Goal: Task Accomplishment & Management: Manage account settings

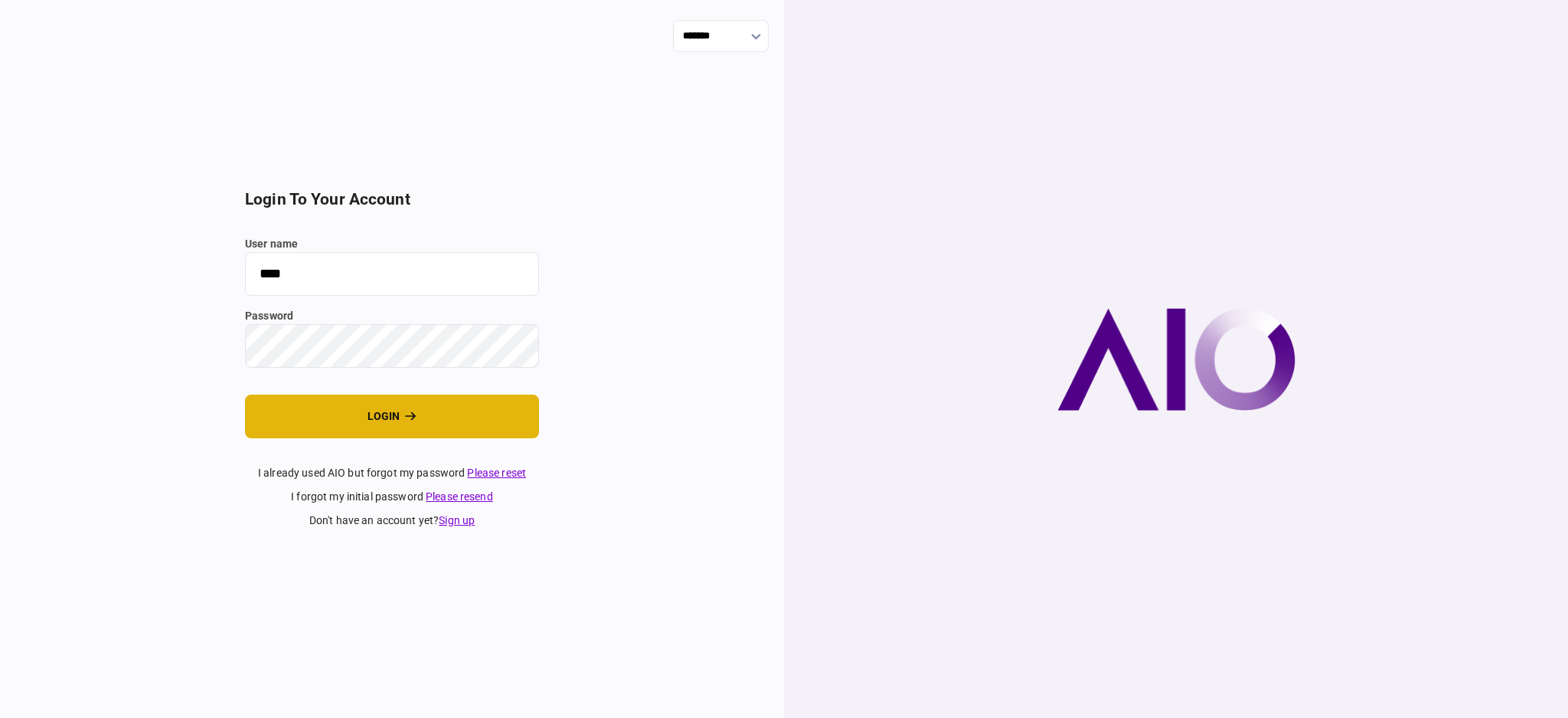
click at [385, 416] on button "login" at bounding box center [392, 416] width 294 height 43
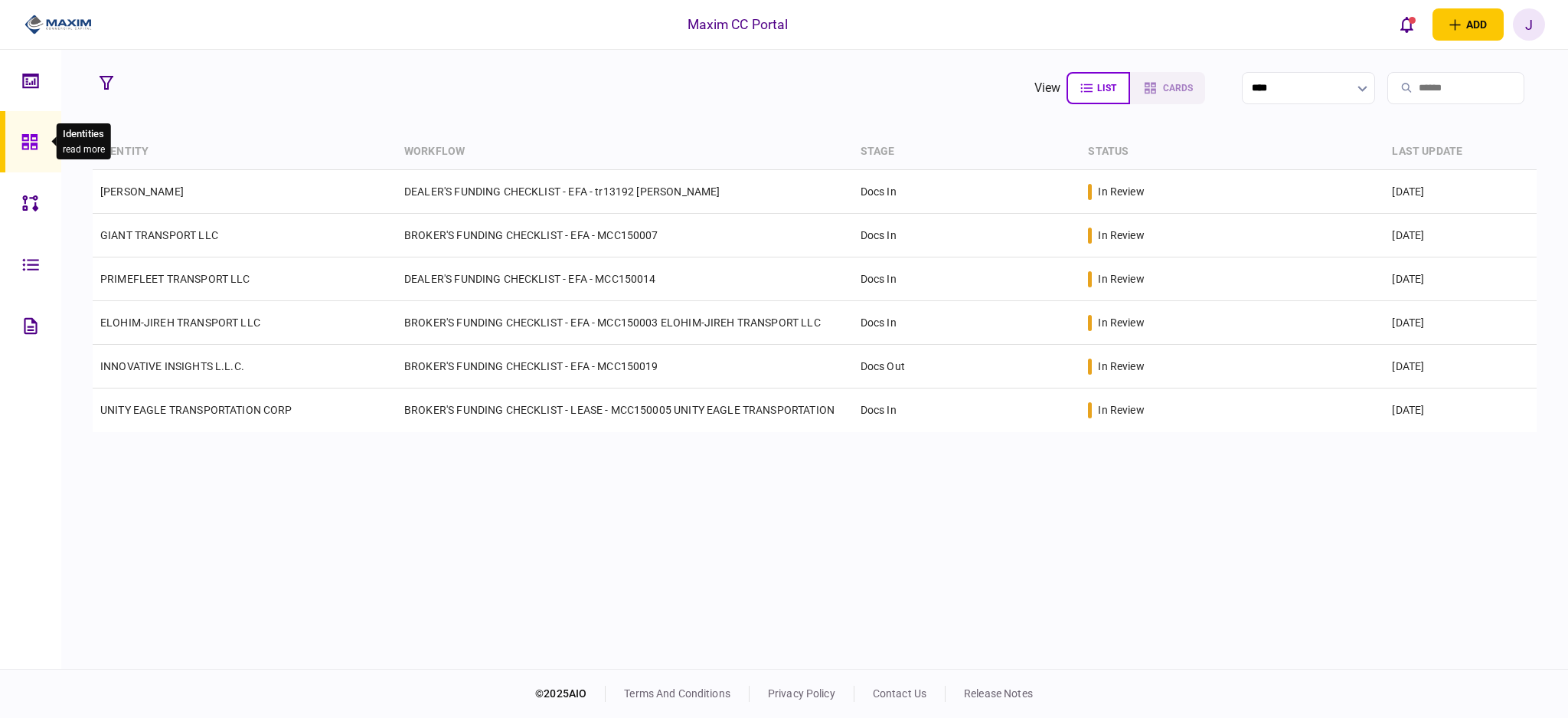
click at [46, 138] on div "Identities read more" at bounding box center [78, 141] width 65 height 36
click at [21, 144] on icon at bounding box center [30, 142] width 17 height 18
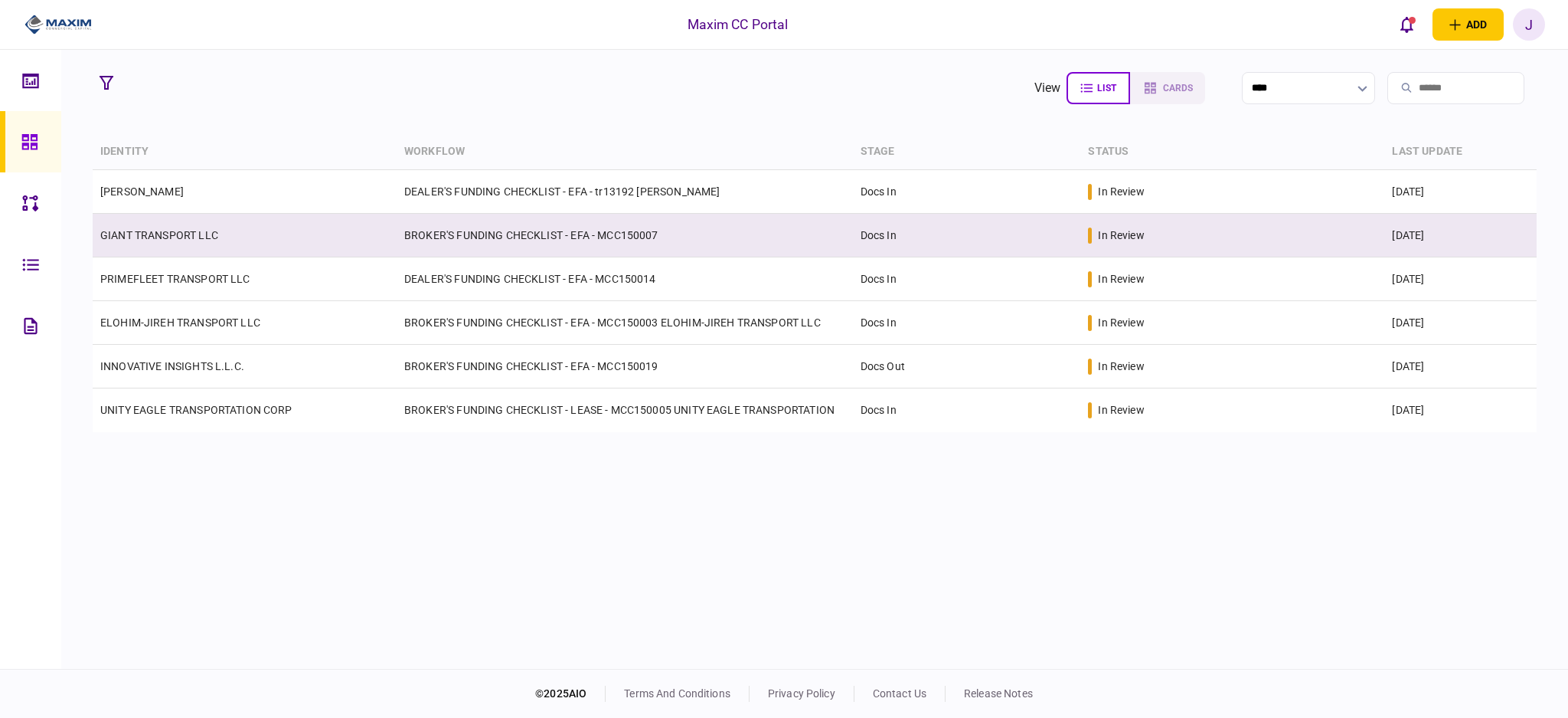
click at [189, 231] on link "GIANT TRANSPORT LLC" at bounding box center [159, 235] width 118 height 12
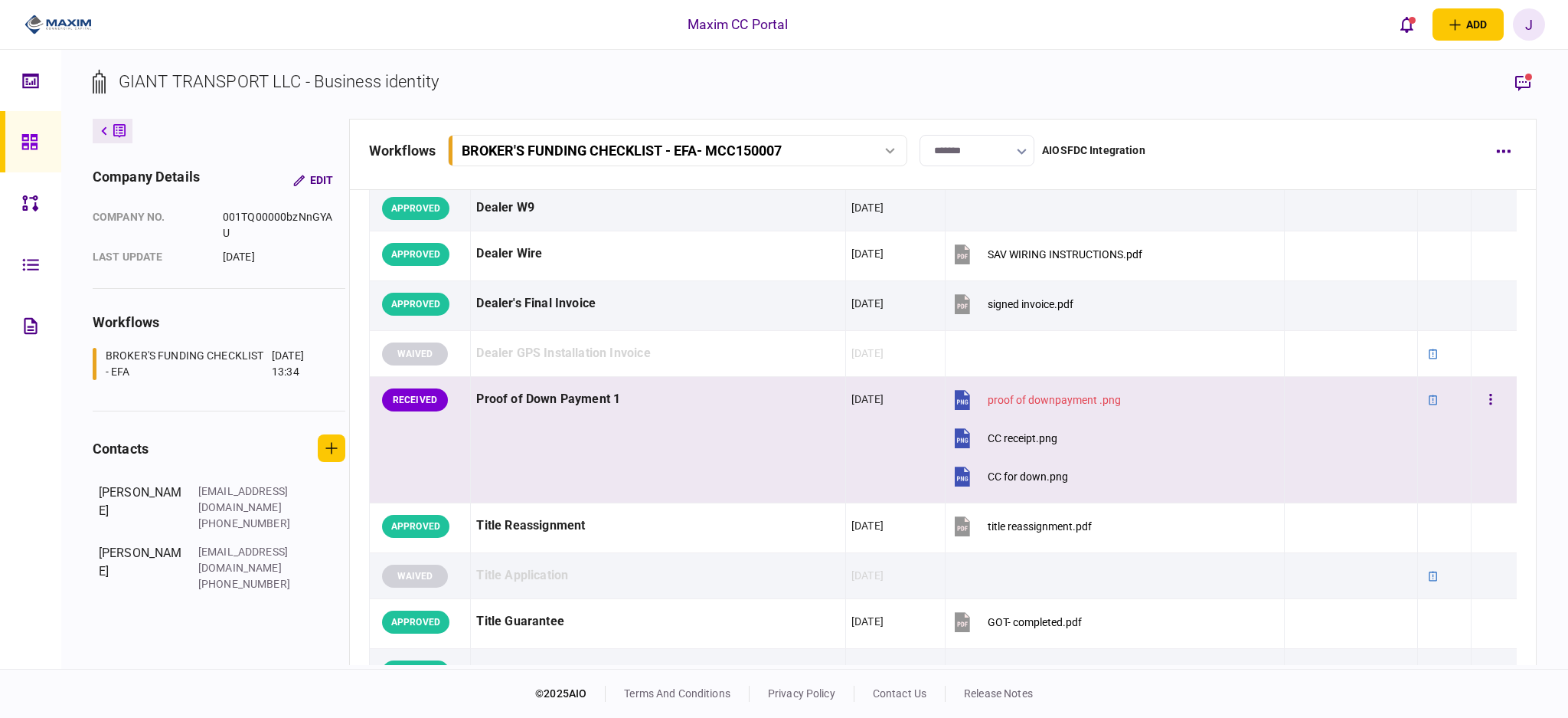
scroll to position [919, 0]
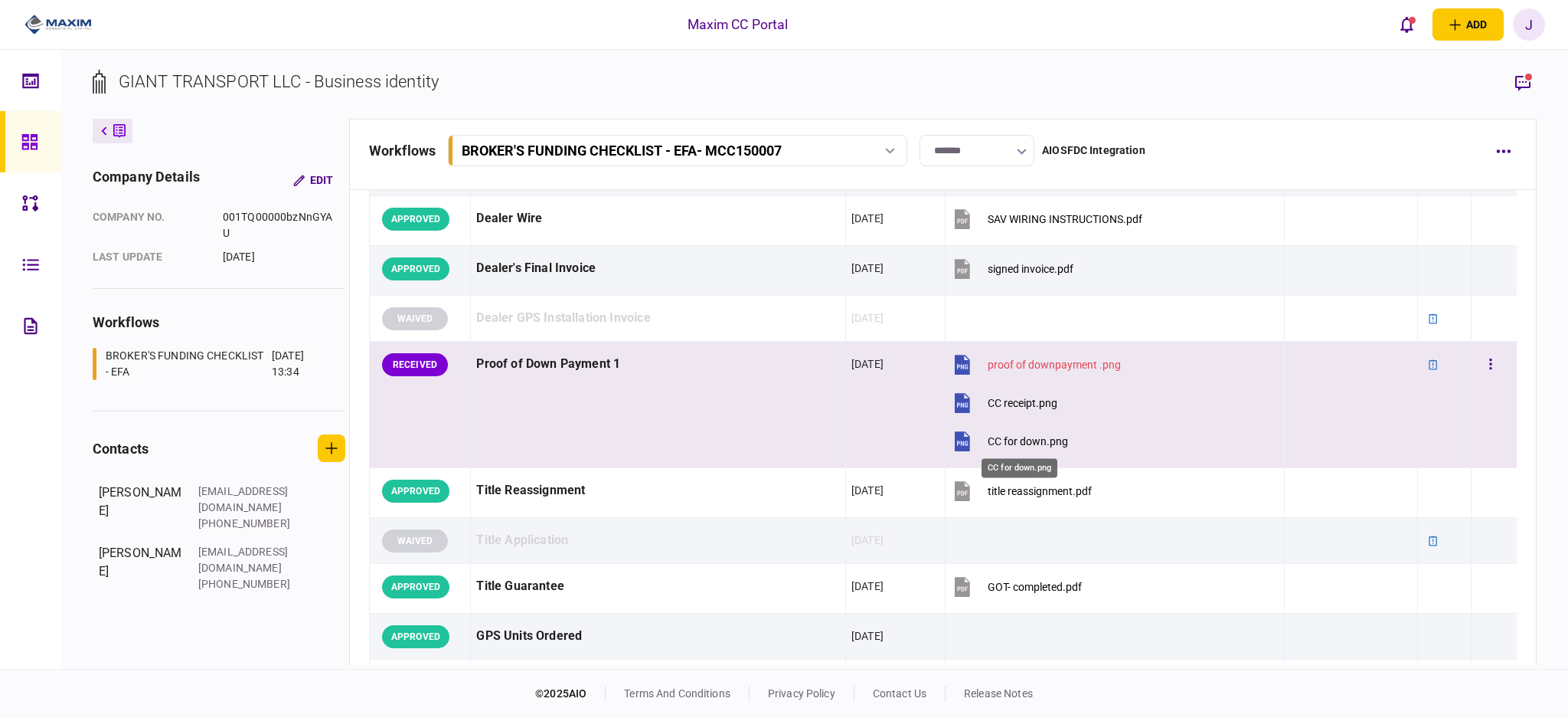
click at [1030, 442] on div "CC for down.png" at bounding box center [1028, 441] width 81 height 12
click at [1012, 393] on button "CC receipt.png" at bounding box center [1004, 402] width 106 height 35
click at [1033, 360] on div "proof of downpayment .png" at bounding box center [1054, 365] width 133 height 12
click at [1001, 406] on div "CC receipt.png" at bounding box center [1023, 403] width 70 height 12
click at [1044, 362] on div "proof of downpayment .png" at bounding box center [1054, 365] width 133 height 12
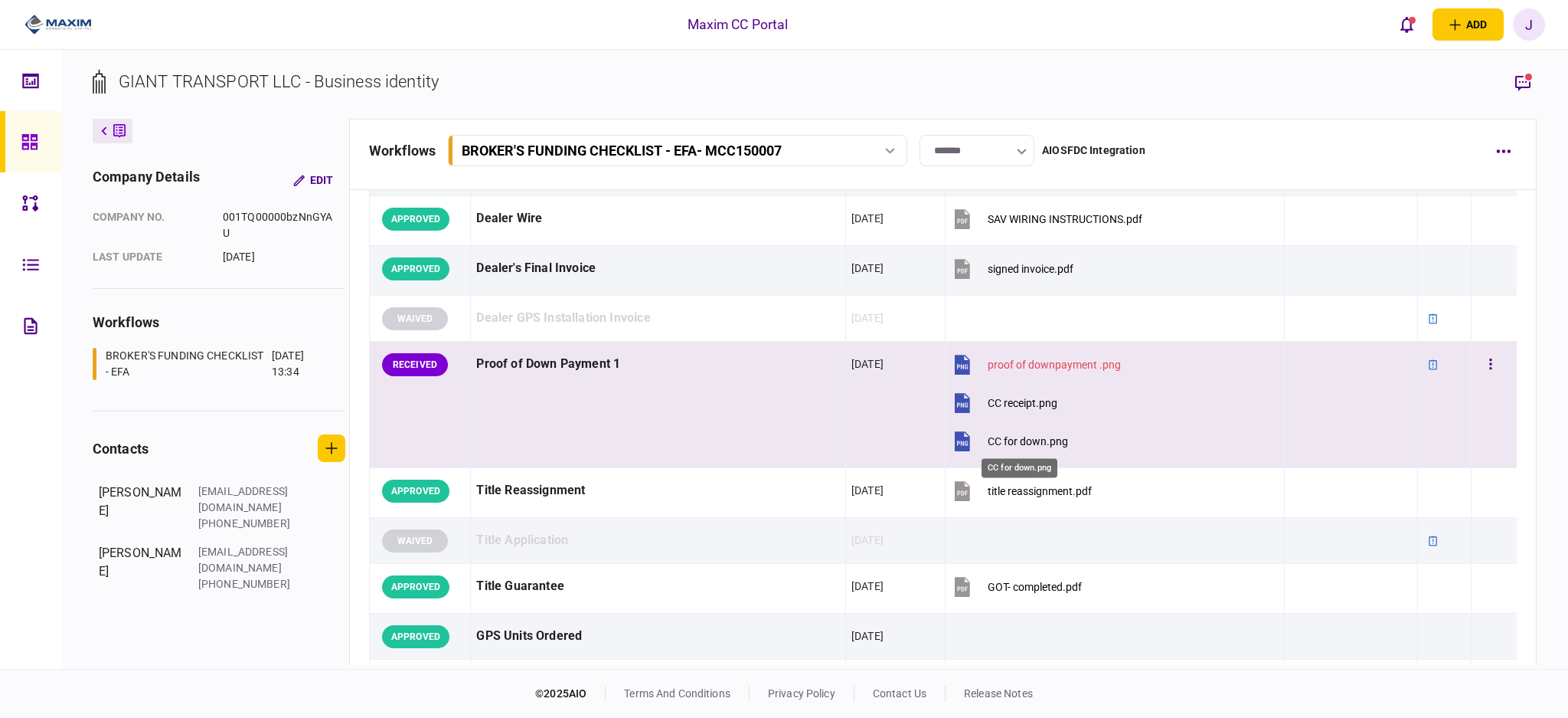
click at [1013, 446] on div "CC for down.png" at bounding box center [1028, 441] width 81 height 12
click at [1045, 365] on div "proof of downpayment .png" at bounding box center [1054, 365] width 133 height 12
click at [1489, 369] on button "button" at bounding box center [1491, 365] width 27 height 27
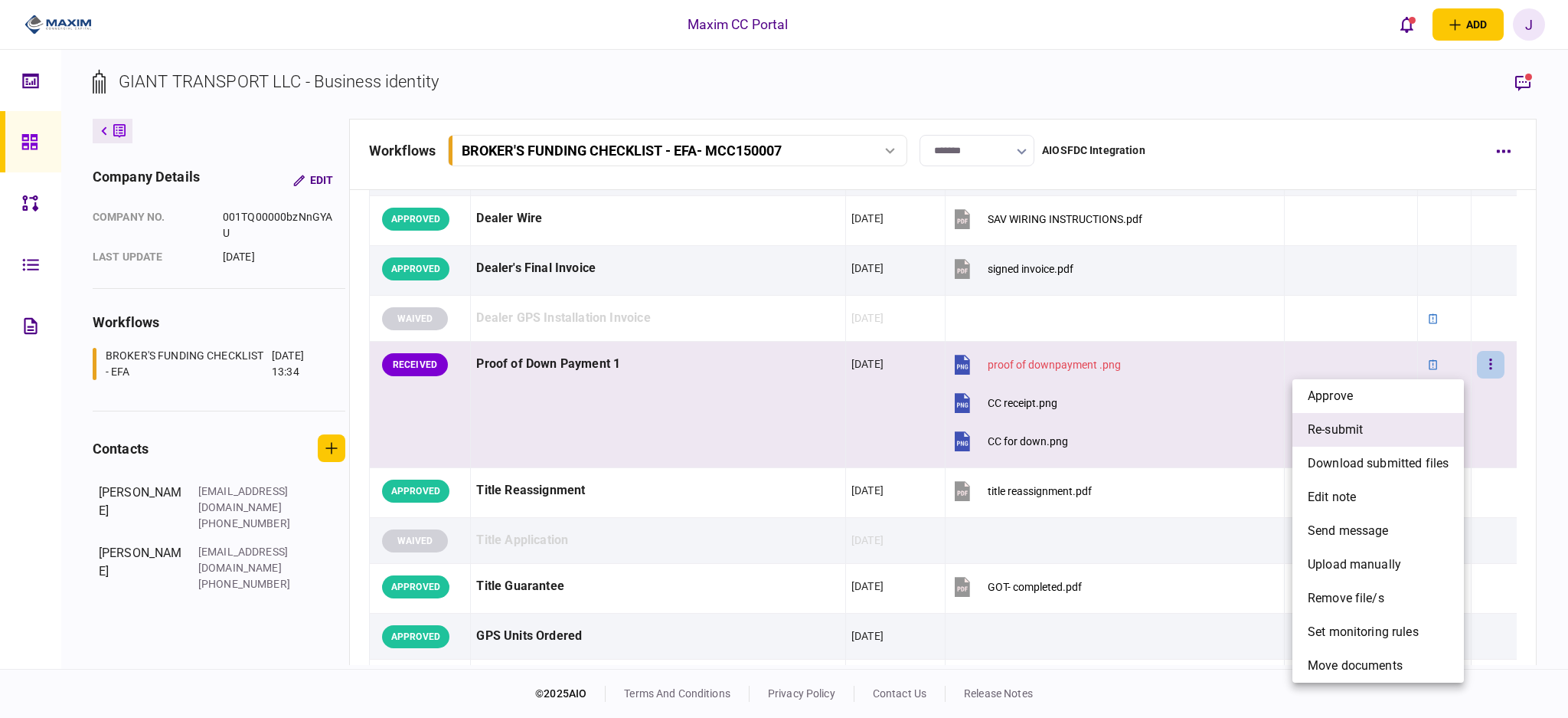
click at [1390, 435] on li "re-submit" at bounding box center [1379, 430] width 172 height 34
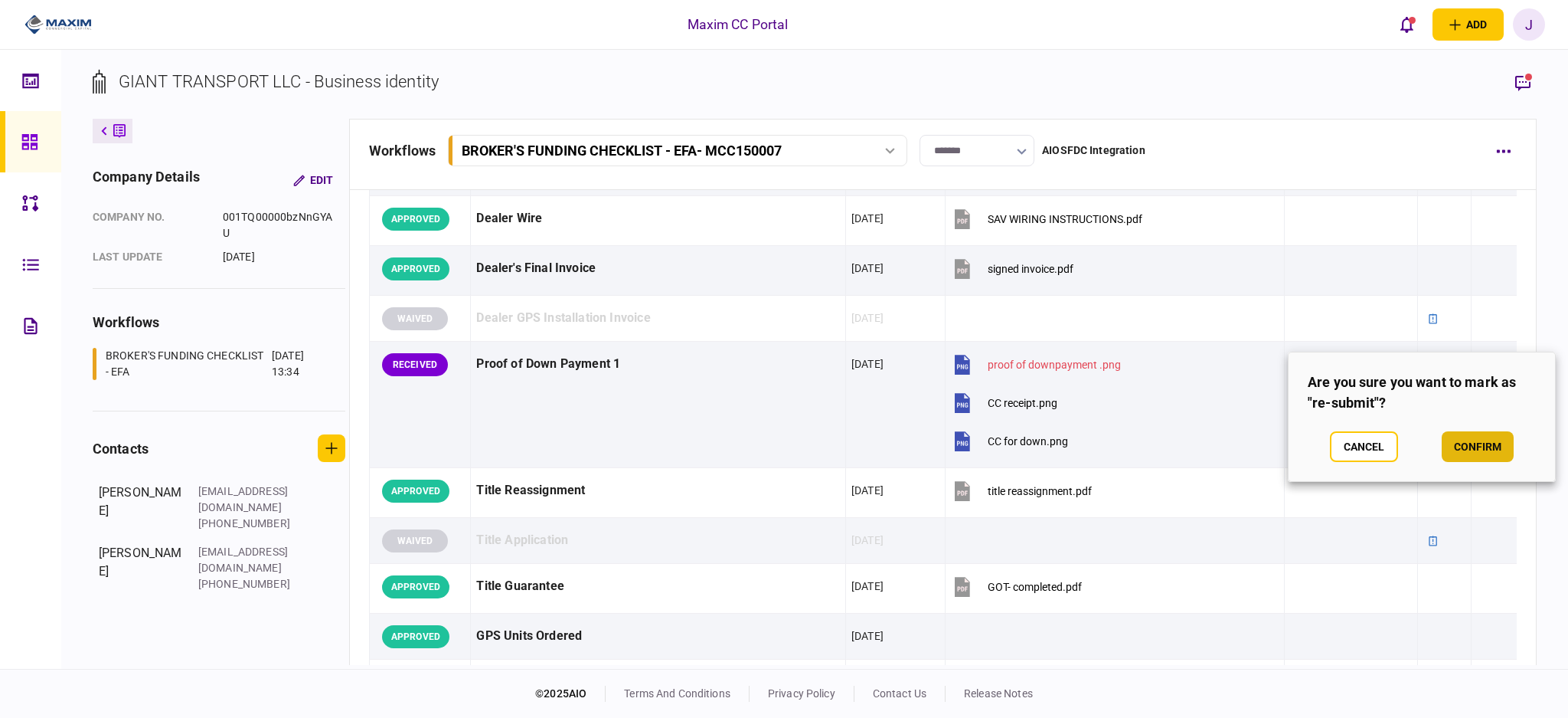
click at [1492, 450] on button "confirm" at bounding box center [1478, 447] width 72 height 31
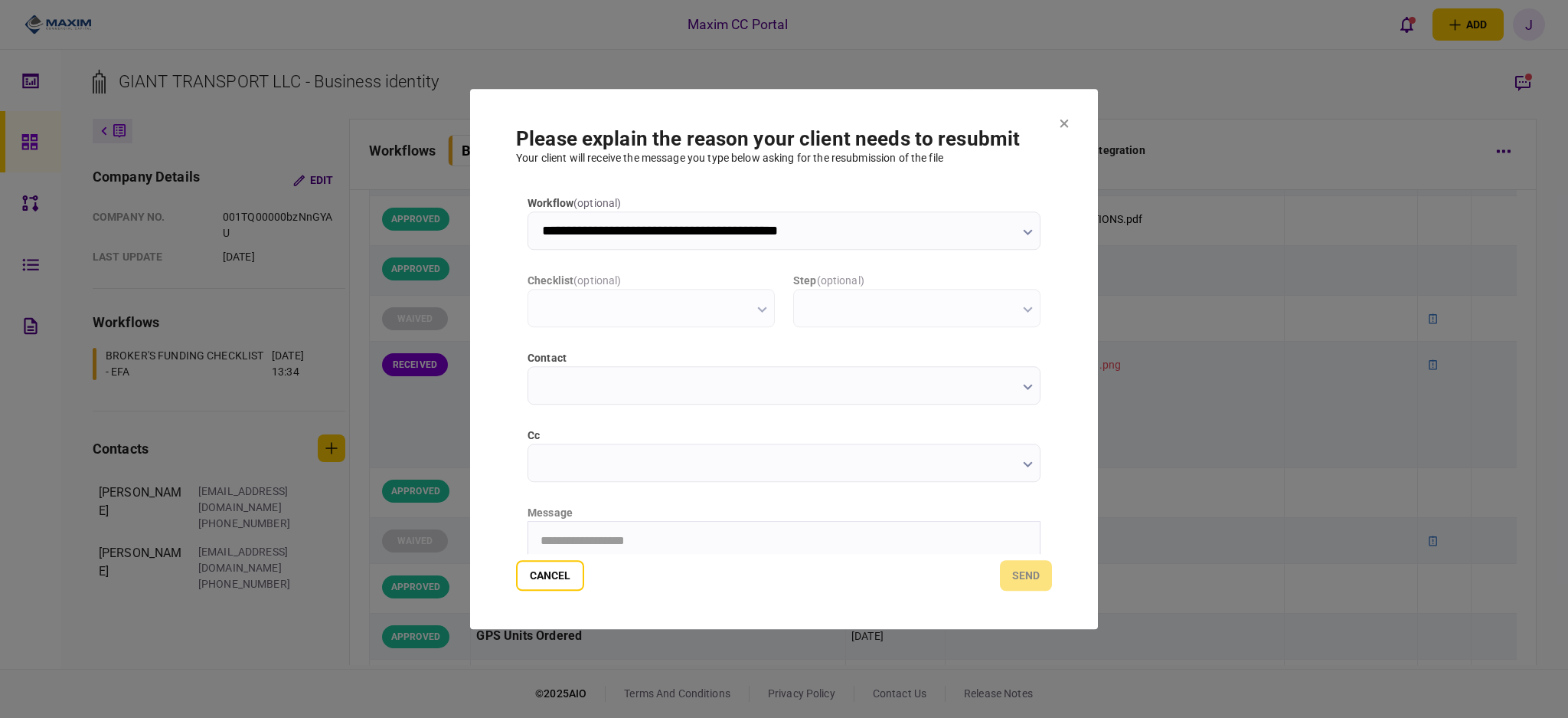
scroll to position [0, 0]
type input "**********"
click at [583, 476] on input "cc" at bounding box center [784, 462] width 513 height 38
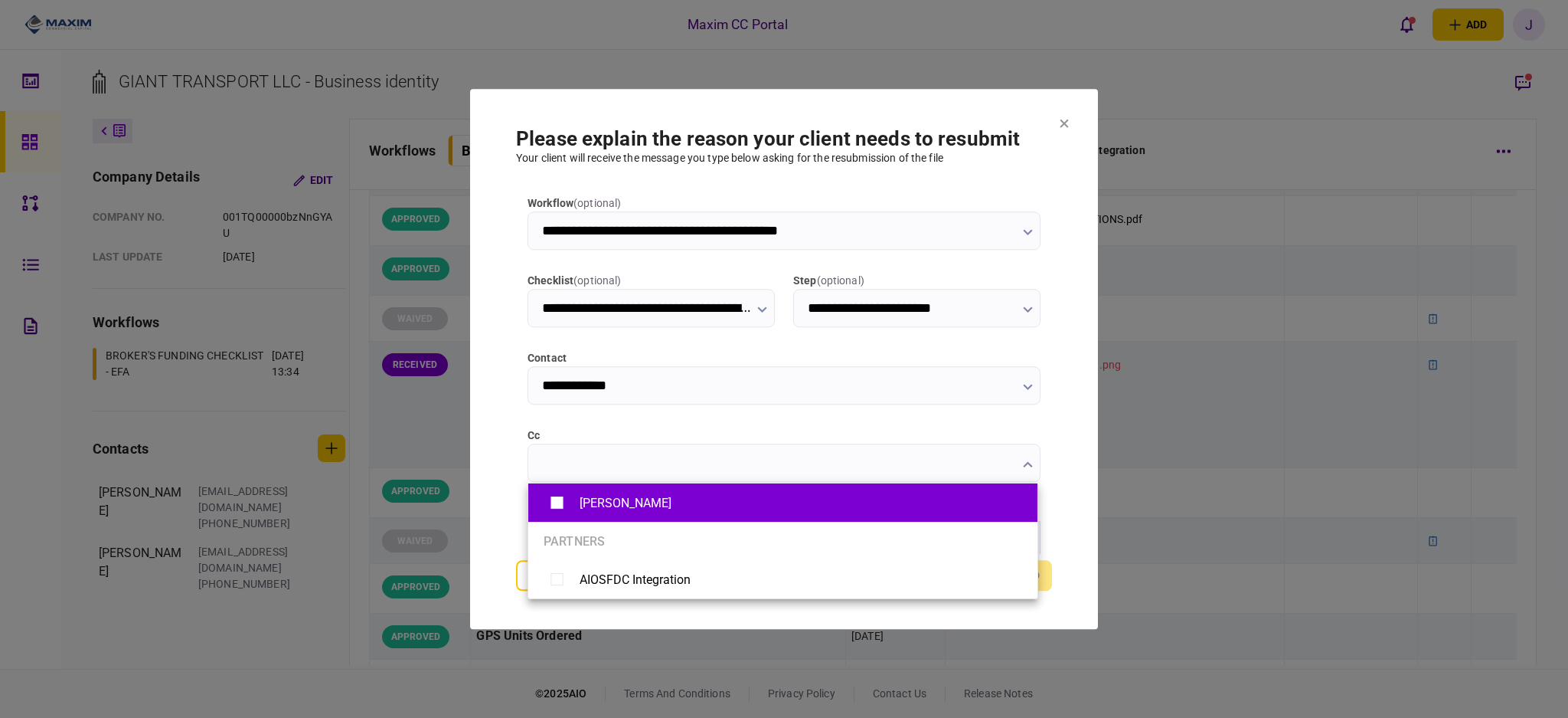
type input "**********"
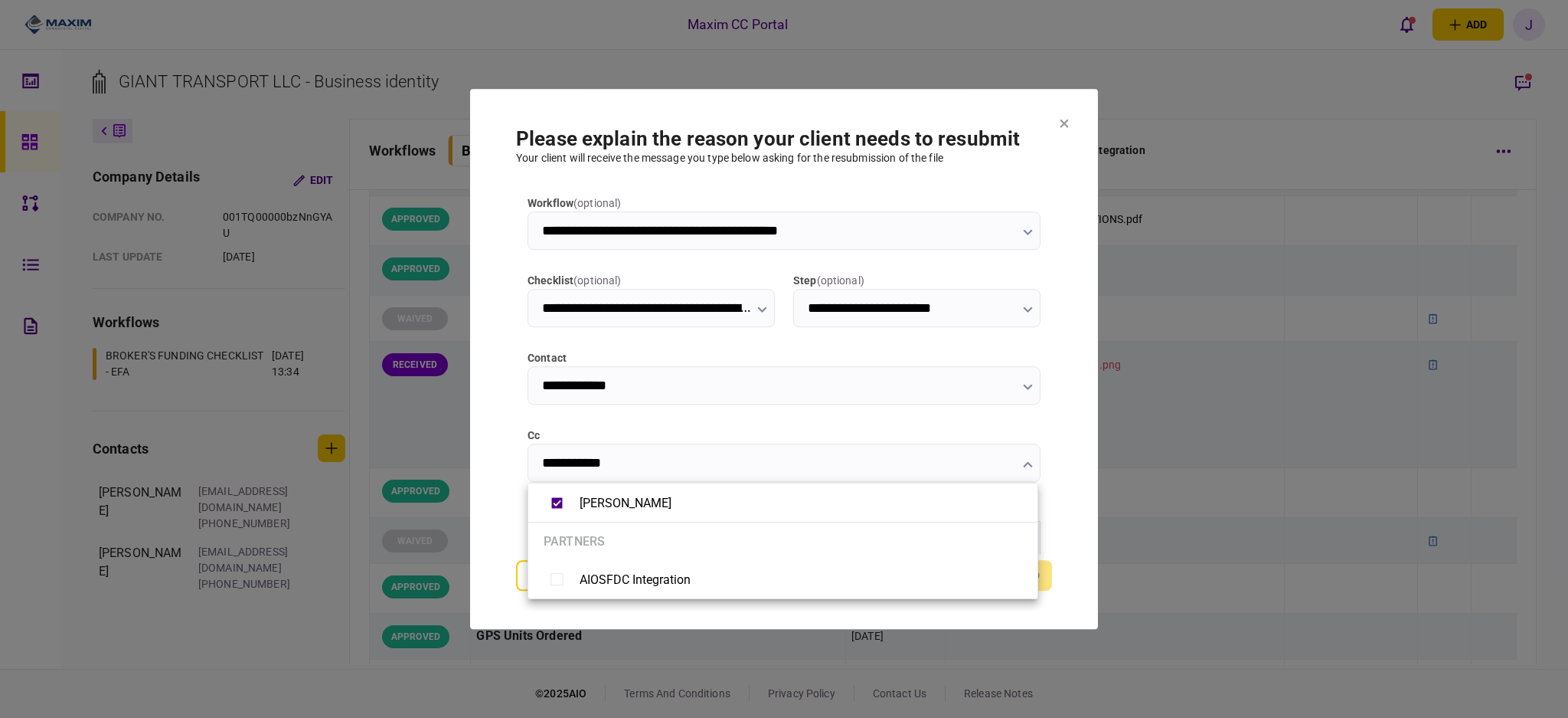
click at [435, 432] on div at bounding box center [784, 359] width 1568 height 718
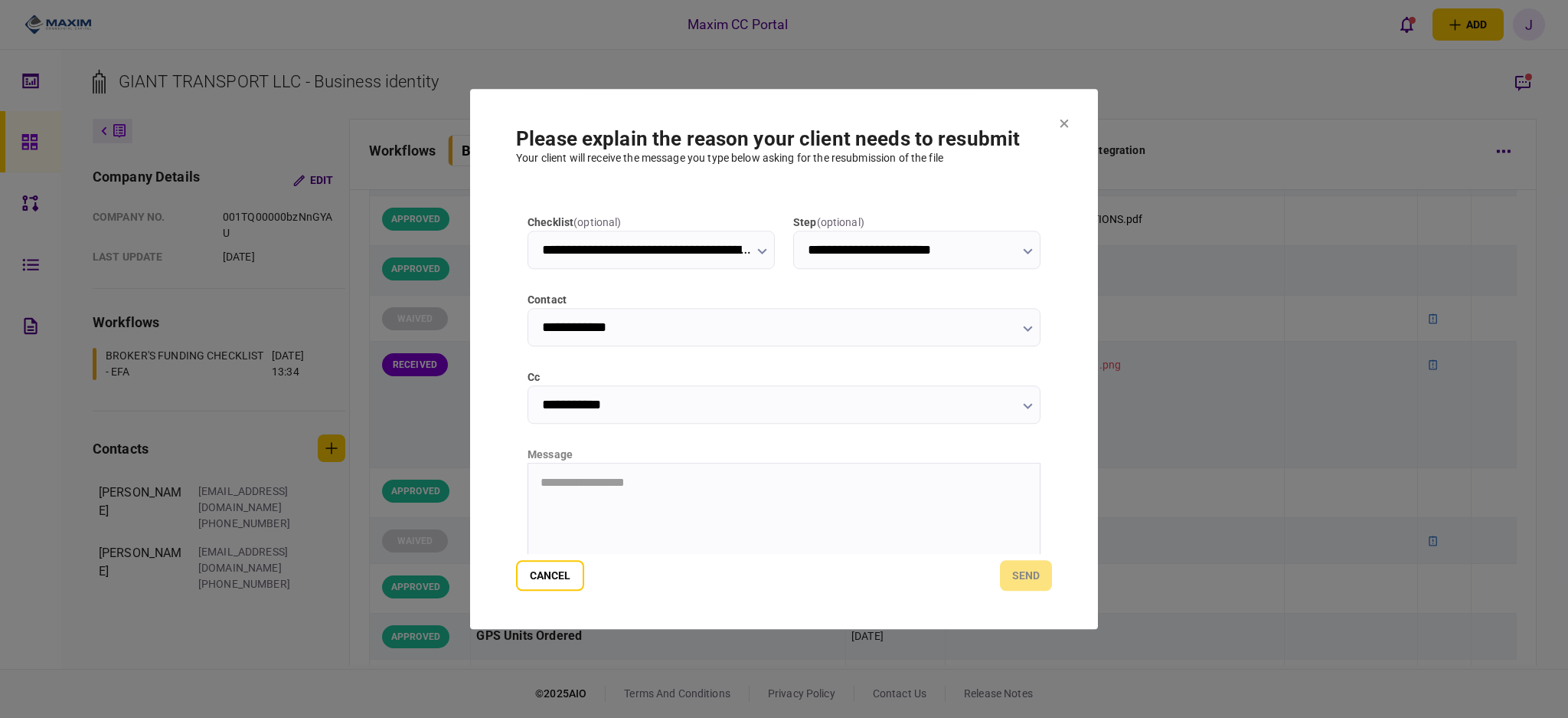
scroll to position [102, 0]
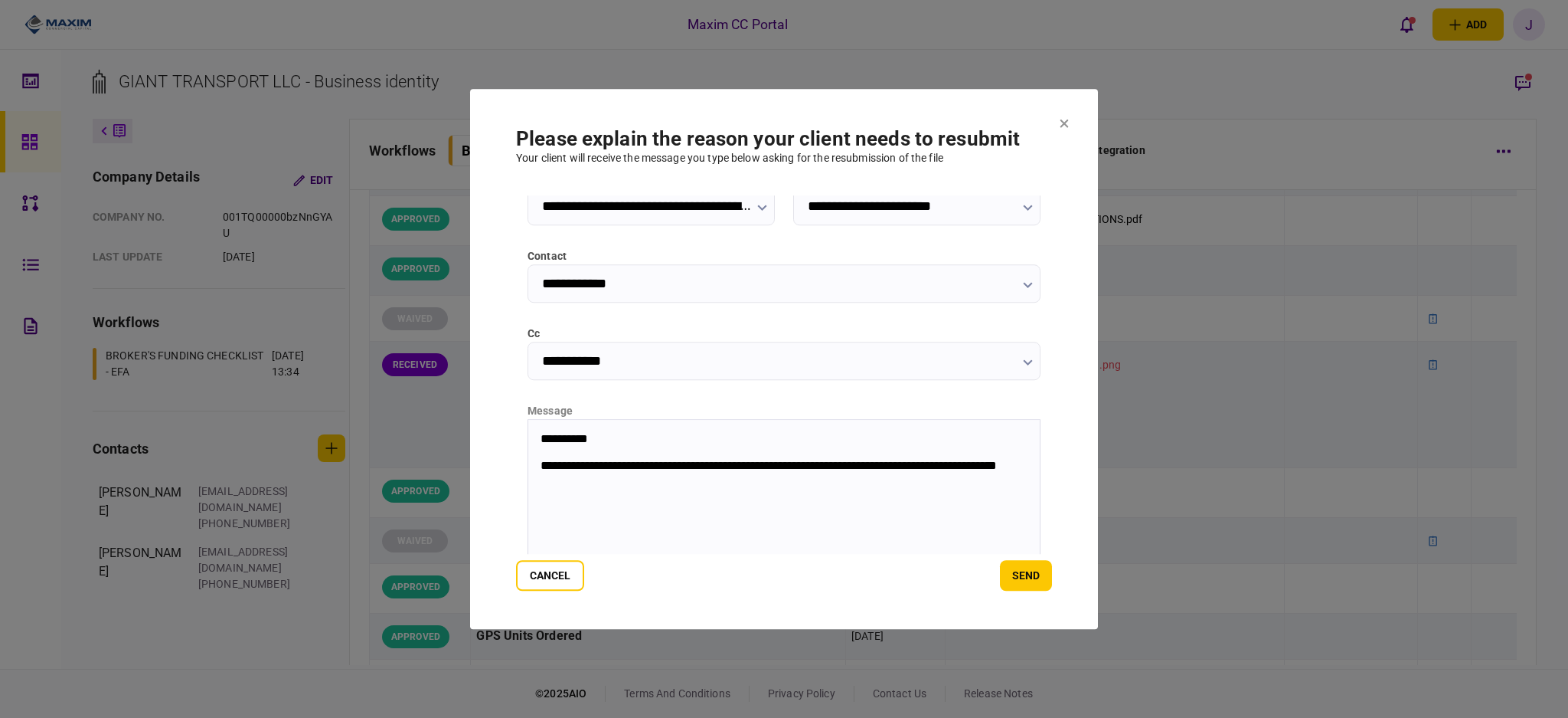
click at [807, 500] on html "**********" at bounding box center [784, 460] width 511 height 82
click at [1030, 582] on button "send" at bounding box center [1025, 575] width 52 height 31
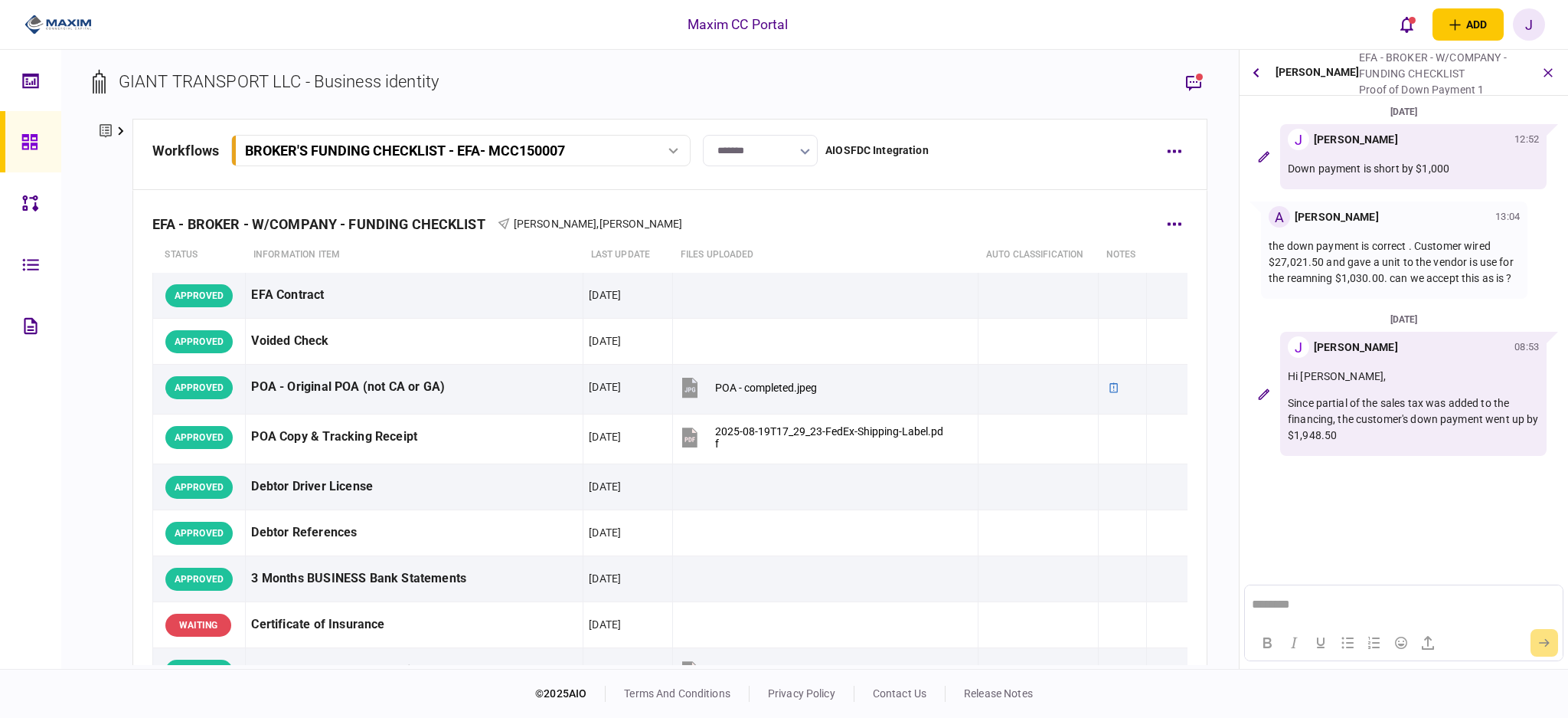
scroll to position [0, 0]
click at [34, 134] on icon at bounding box center [29, 142] width 15 height 15
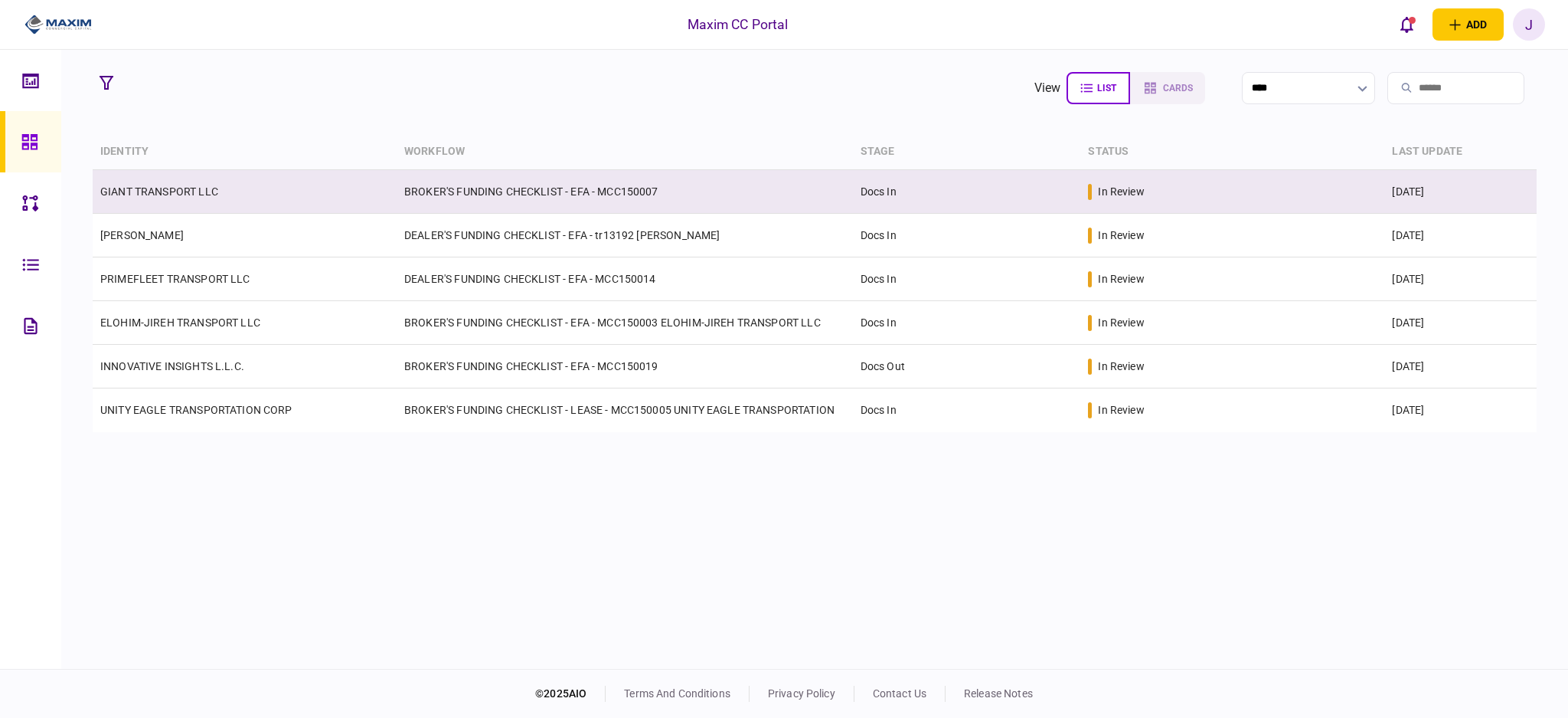
click at [158, 193] on link "GIANT TRANSPORT LLC" at bounding box center [159, 191] width 118 height 12
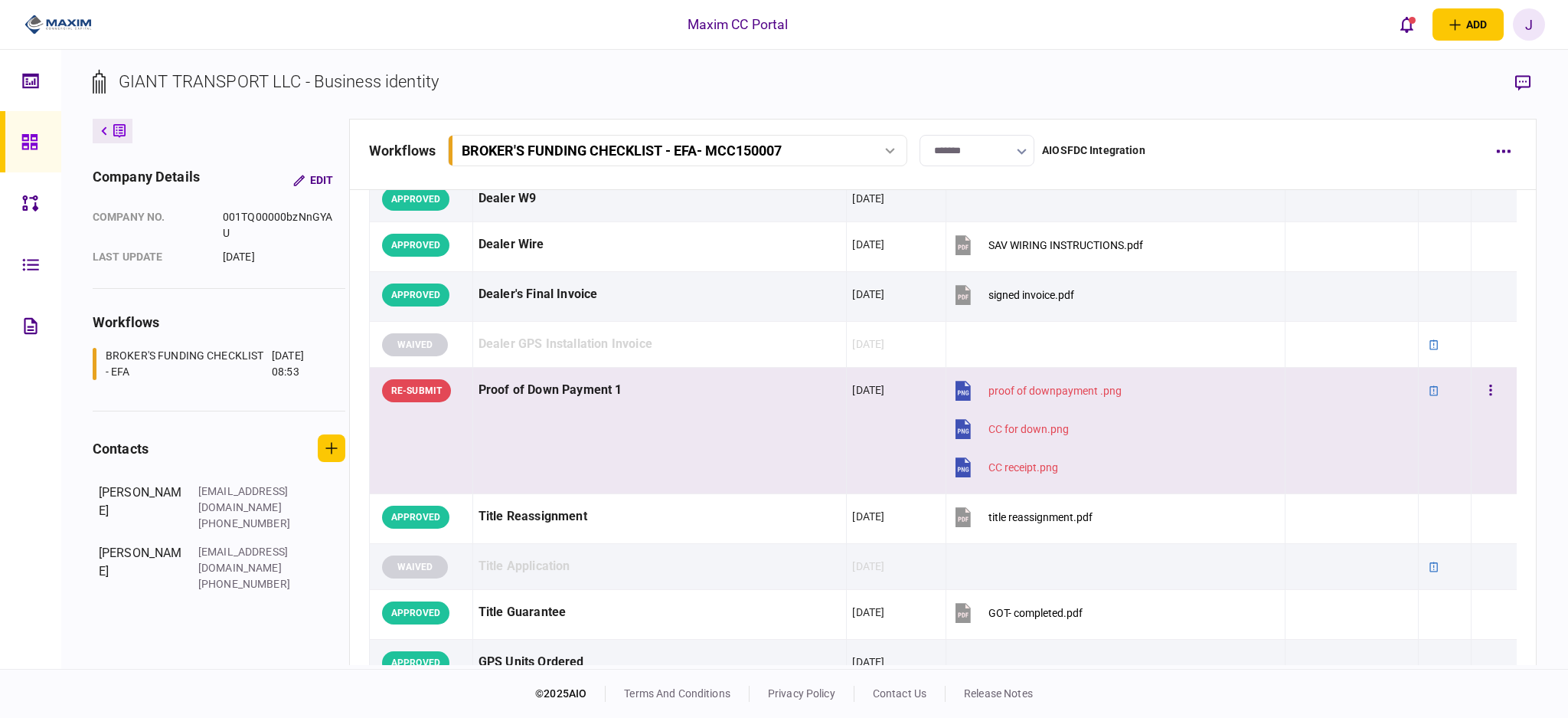
scroll to position [919, 0]
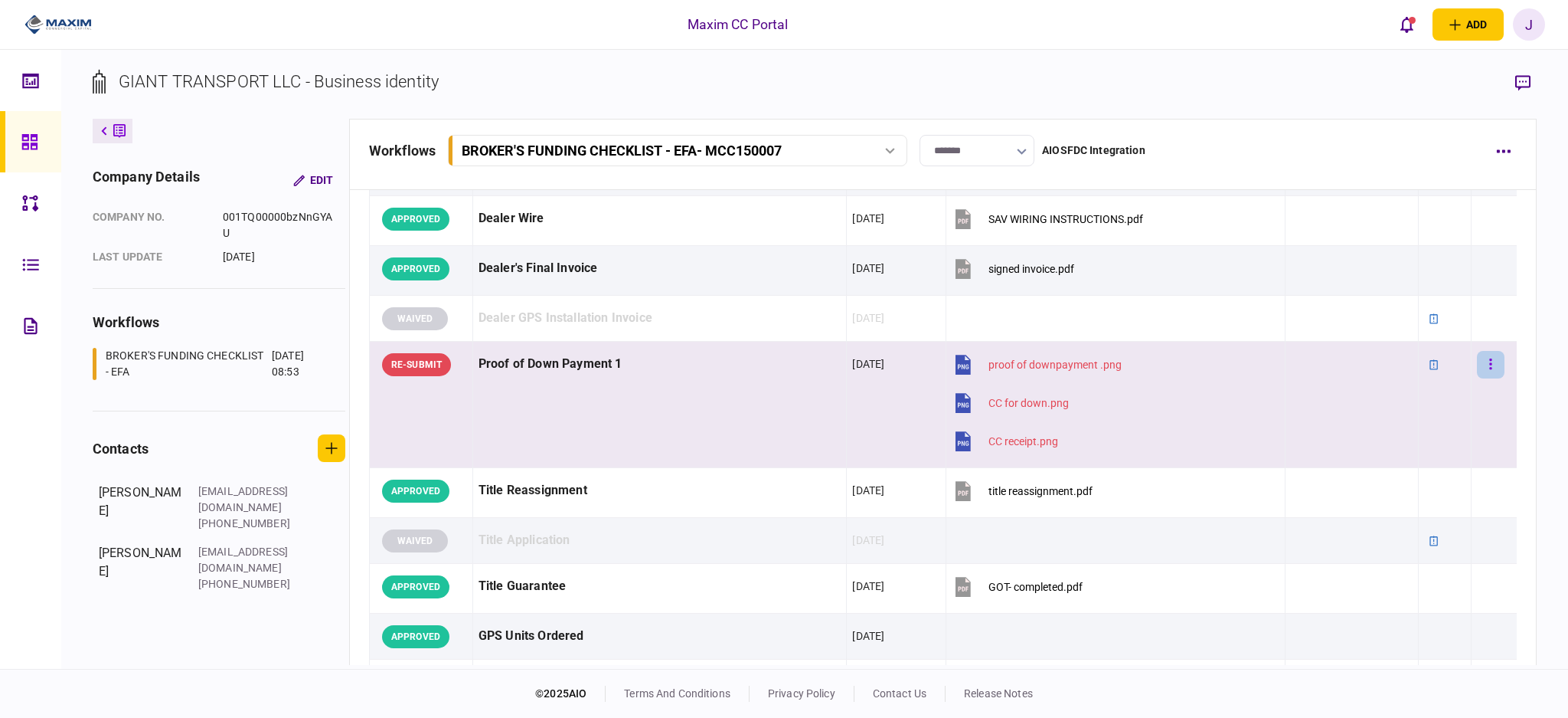
click at [1485, 366] on button "button" at bounding box center [1491, 365] width 27 height 27
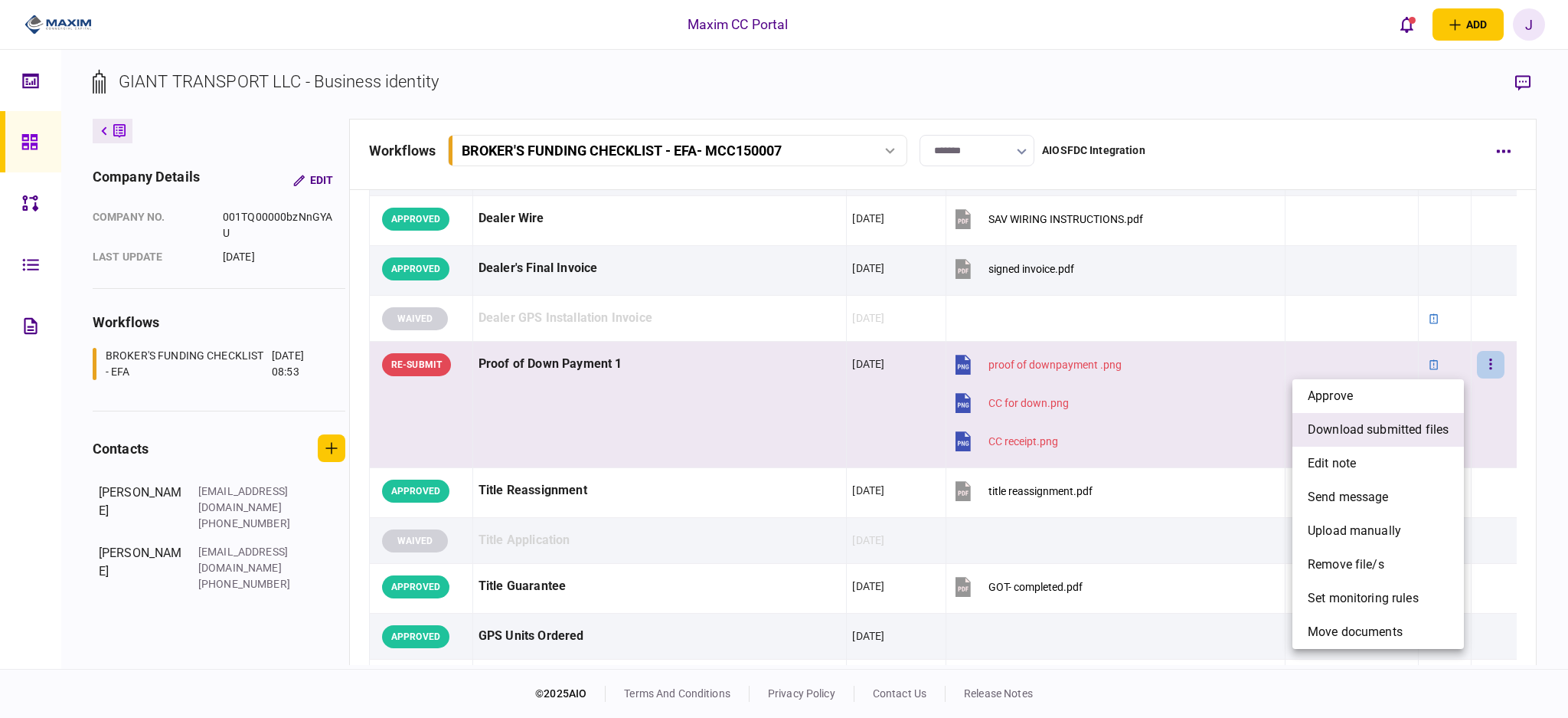
click at [1374, 428] on span "download submitted files" at bounding box center [1379, 430] width 141 height 19
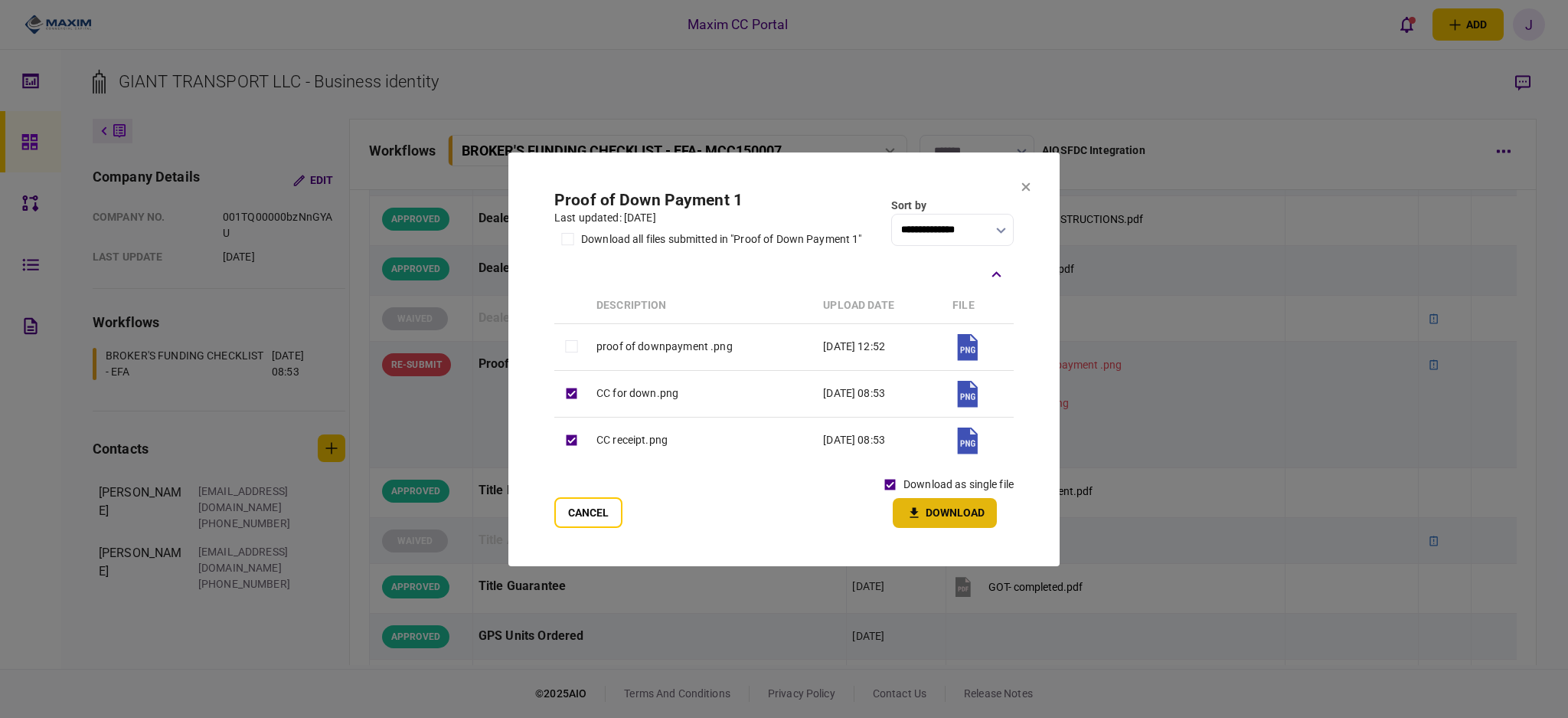
click at [965, 525] on button "Download" at bounding box center [945, 512] width 104 height 30
click at [1029, 187] on icon at bounding box center [1026, 187] width 9 height 9
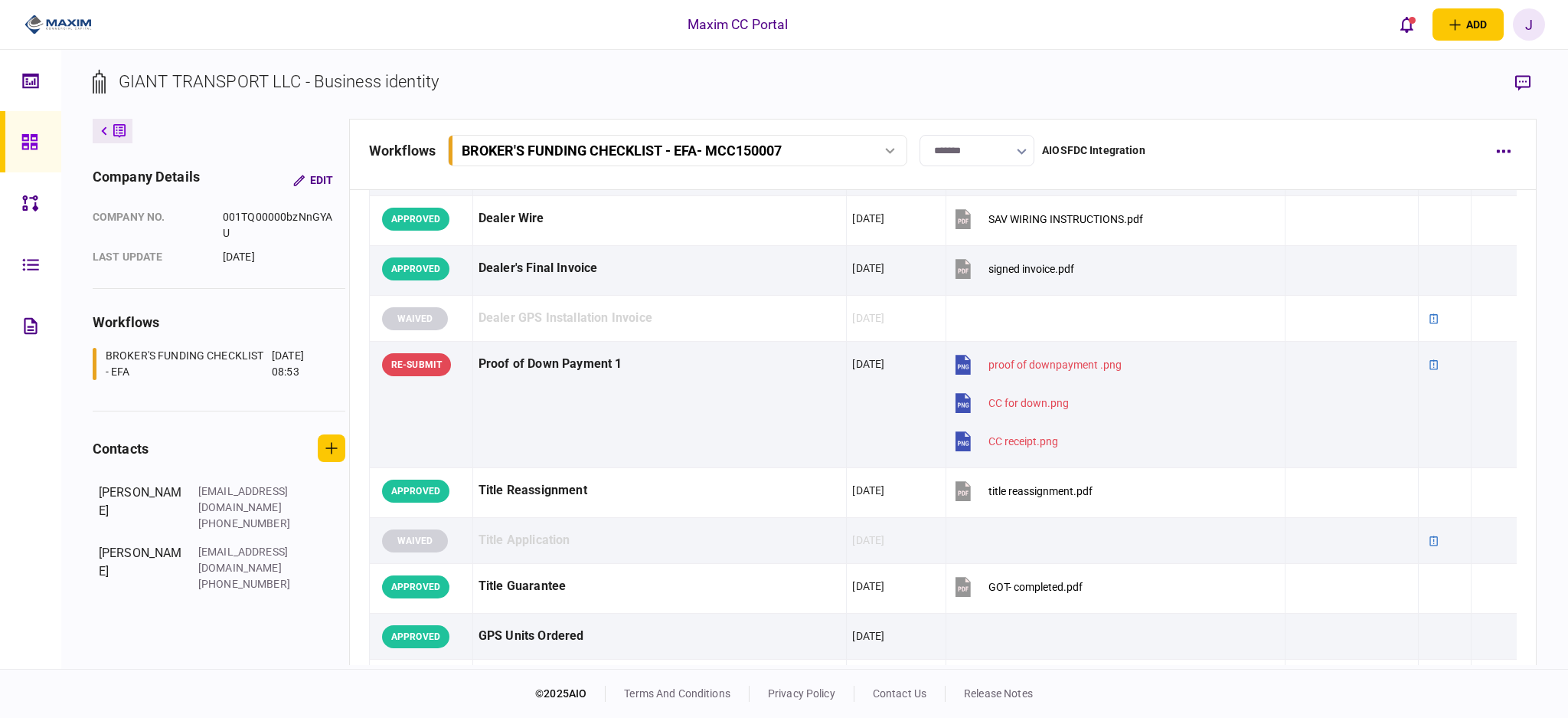
click at [19, 144] on link at bounding box center [31, 142] width 61 height 61
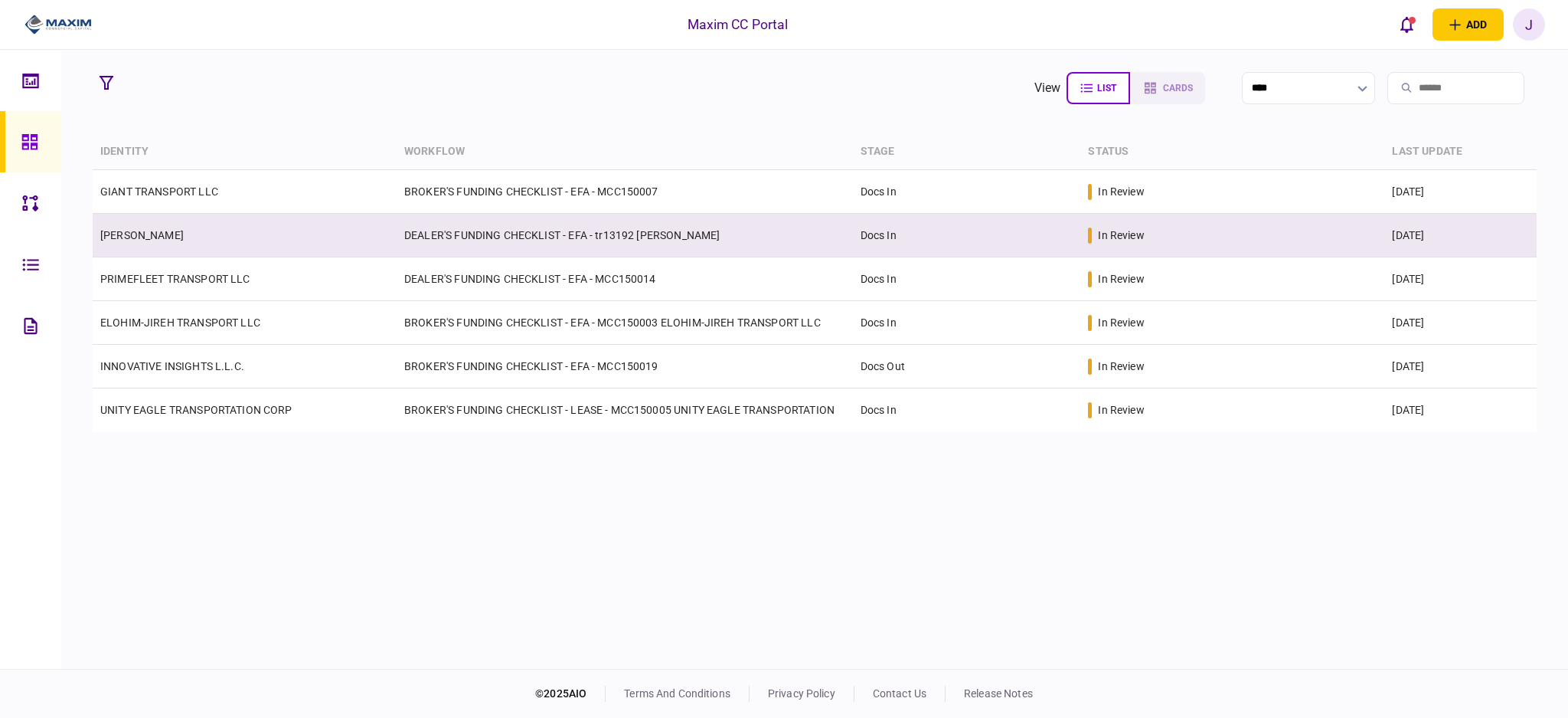
click at [155, 238] on link "[PERSON_NAME]" at bounding box center [142, 235] width 83 height 12
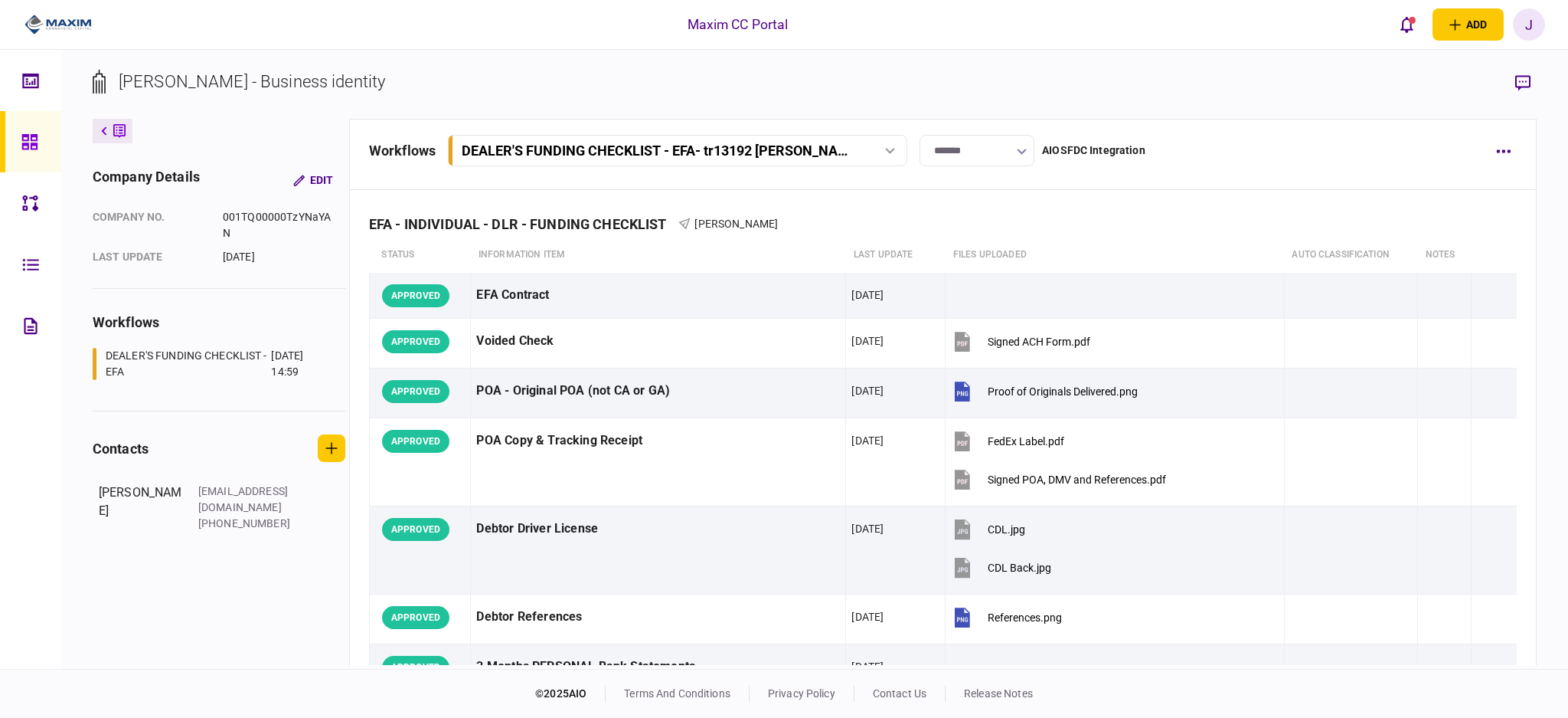
click at [1426, 165] on div "workflows DEALER'S FUNDING CHECKLIST - EFA - tr13192 [PERSON_NAME] DEALER'S FUN…" at bounding box center [926, 150] width 1113 height 31
click at [1404, 27] on icon "open notifications list" at bounding box center [1407, 25] width 13 height 17
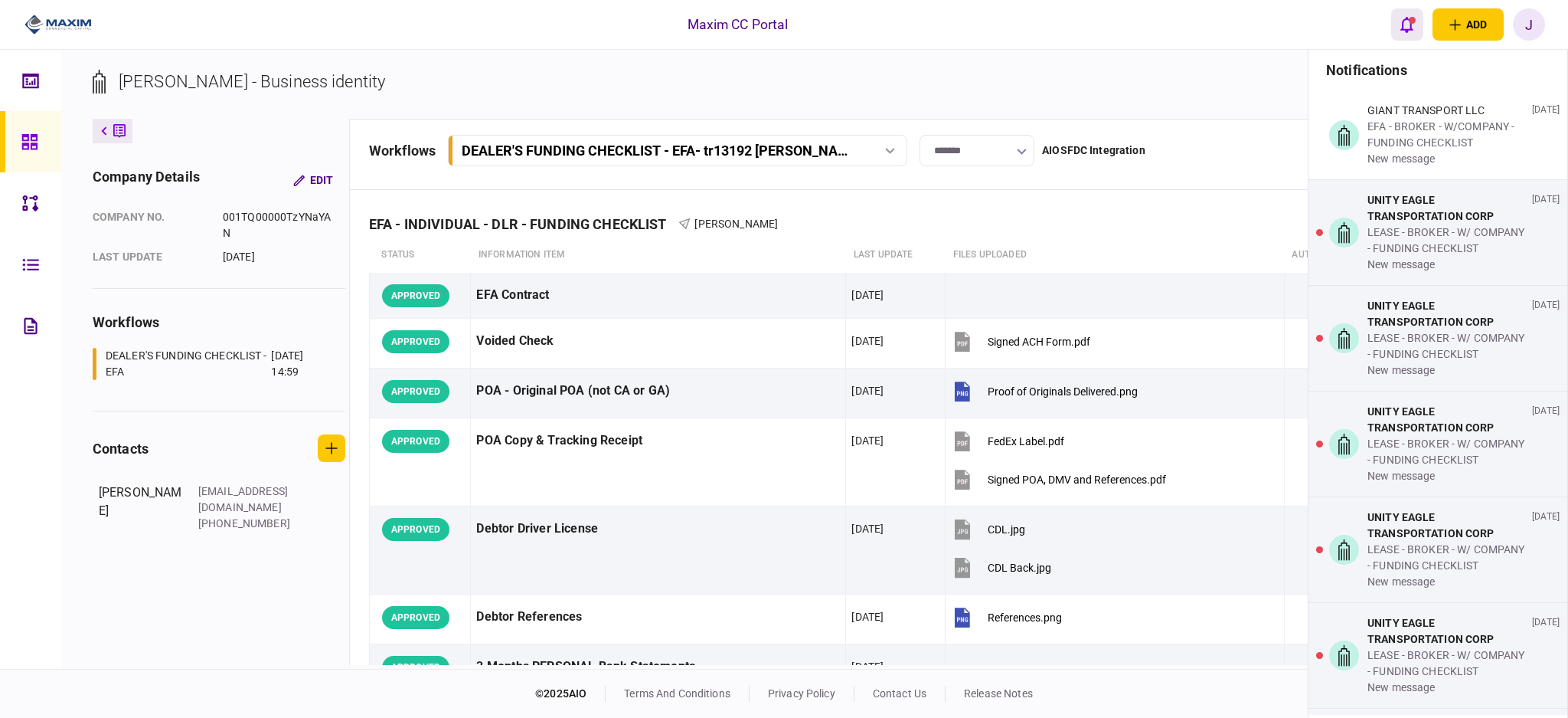
click at [1411, 32] on icon "open notifications list" at bounding box center [1407, 25] width 13 height 17
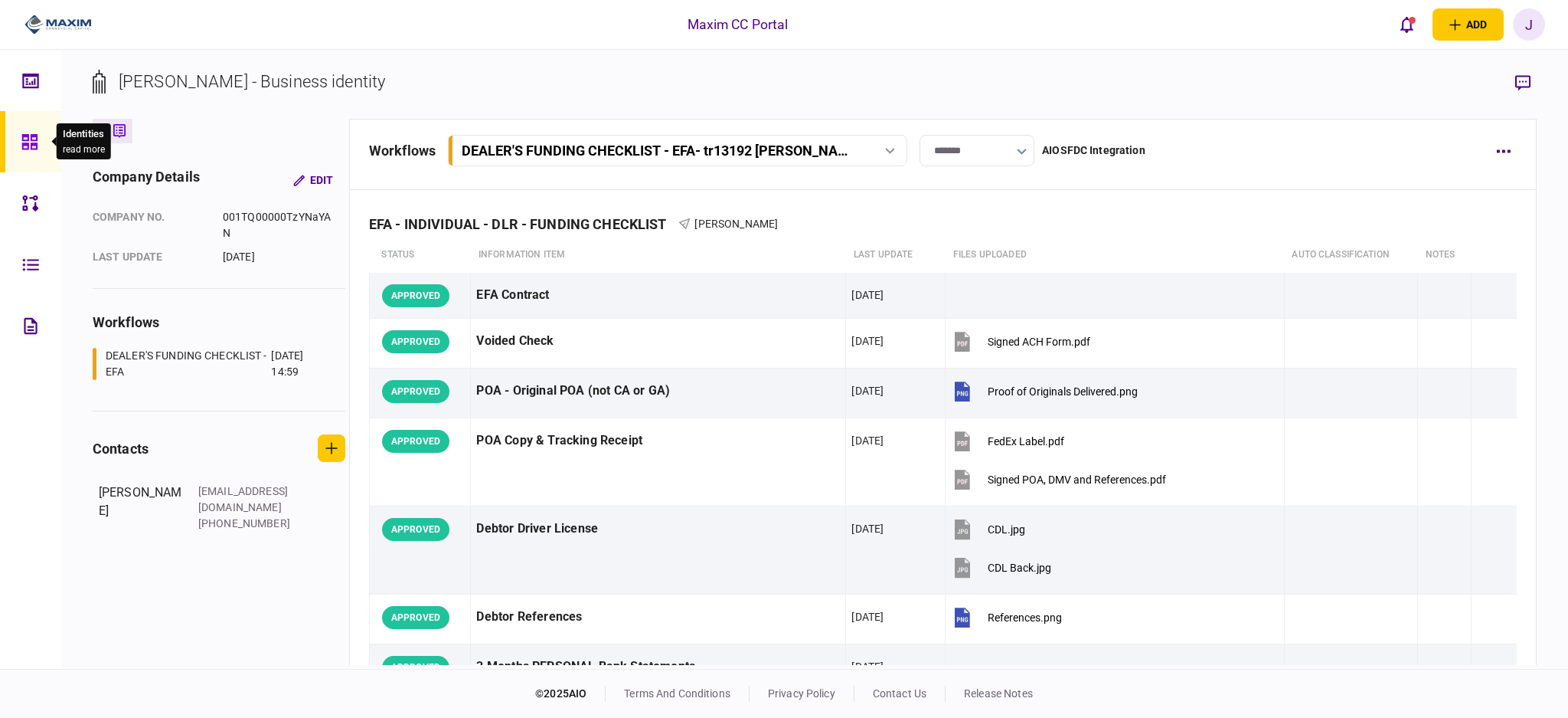
click at [23, 164] on div at bounding box center [33, 142] width 25 height 61
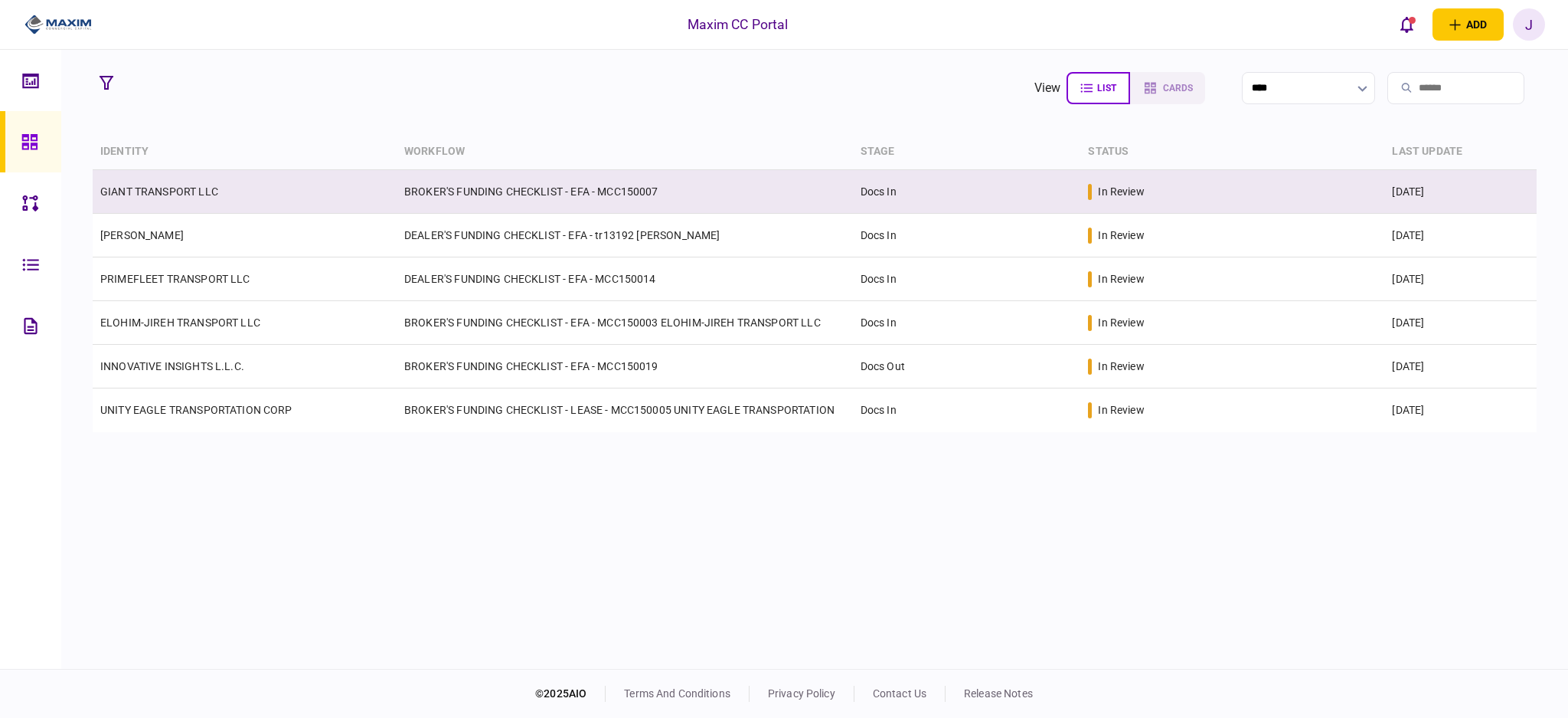
click at [149, 190] on link "GIANT TRANSPORT LLC" at bounding box center [159, 191] width 118 height 12
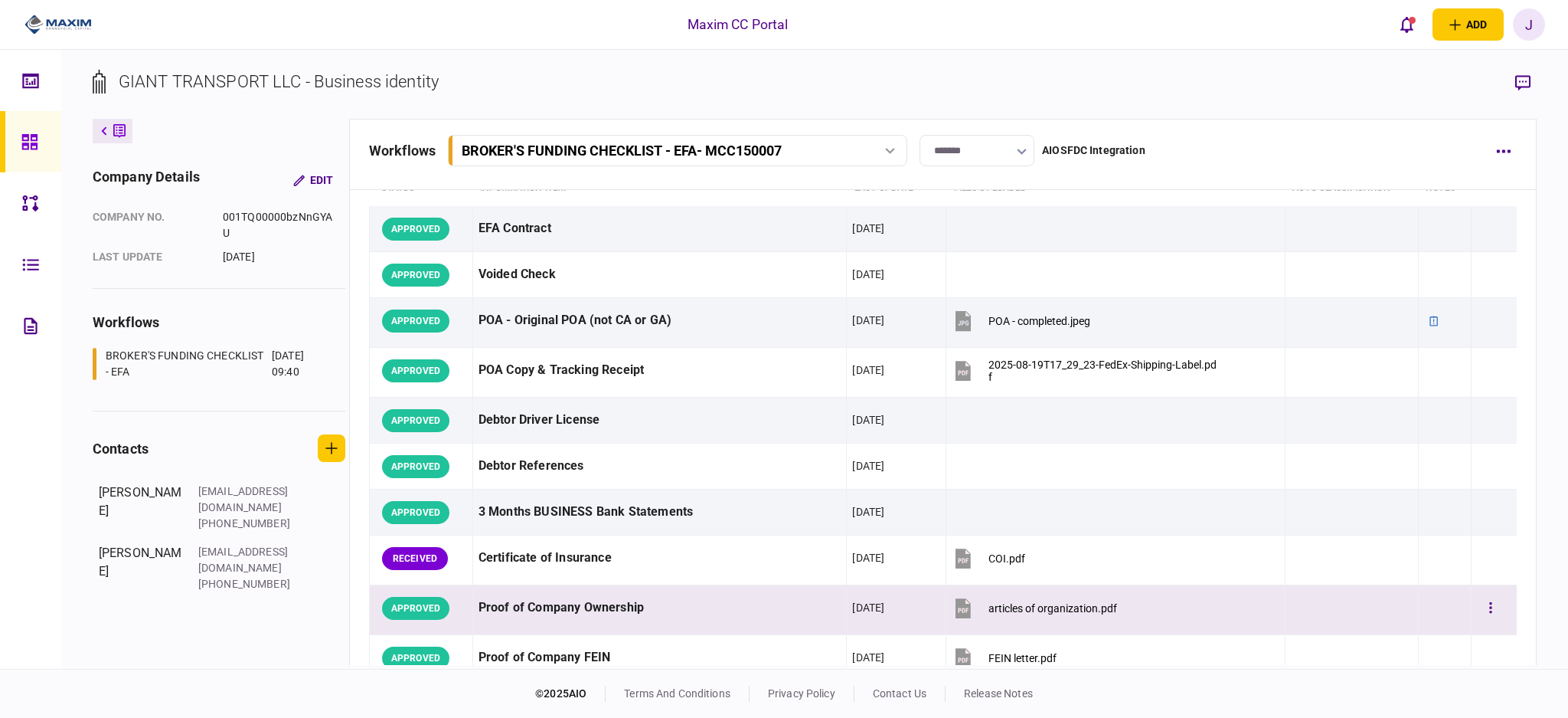
scroll to position [102, 0]
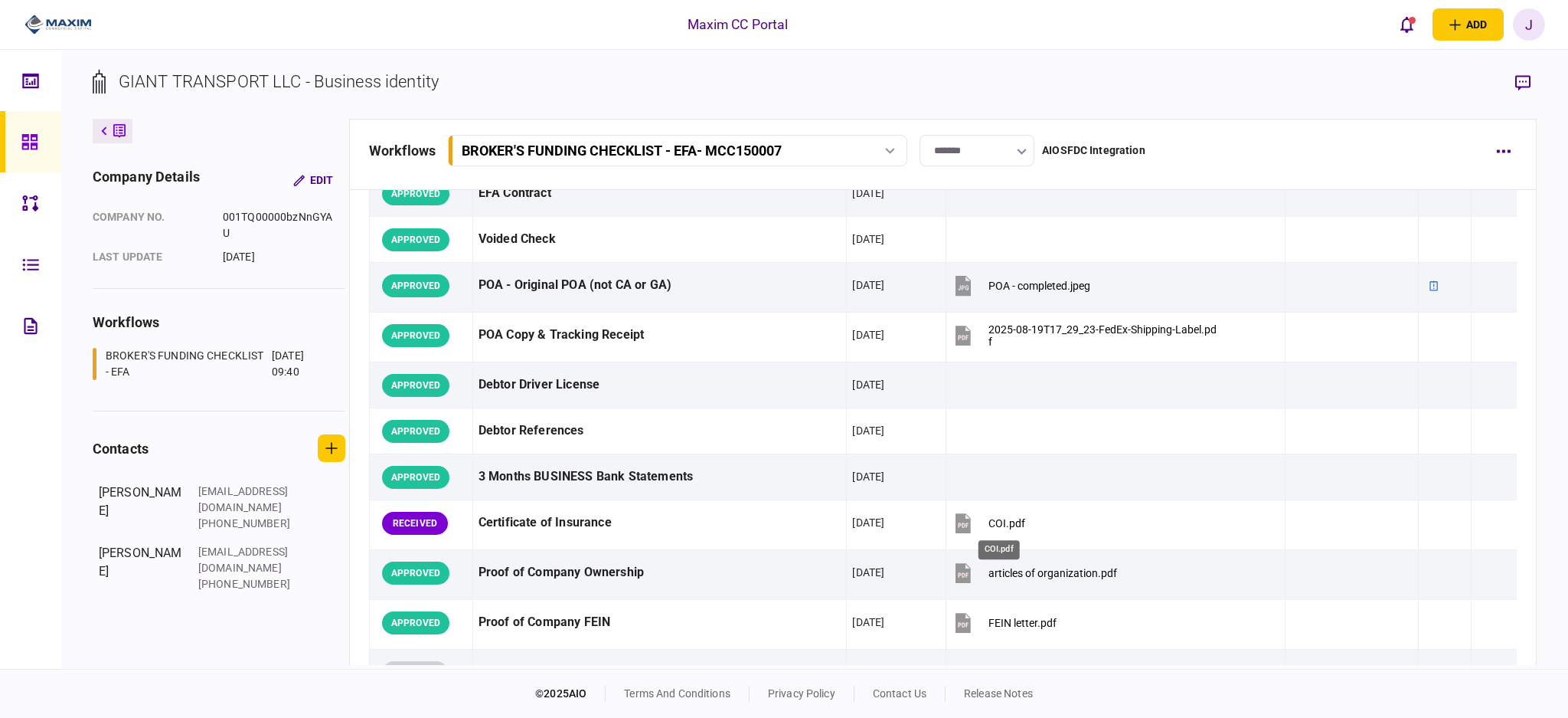
drag, startPoint x: 1001, startPoint y: 525, endPoint x: 1001, endPoint y: 533, distance: 8.0
click at [1001, 533] on body "Maxim CC Portal add business identity individual identity J J [PERSON_NAME] [PE…" at bounding box center [784, 359] width 1568 height 718
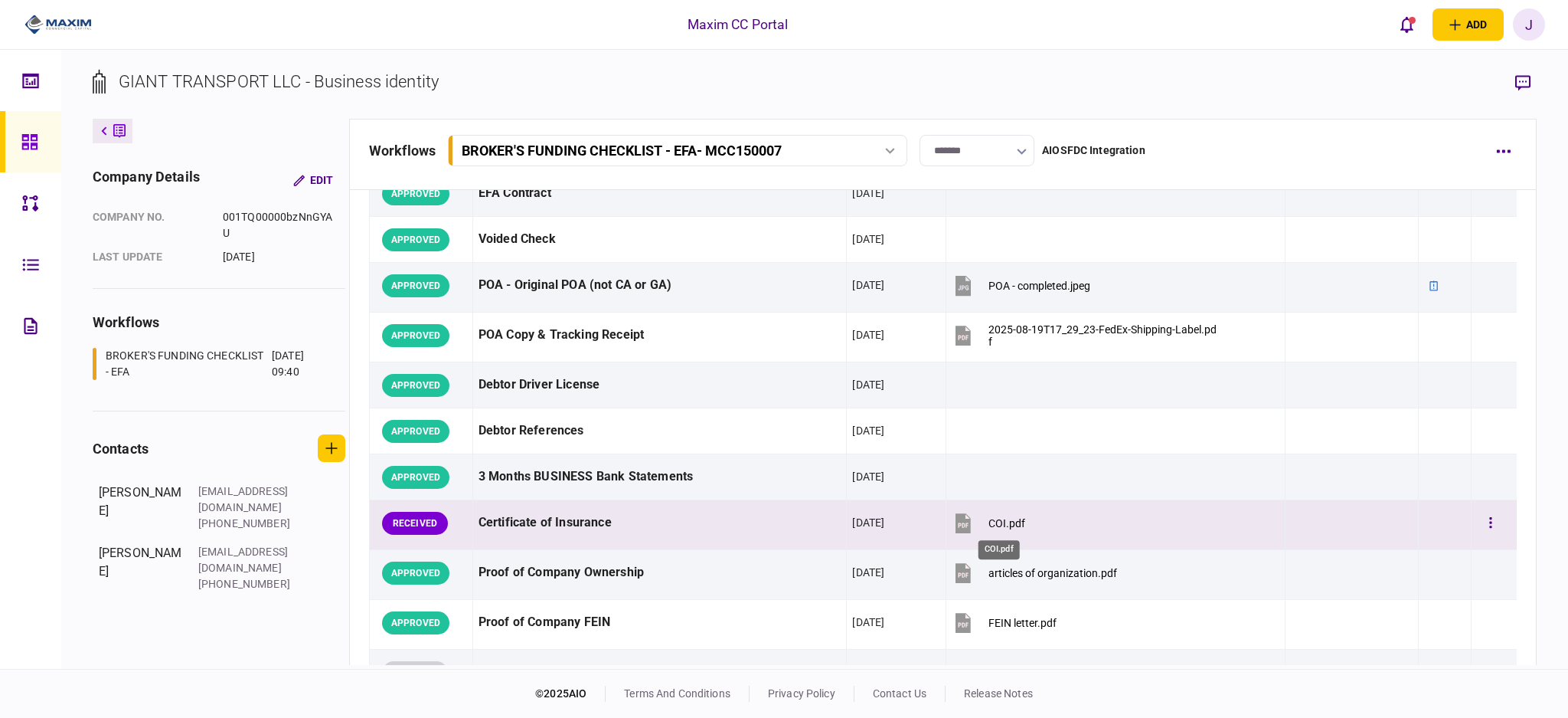
click at [1000, 526] on div "COI.pdf" at bounding box center [1007, 523] width 37 height 12
click at [1480, 516] on button "button" at bounding box center [1491, 523] width 27 height 27
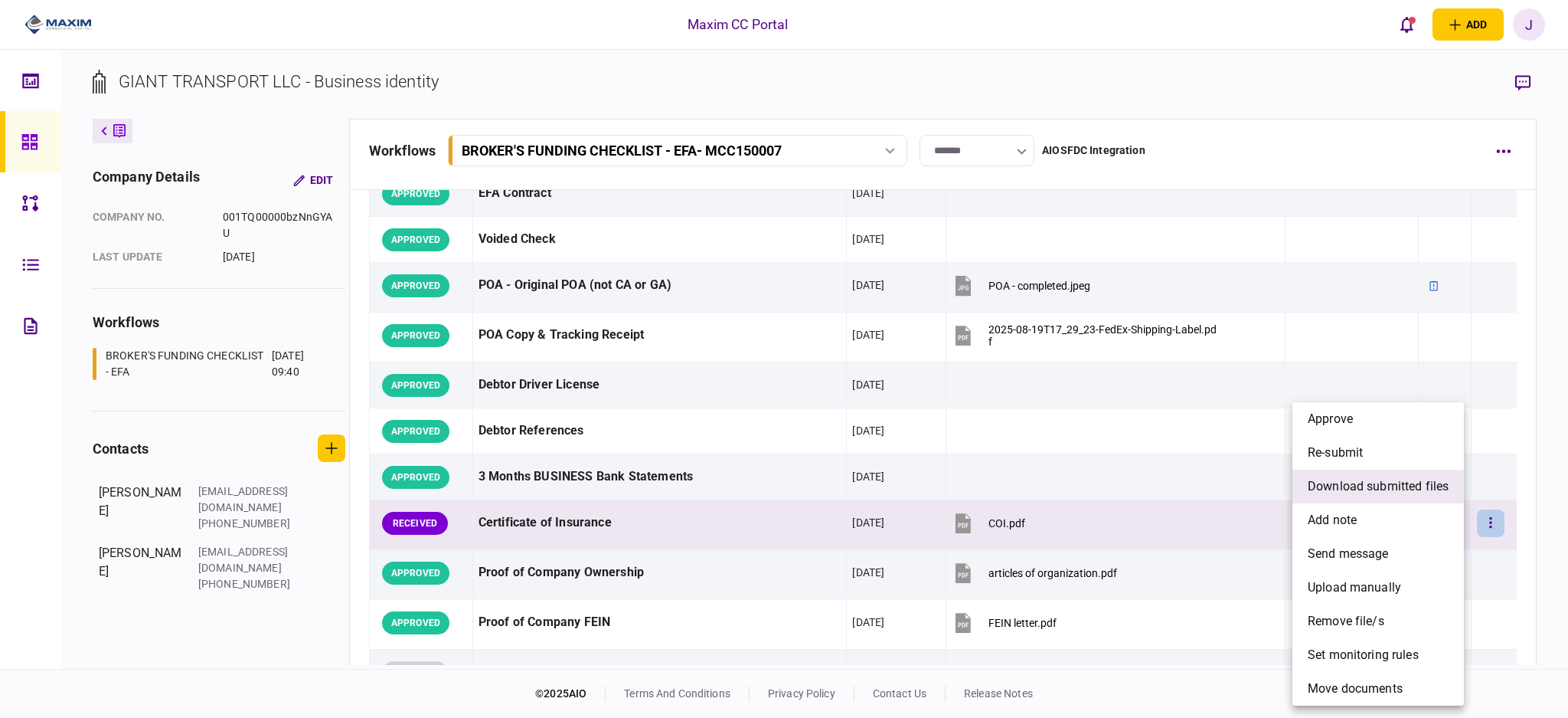
click at [1375, 483] on span "download submitted files" at bounding box center [1379, 487] width 141 height 19
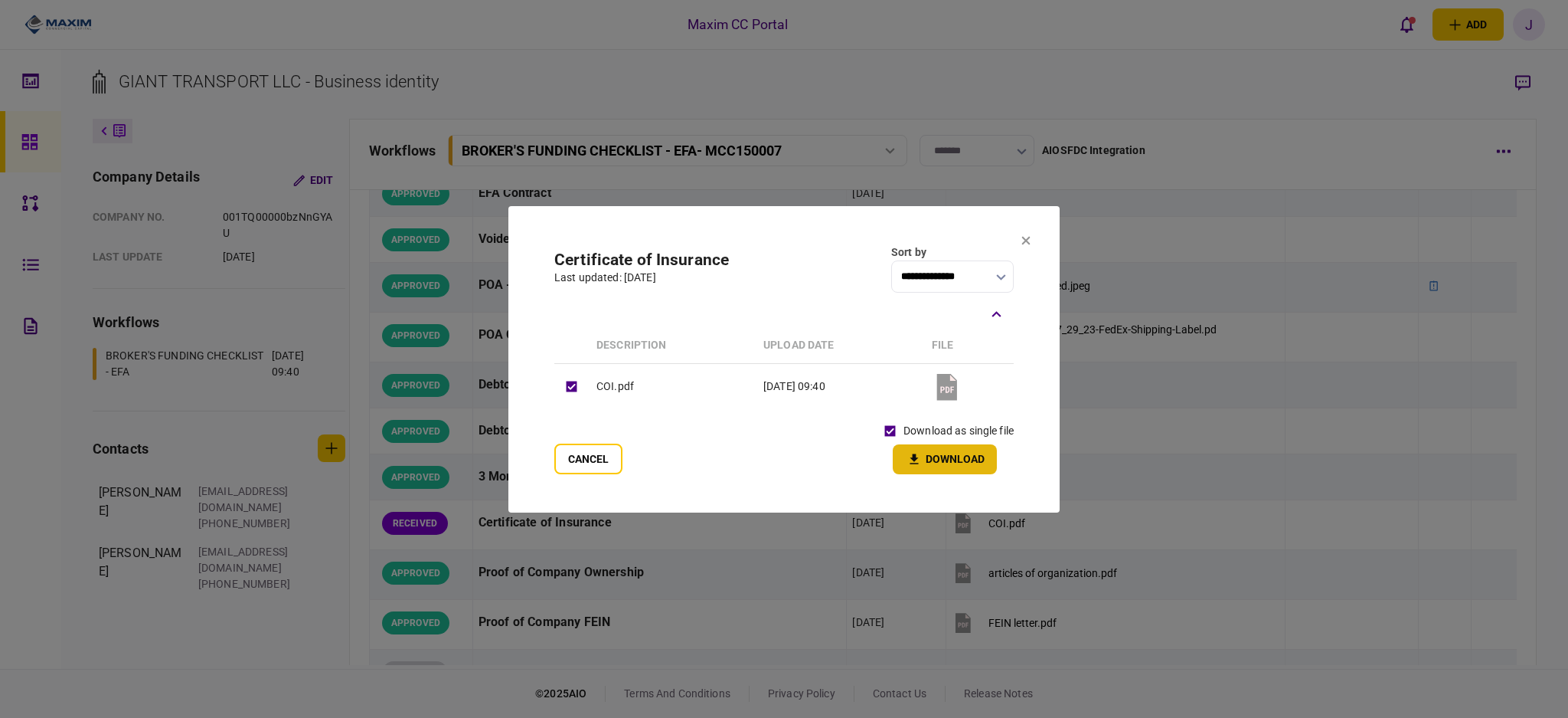
click at [946, 457] on button "Download" at bounding box center [945, 459] width 104 height 30
click at [1023, 240] on icon at bounding box center [1026, 240] width 9 height 9
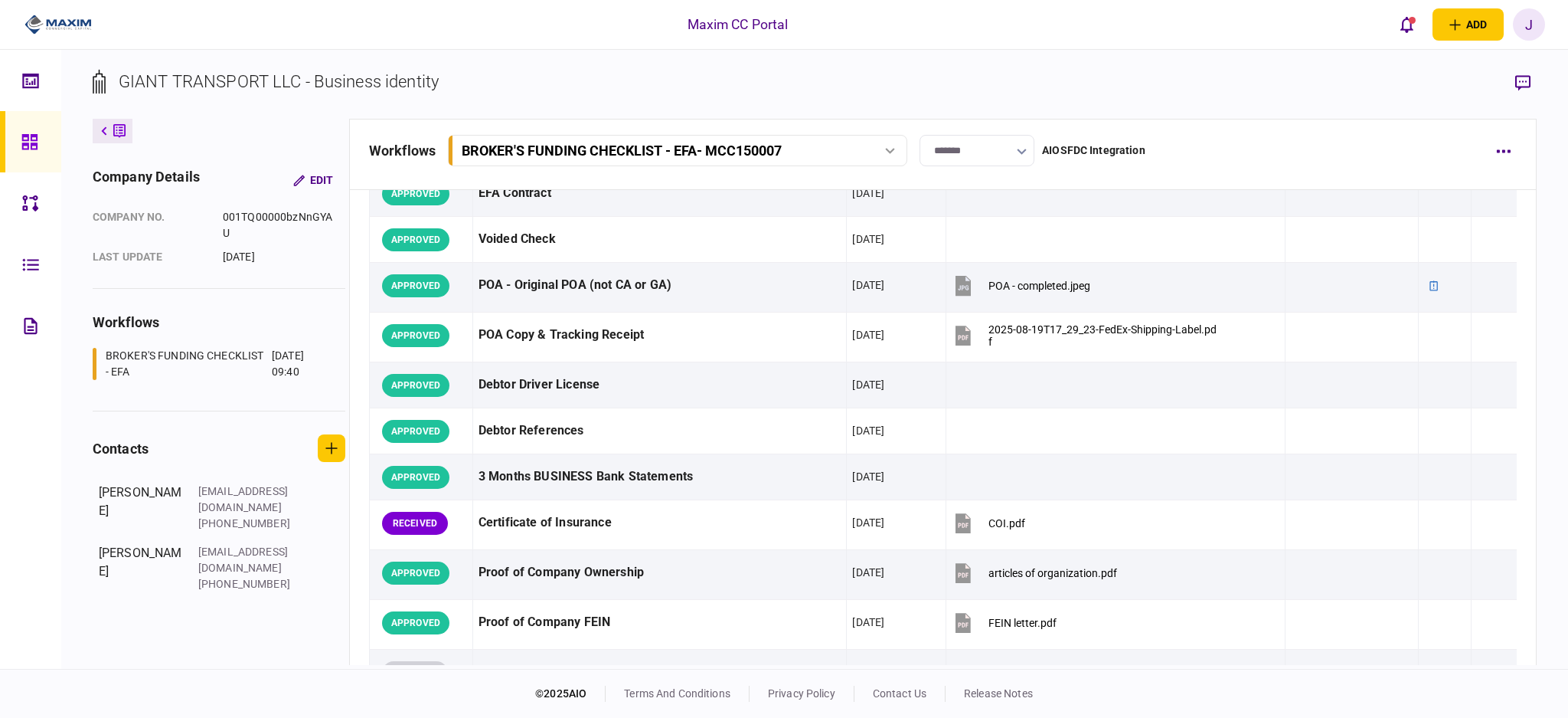
click at [656, 86] on section "GIANT TRANSPORT LLC - Business identity" at bounding box center [815, 93] width 1444 height 50
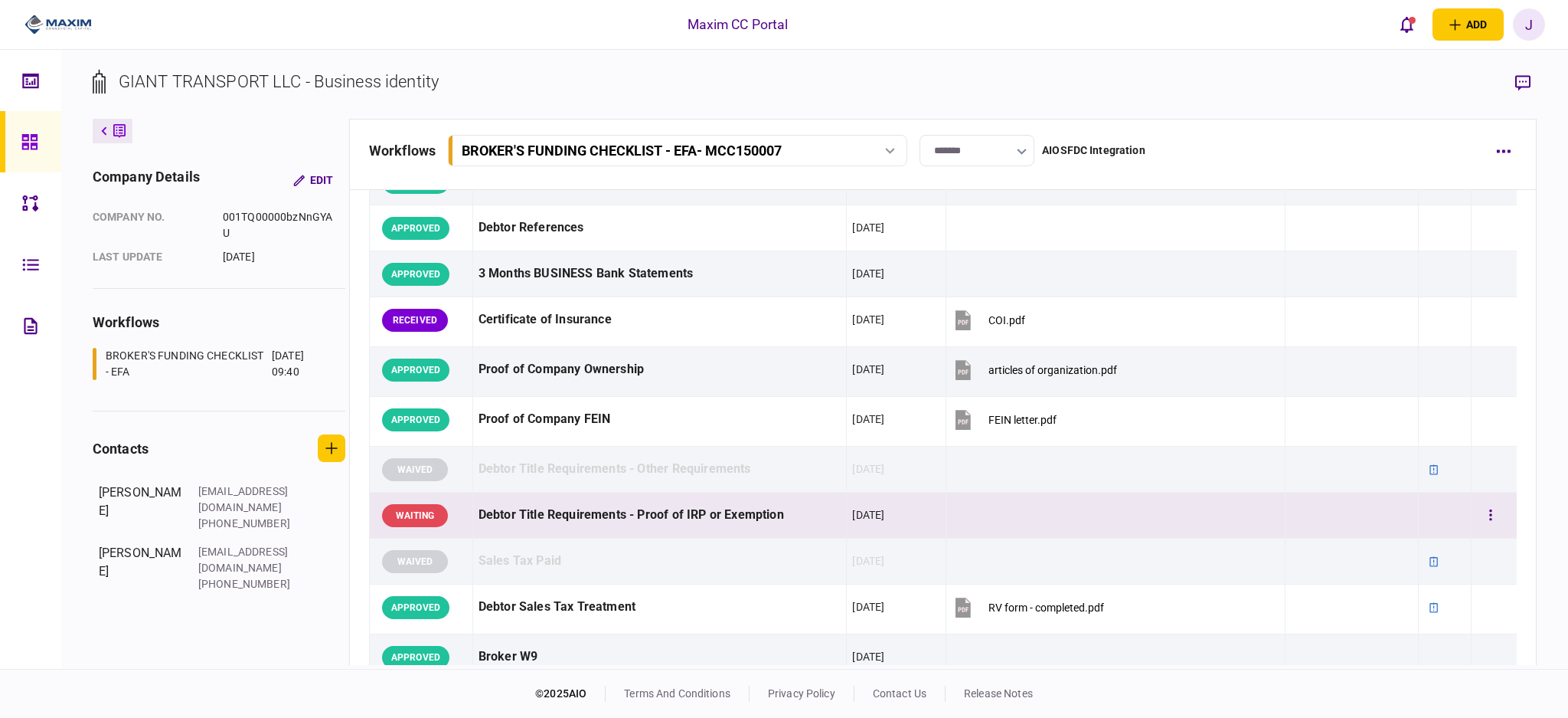
scroll to position [307, 0]
click at [1477, 500] on button "button" at bounding box center [1491, 514] width 27 height 27
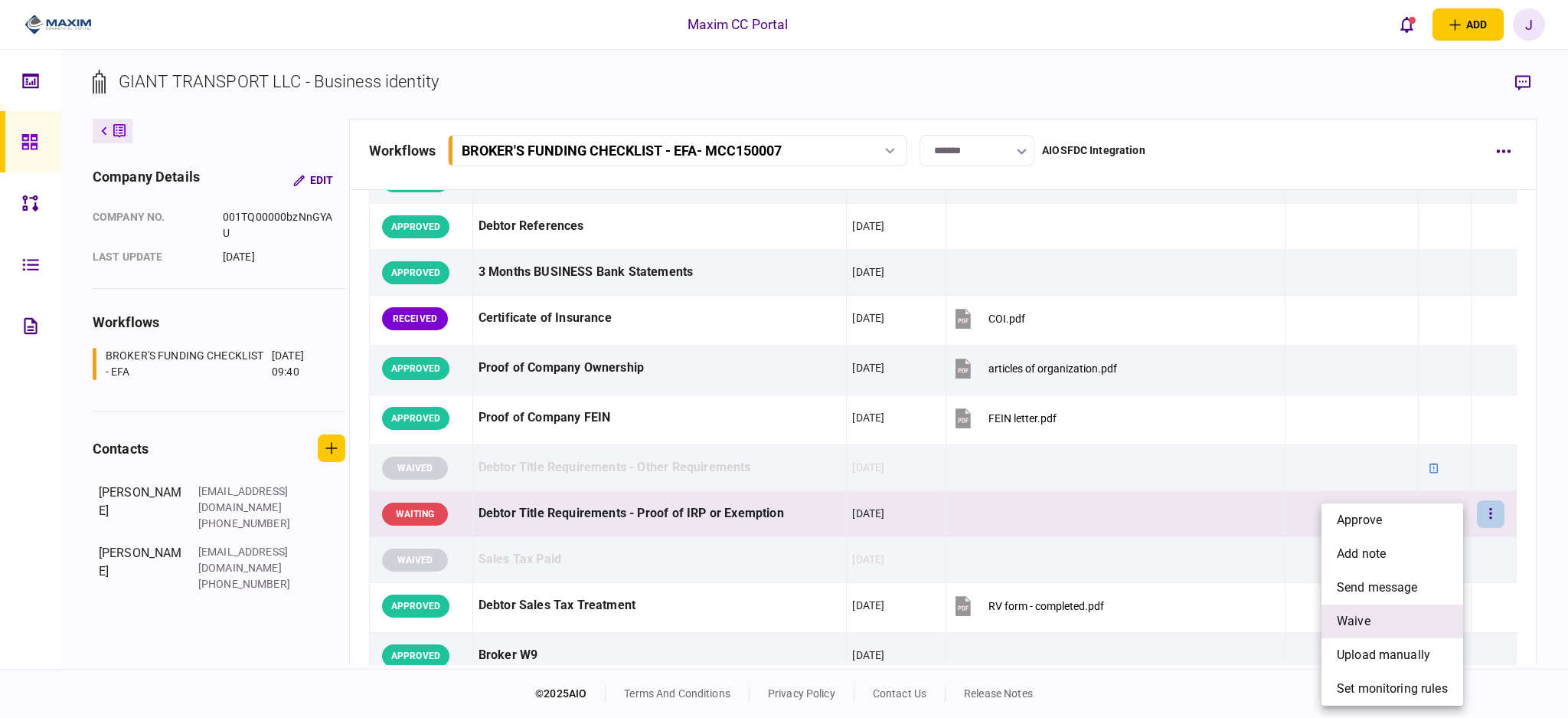
click at [1415, 618] on li "waive" at bounding box center [1392, 621] width 142 height 34
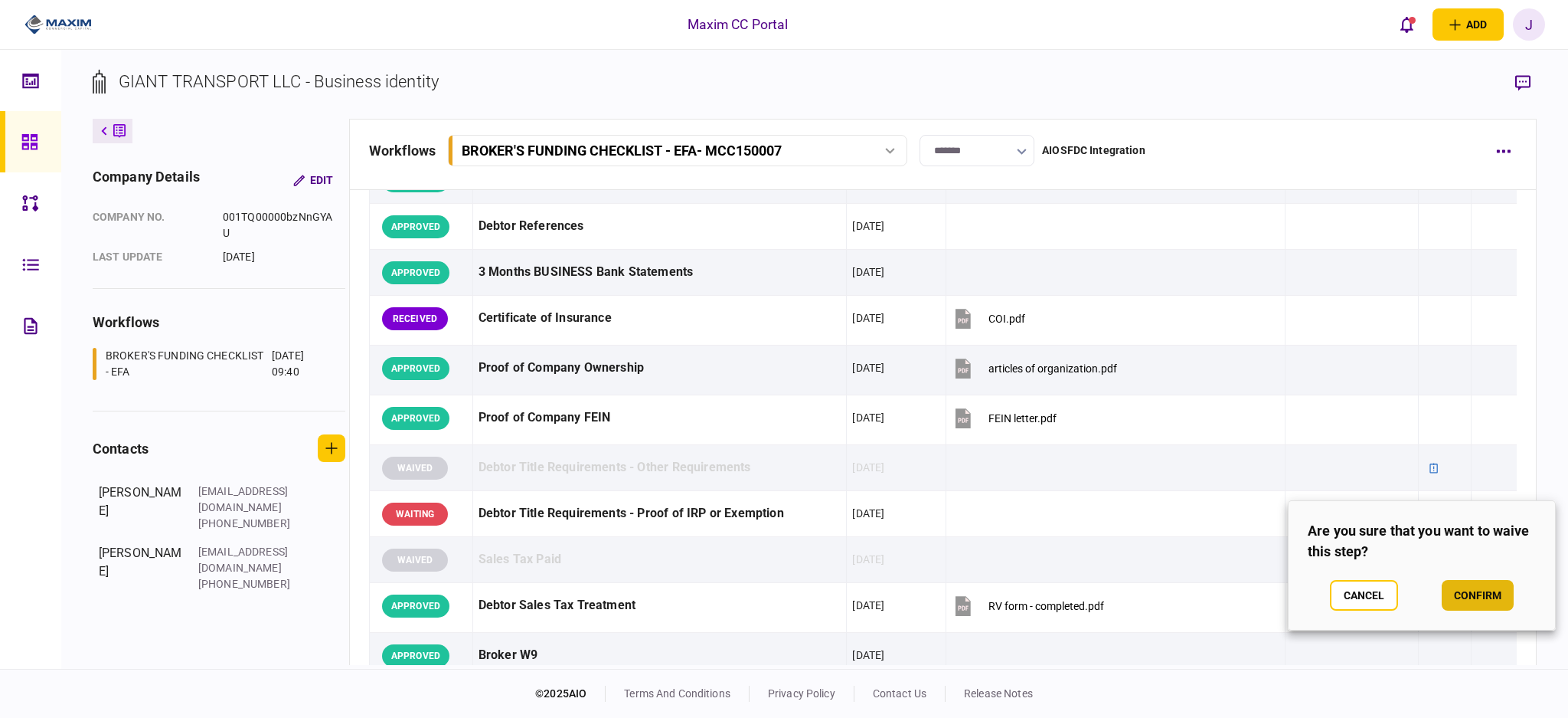
click at [1481, 596] on button "confirm" at bounding box center [1478, 595] width 72 height 31
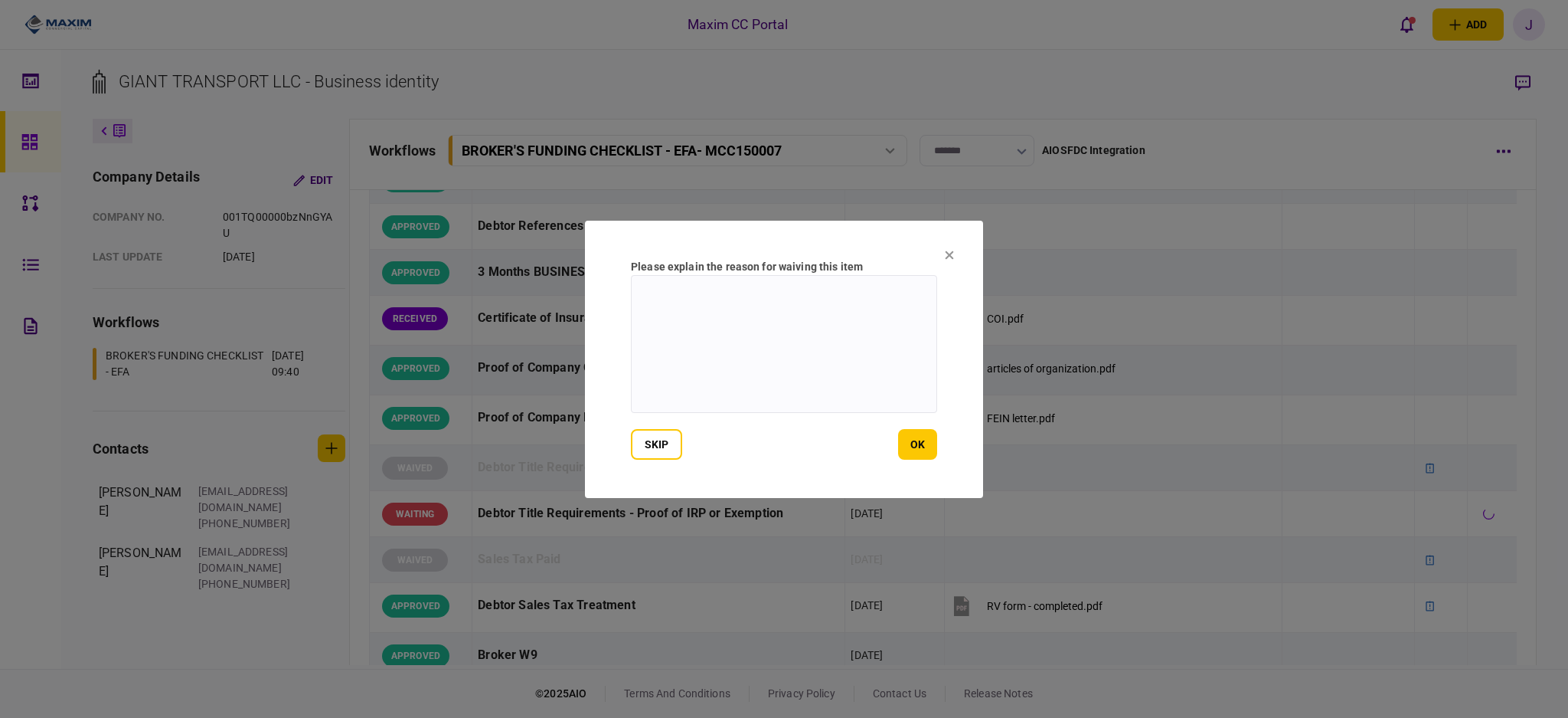
click at [809, 368] on textarea at bounding box center [784, 344] width 307 height 138
type textarea "***"
click at [934, 456] on button "ok" at bounding box center [918, 444] width 39 height 31
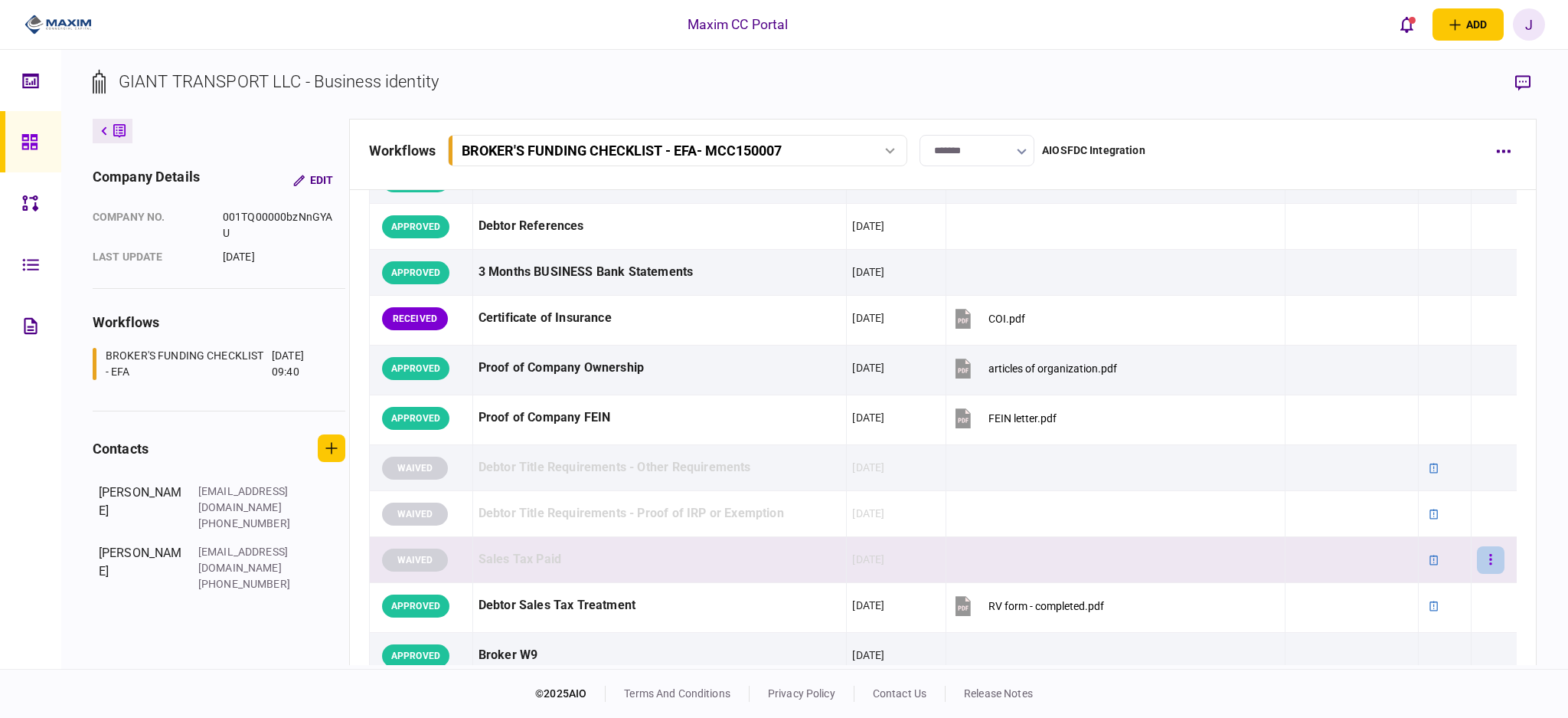
click at [1486, 567] on button "button" at bounding box center [1491, 560] width 27 height 27
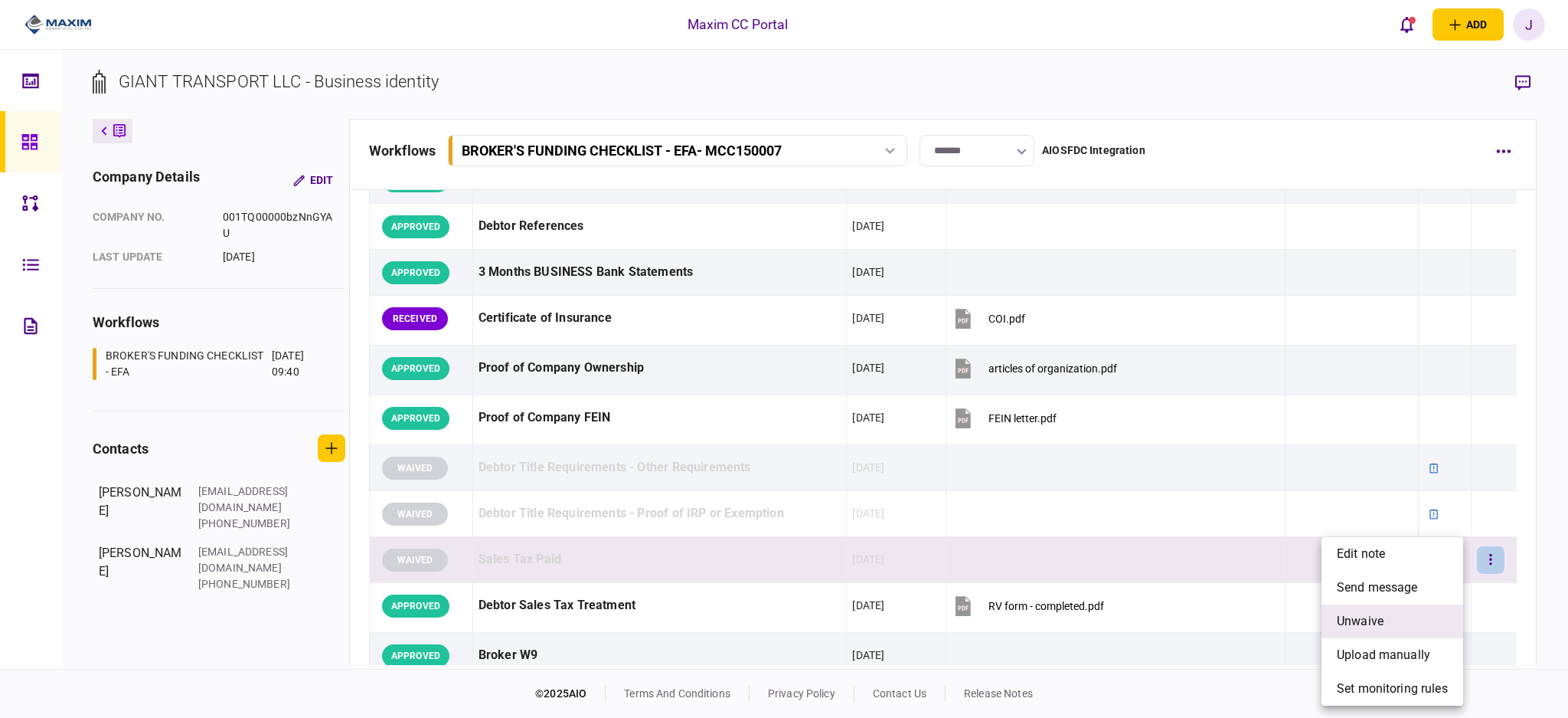
click at [1367, 620] on span "unwaive" at bounding box center [1360, 621] width 47 height 19
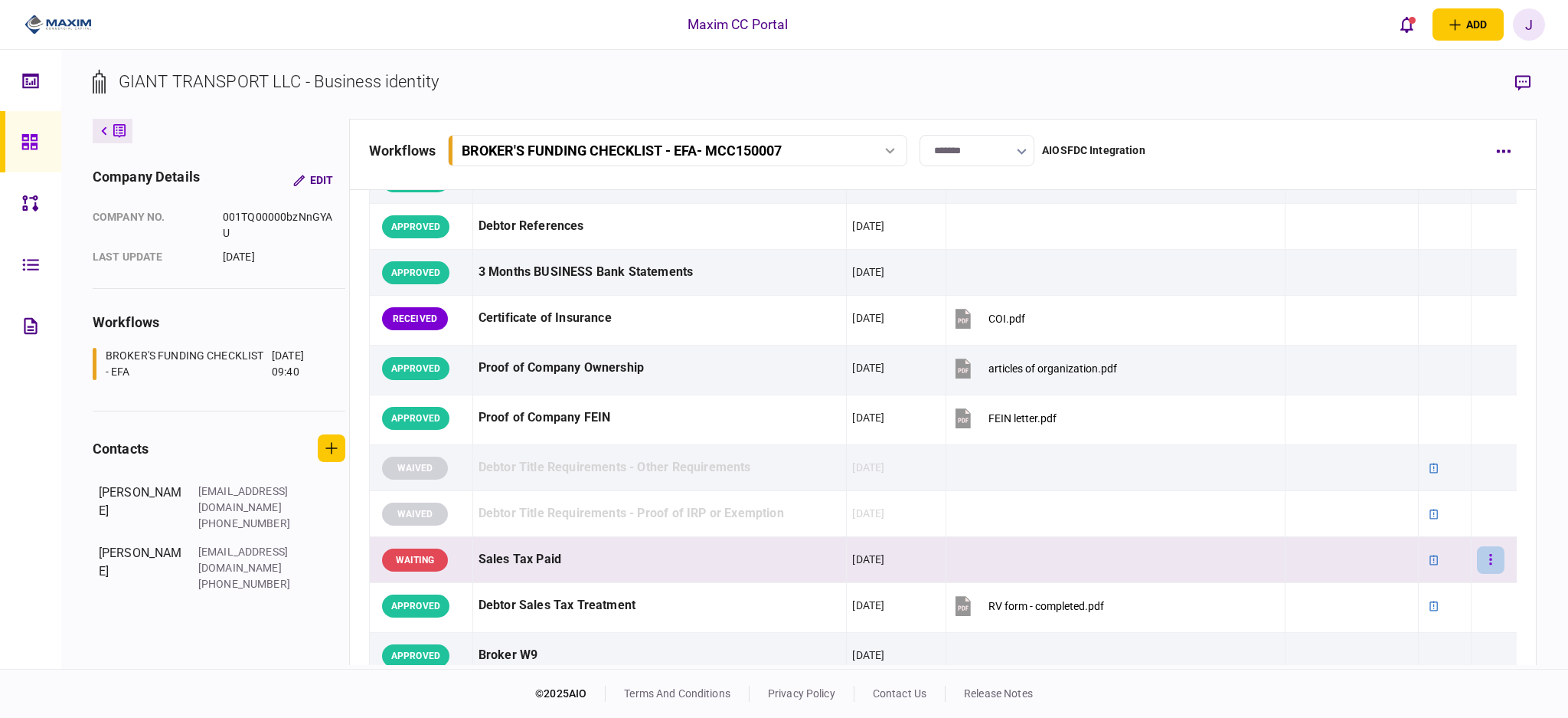
click at [1477, 563] on button "button" at bounding box center [1491, 560] width 27 height 27
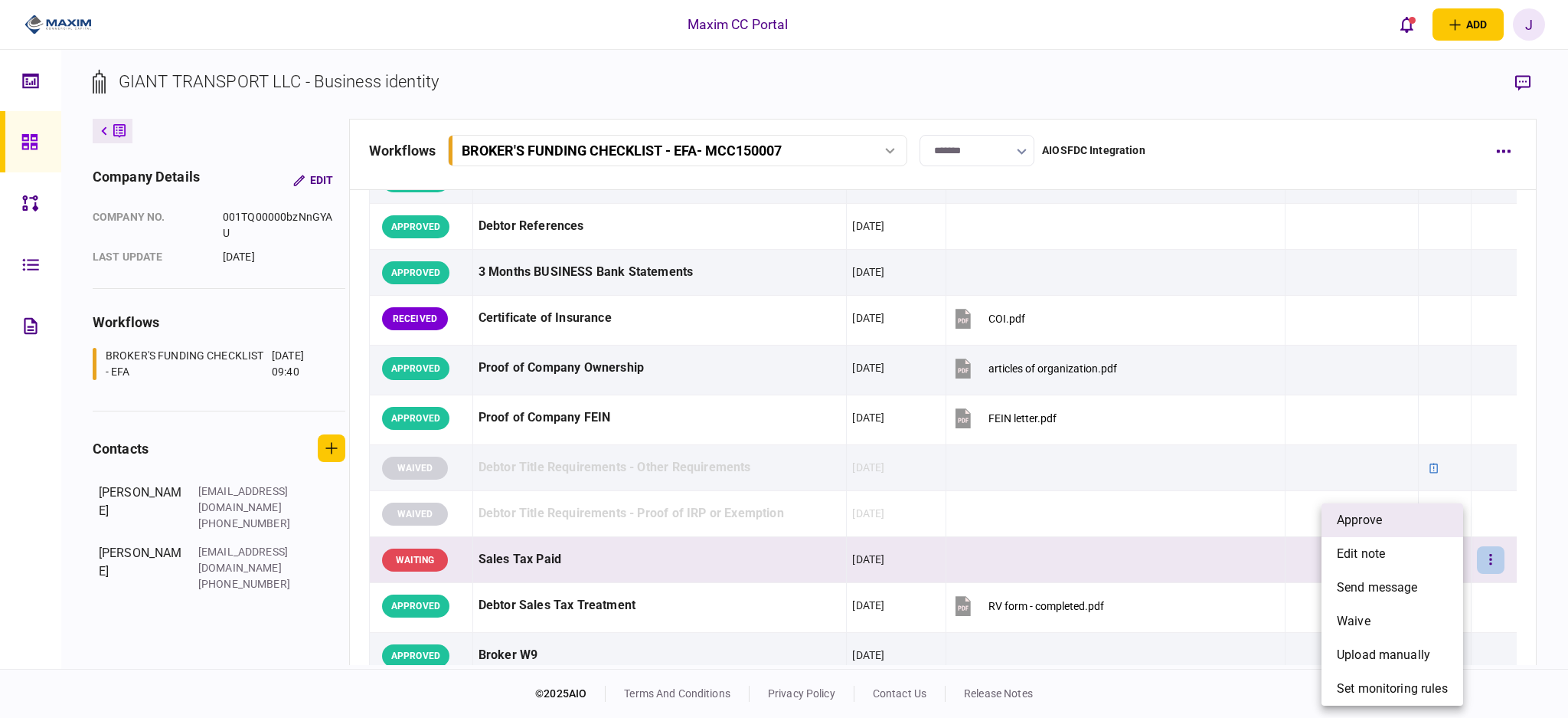
click at [1398, 521] on li "approve" at bounding box center [1392, 520] width 142 height 34
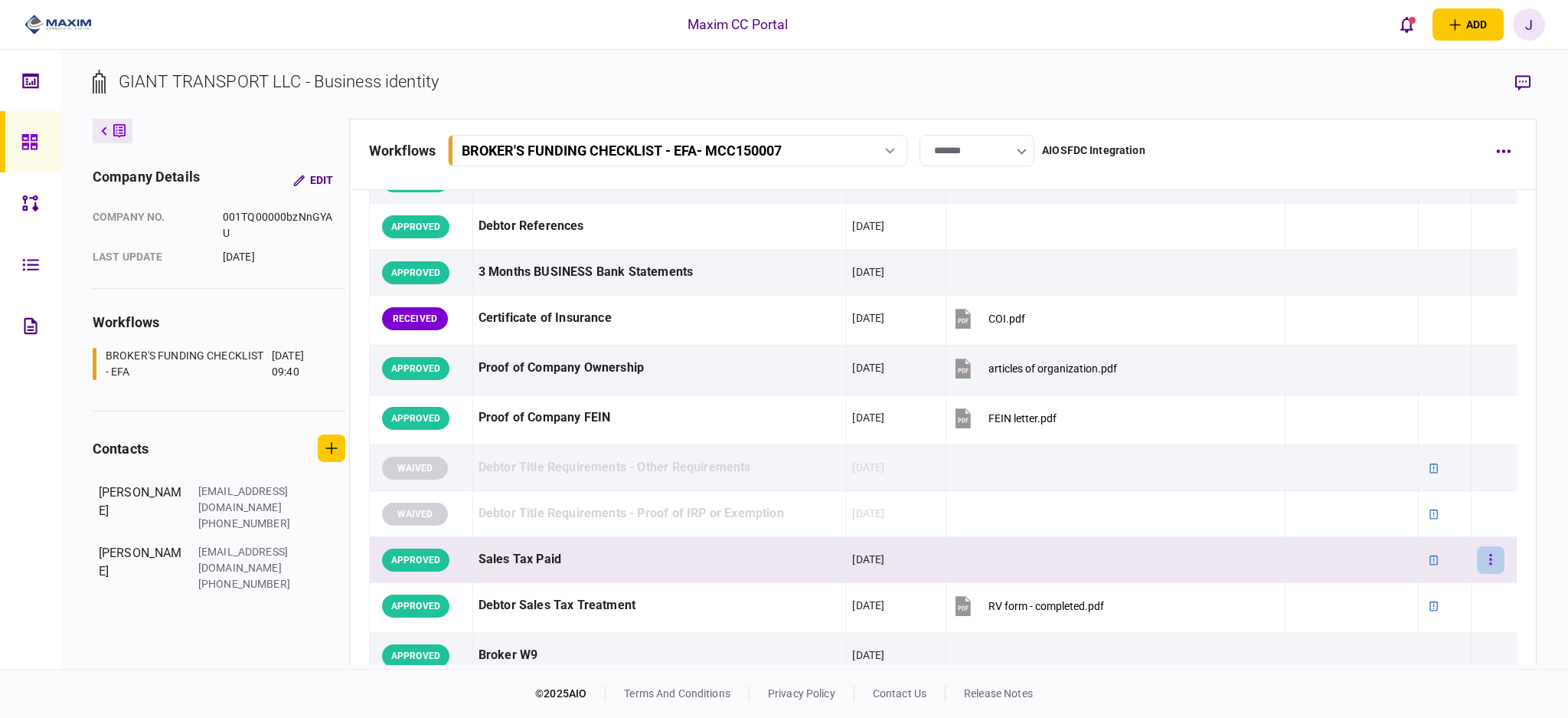
click at [1482, 557] on button "button" at bounding box center [1491, 560] width 27 height 27
click at [1385, 557] on span "edit note" at bounding box center [1361, 554] width 48 height 19
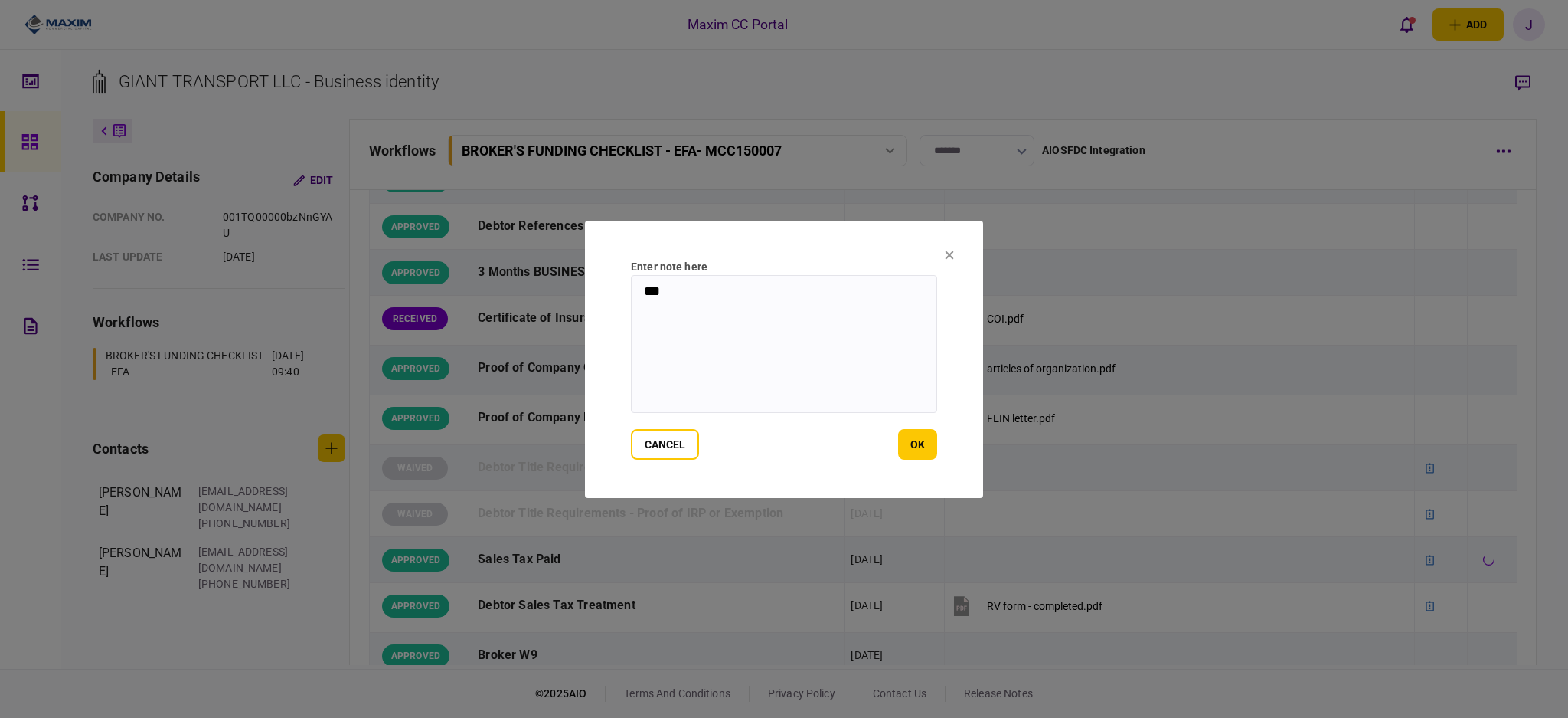
click at [653, 266] on div "Enter note here" at bounding box center [784, 267] width 307 height 16
click at [672, 308] on textarea "***" at bounding box center [784, 344] width 307 height 138
type textarea "*"
type textarea "**********"
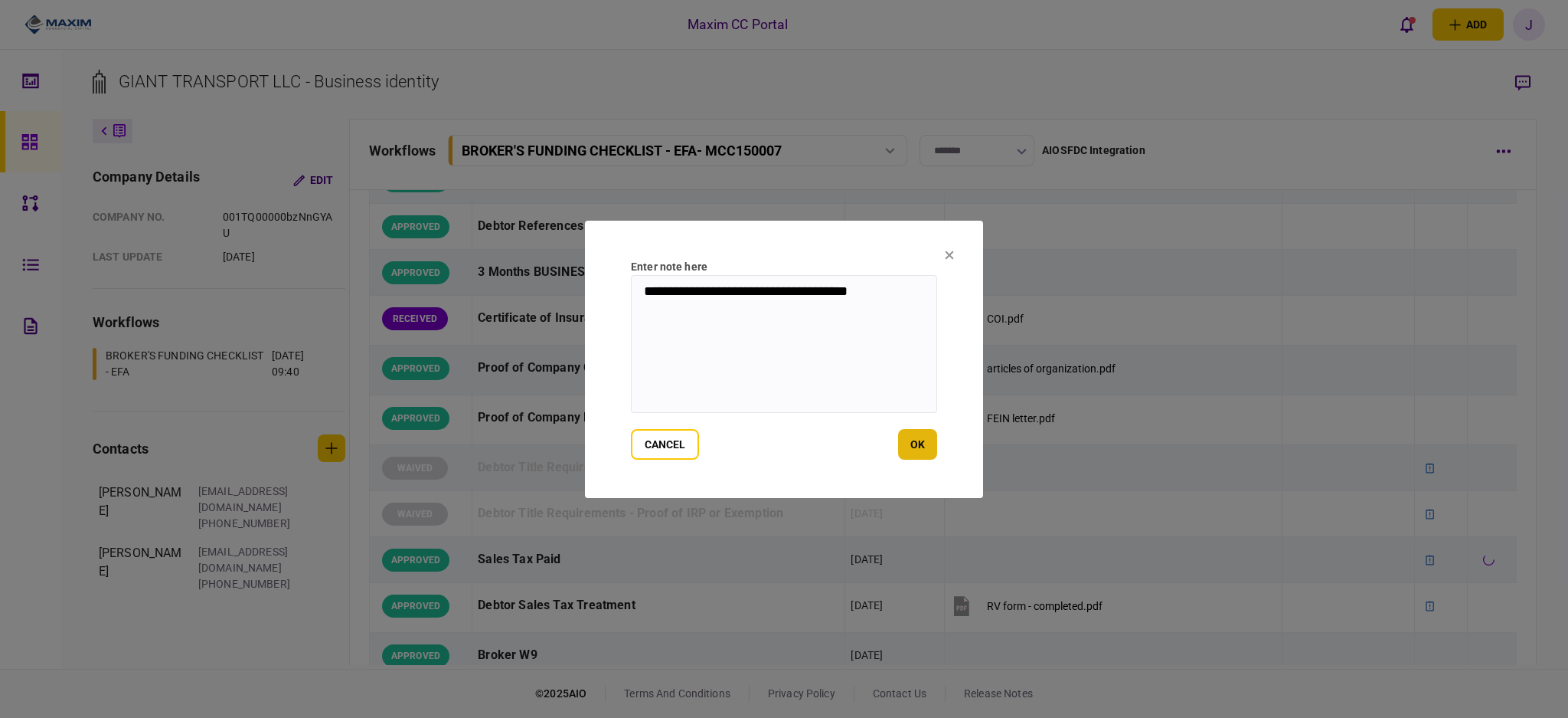
click at [922, 431] on button "ok" at bounding box center [918, 444] width 39 height 31
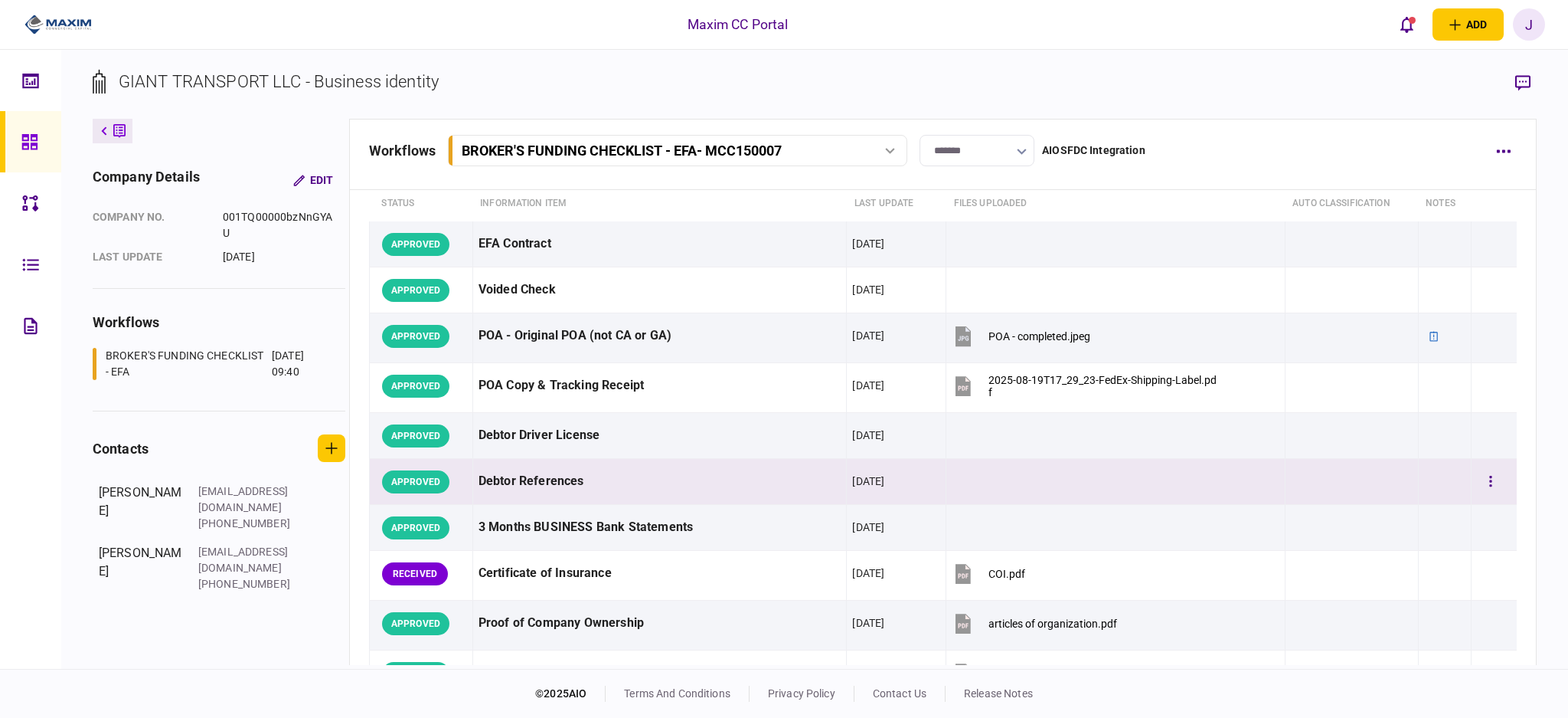
scroll to position [153, 0]
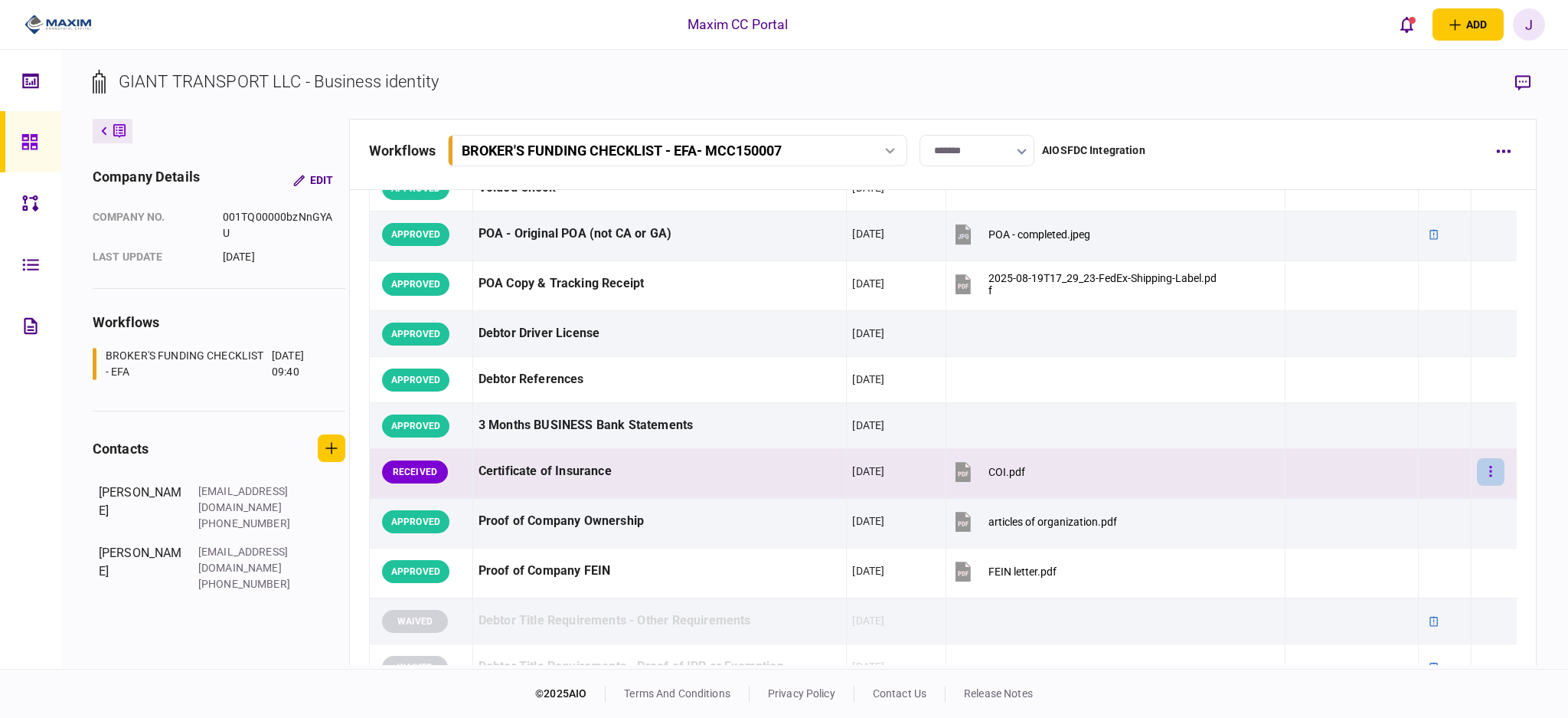
click at [1477, 469] on button "button" at bounding box center [1491, 472] width 27 height 27
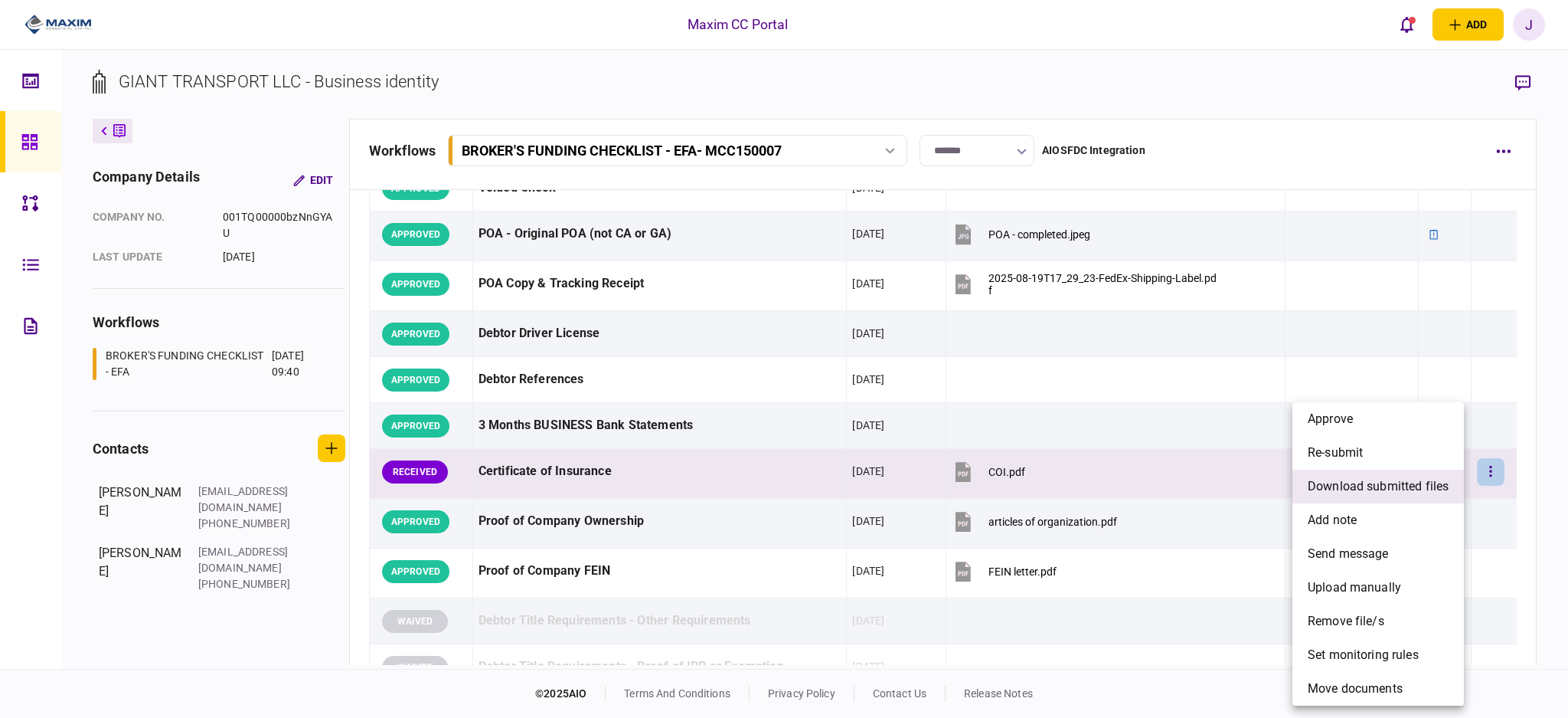
click at [1405, 484] on span "download submitted files" at bounding box center [1379, 487] width 141 height 19
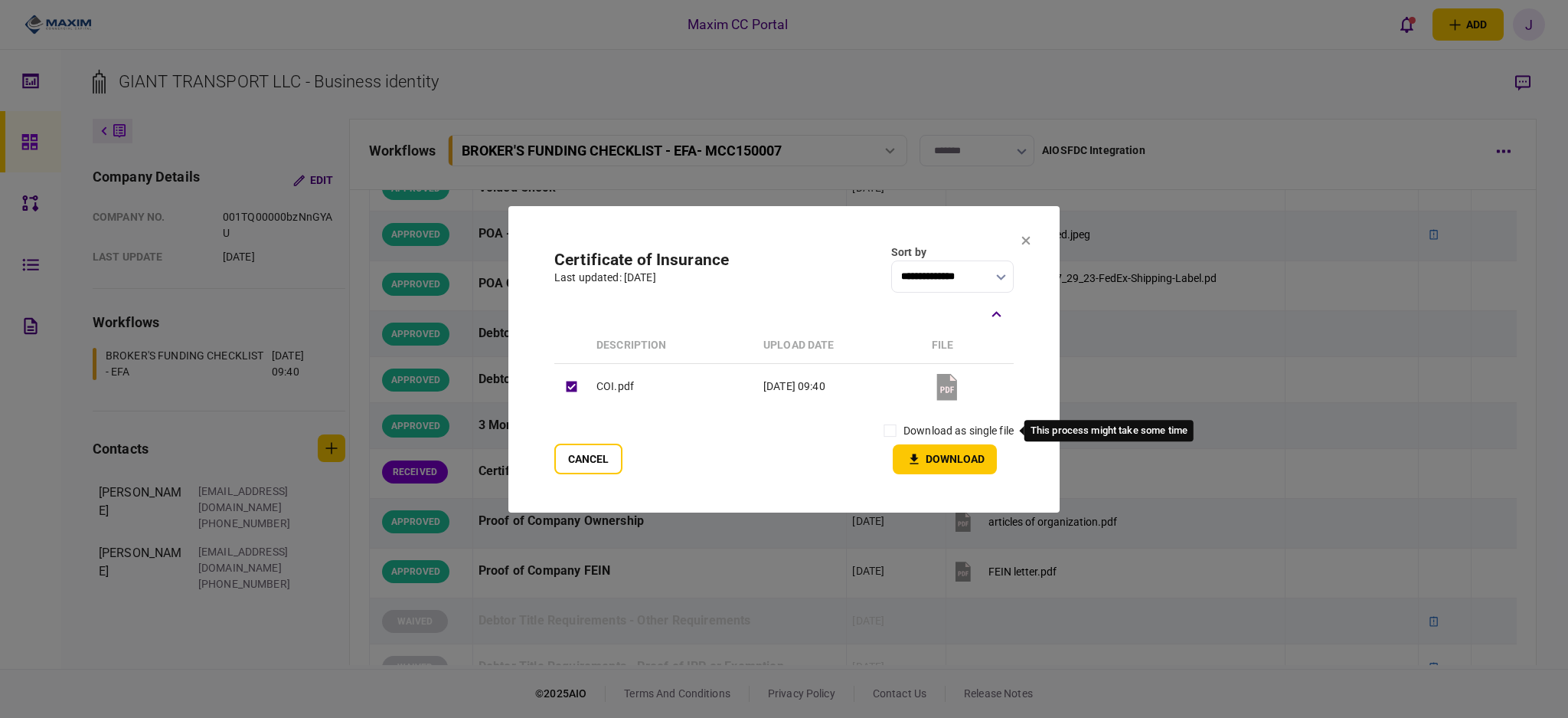
click at [904, 435] on label "download as single file" at bounding box center [959, 431] width 110 height 16
click at [932, 458] on button "Download" at bounding box center [945, 459] width 104 height 30
click at [1026, 243] on icon at bounding box center [1026, 240] width 9 height 9
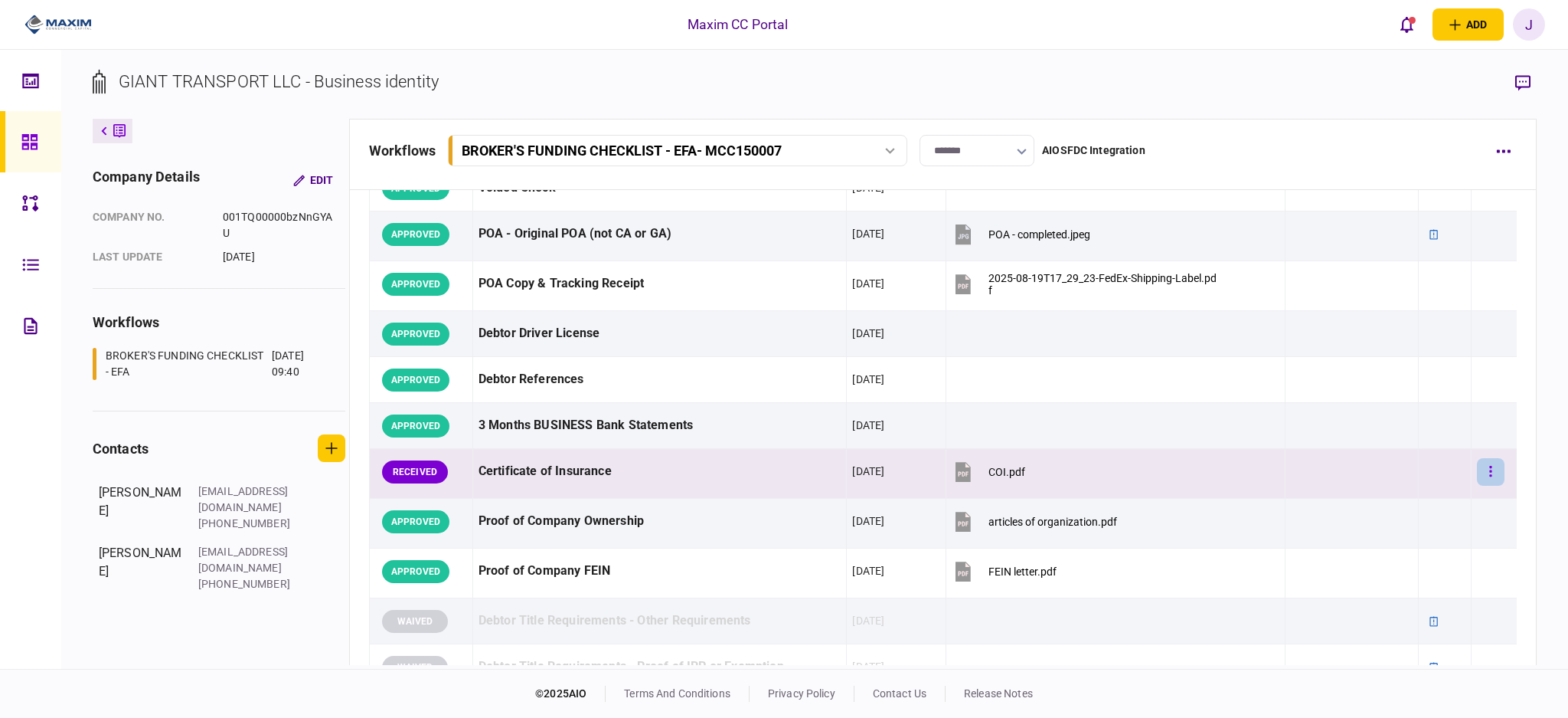
click at [1485, 471] on button "button" at bounding box center [1491, 472] width 27 height 27
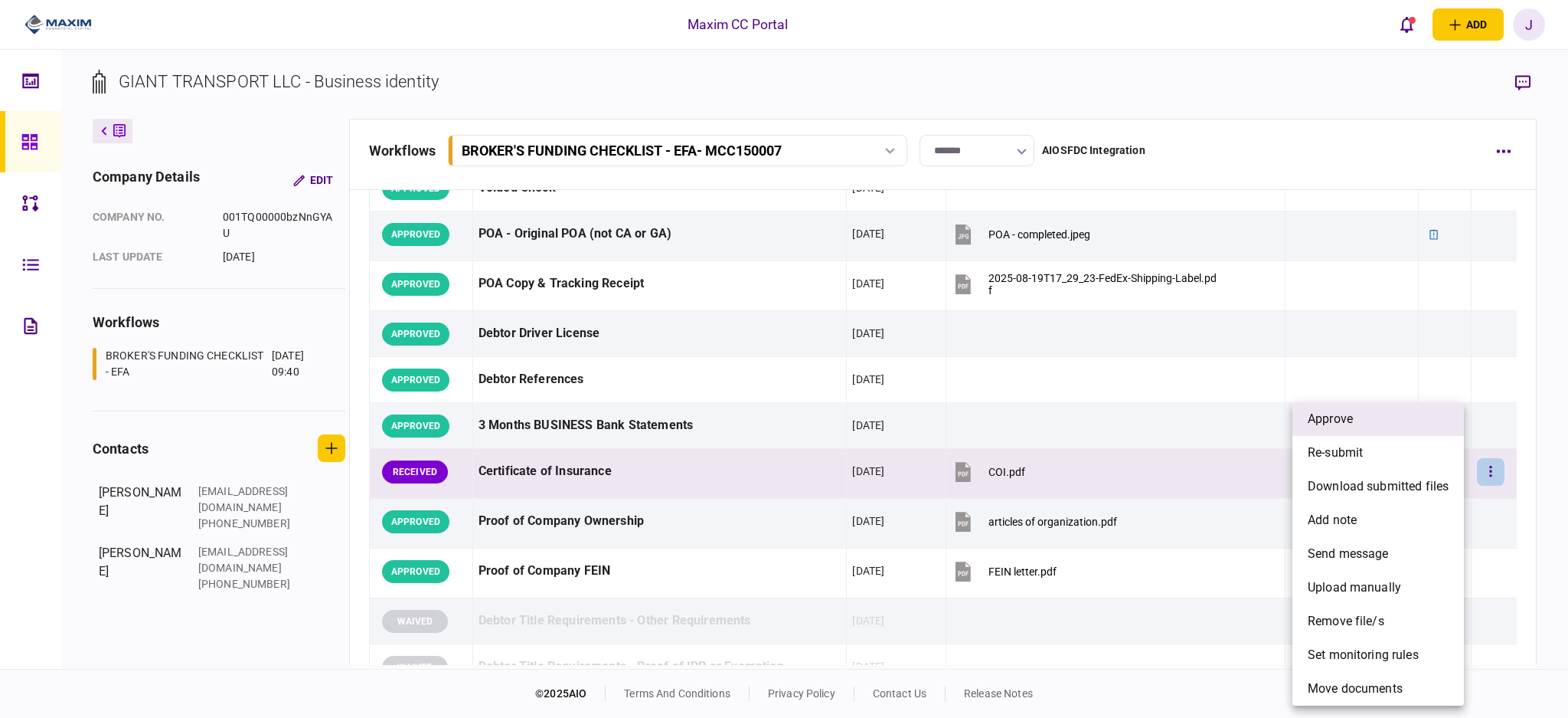
click at [1374, 427] on li "approve" at bounding box center [1379, 419] width 172 height 34
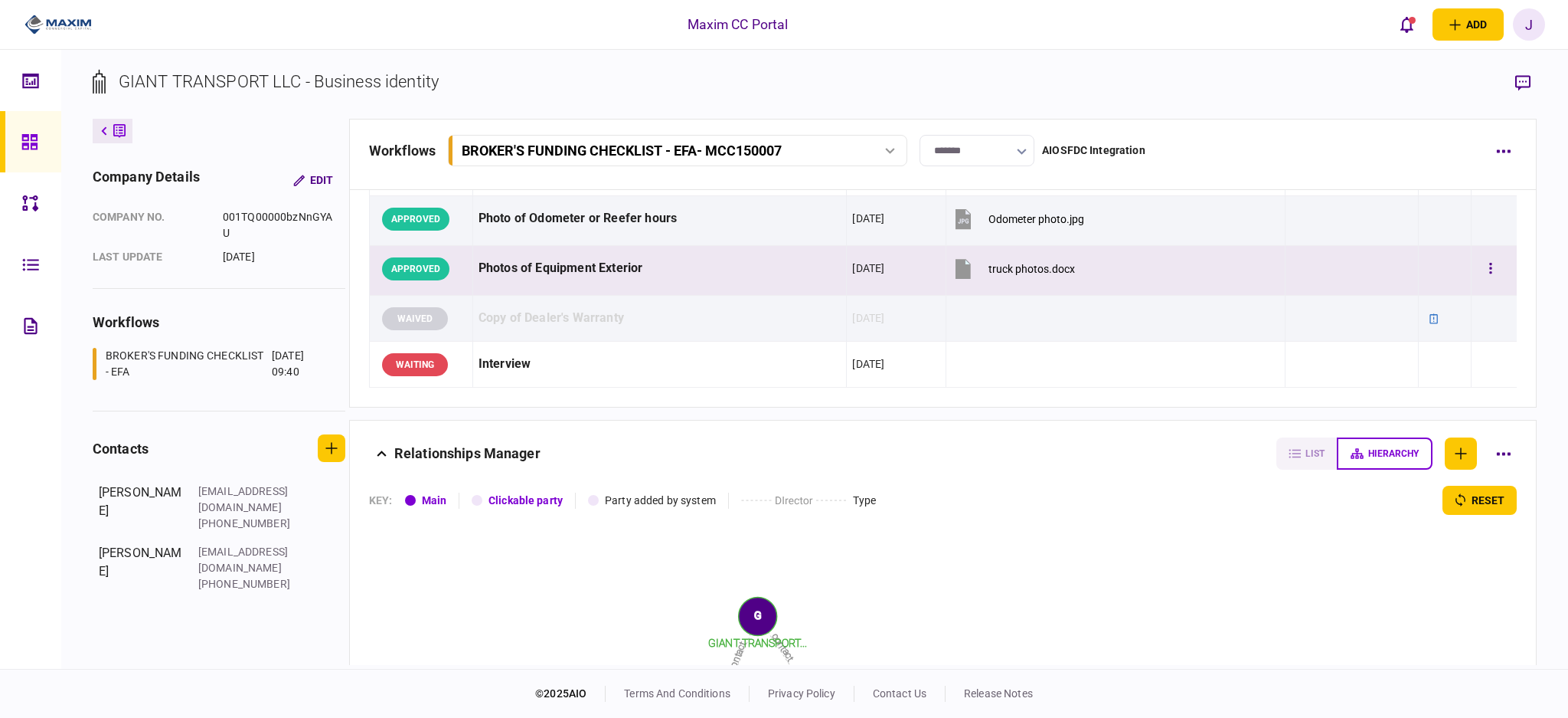
scroll to position [1787, 0]
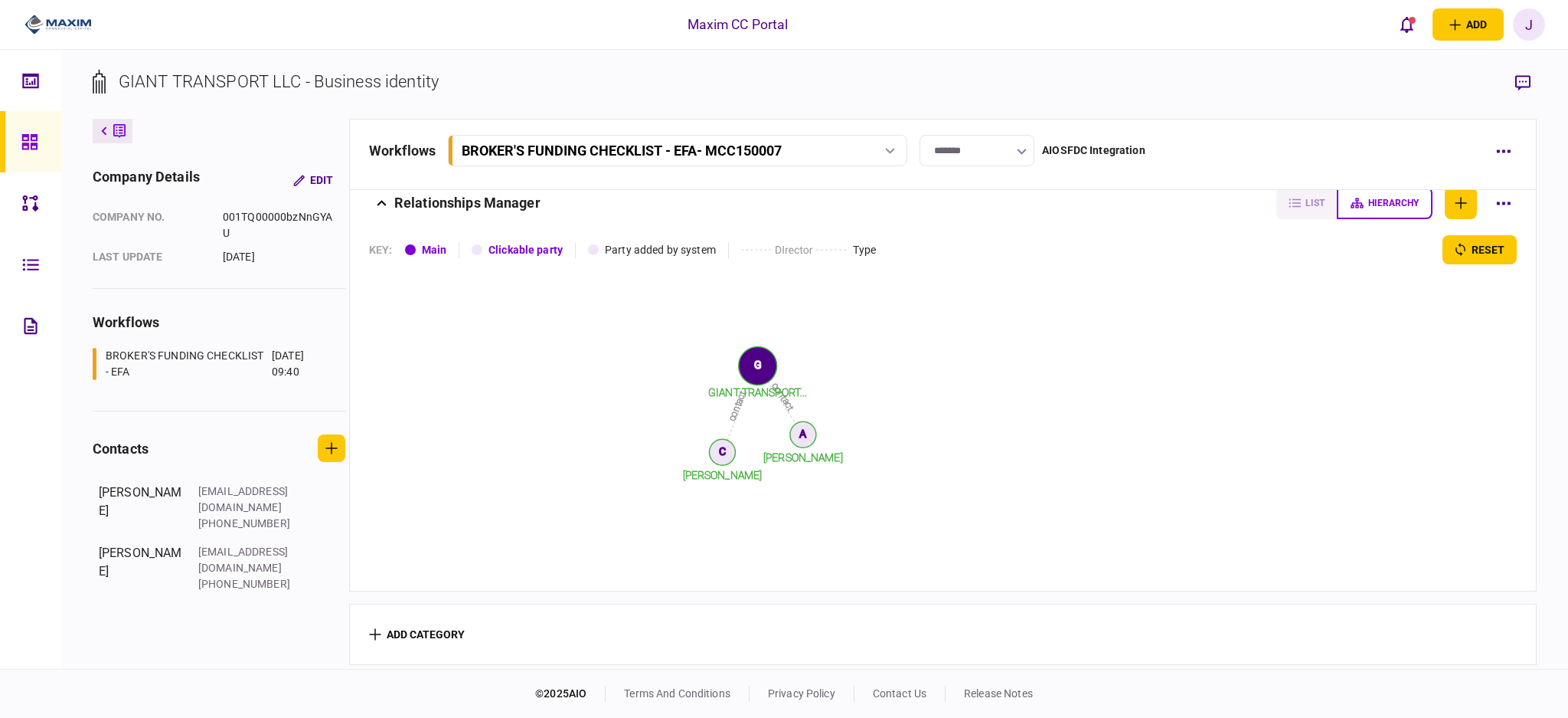
click at [1481, 369] on div "contact contact [PERSON_NAME] [PERSON_NAME] GIANT TRANSPORT... A C G" at bounding box center [943, 420] width 1148 height 311
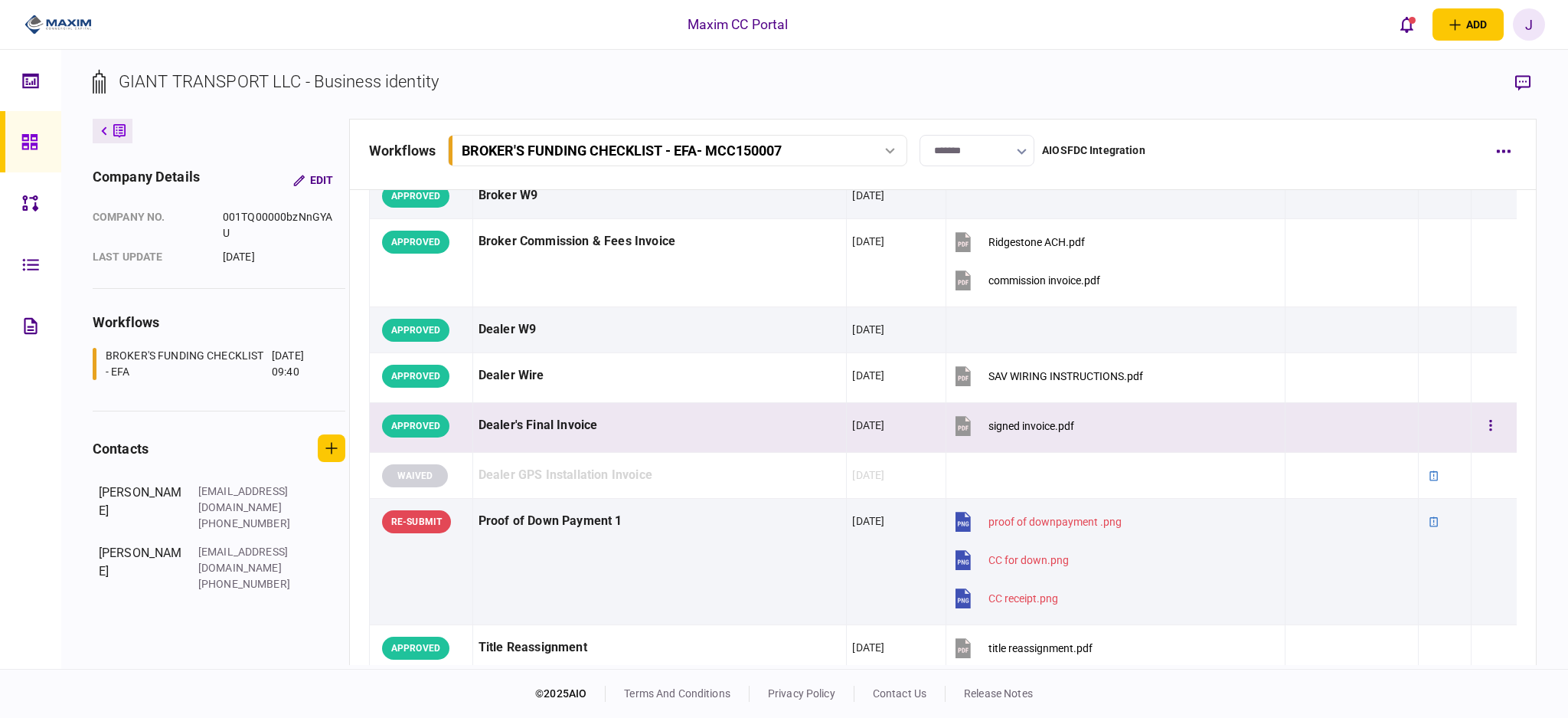
scroll to position [664, 0]
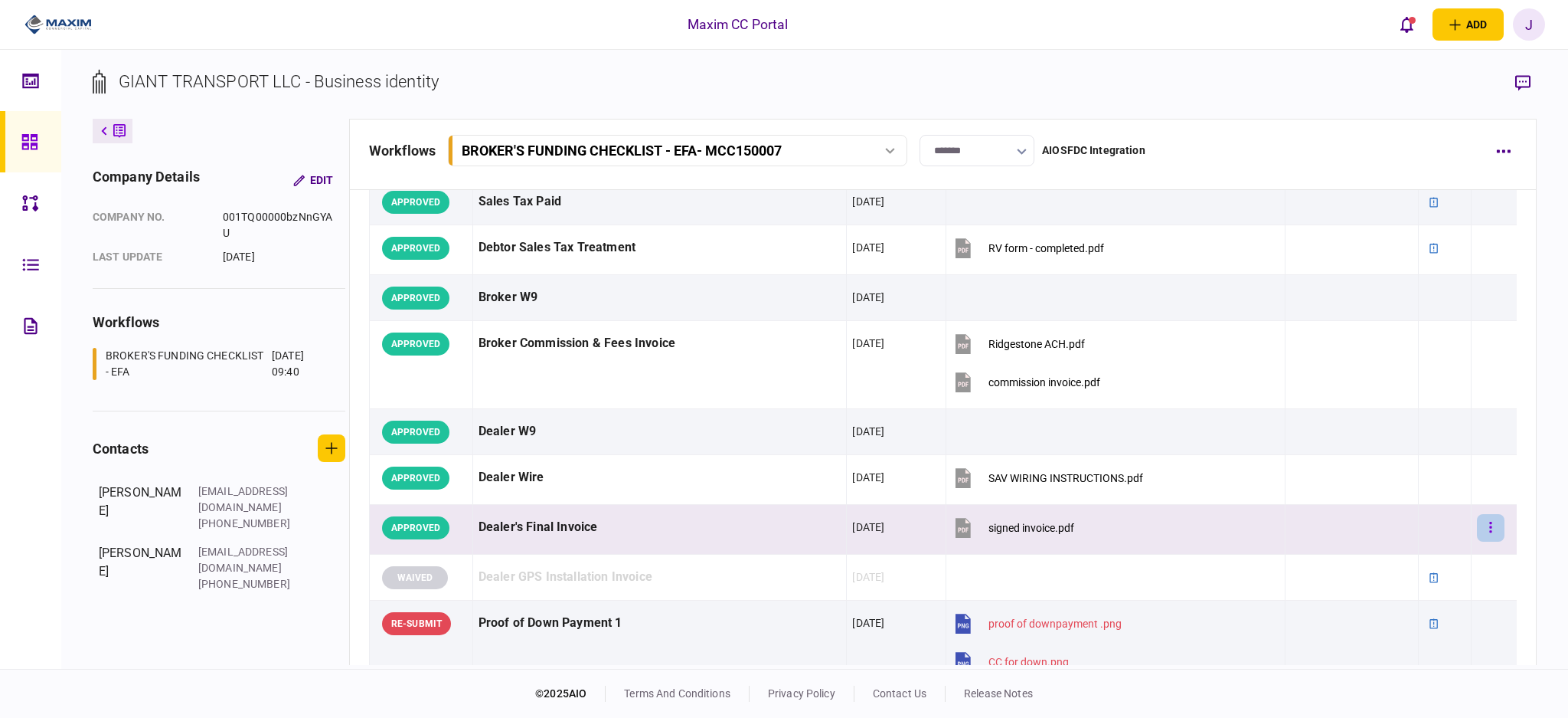
click at [1486, 528] on button "button" at bounding box center [1491, 528] width 27 height 27
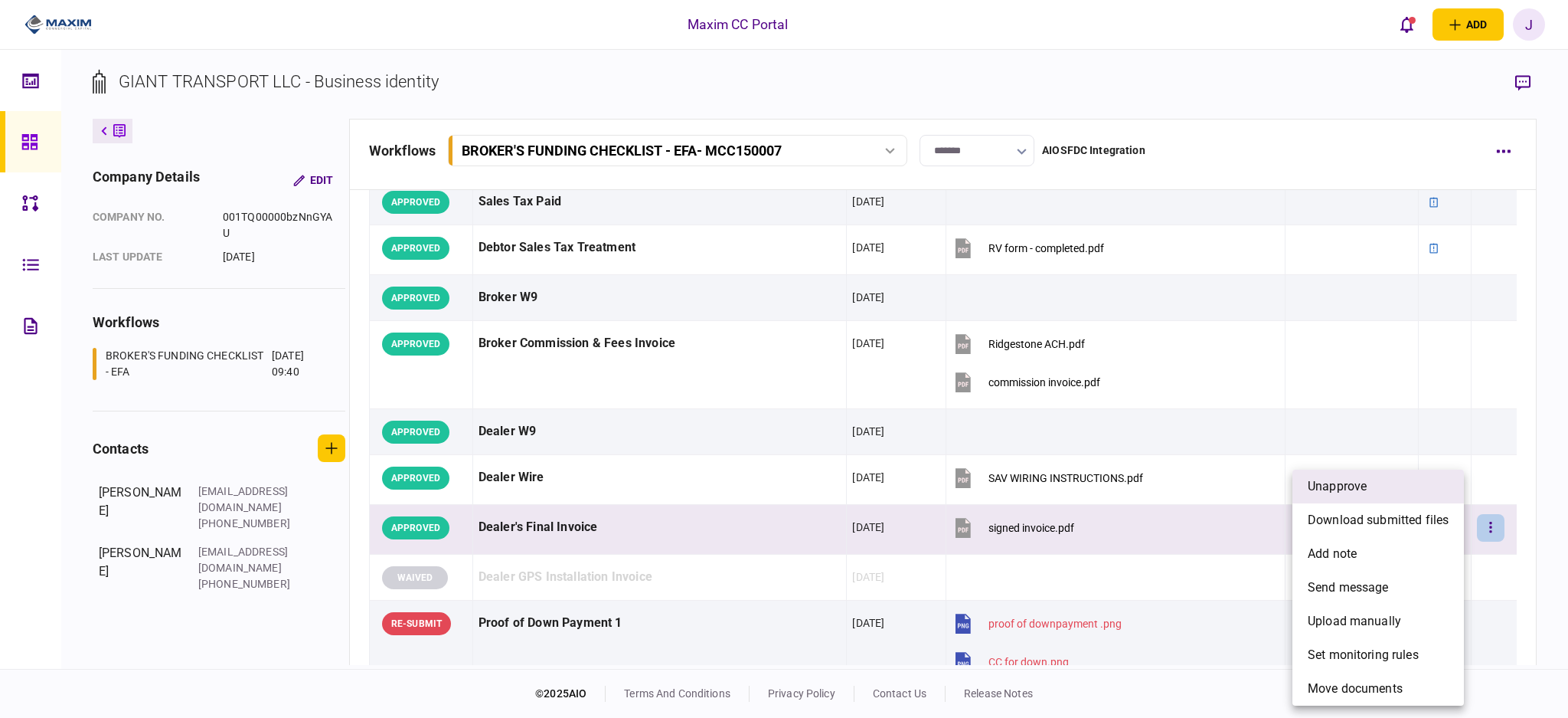
click at [1396, 483] on li "unapprove" at bounding box center [1379, 487] width 172 height 34
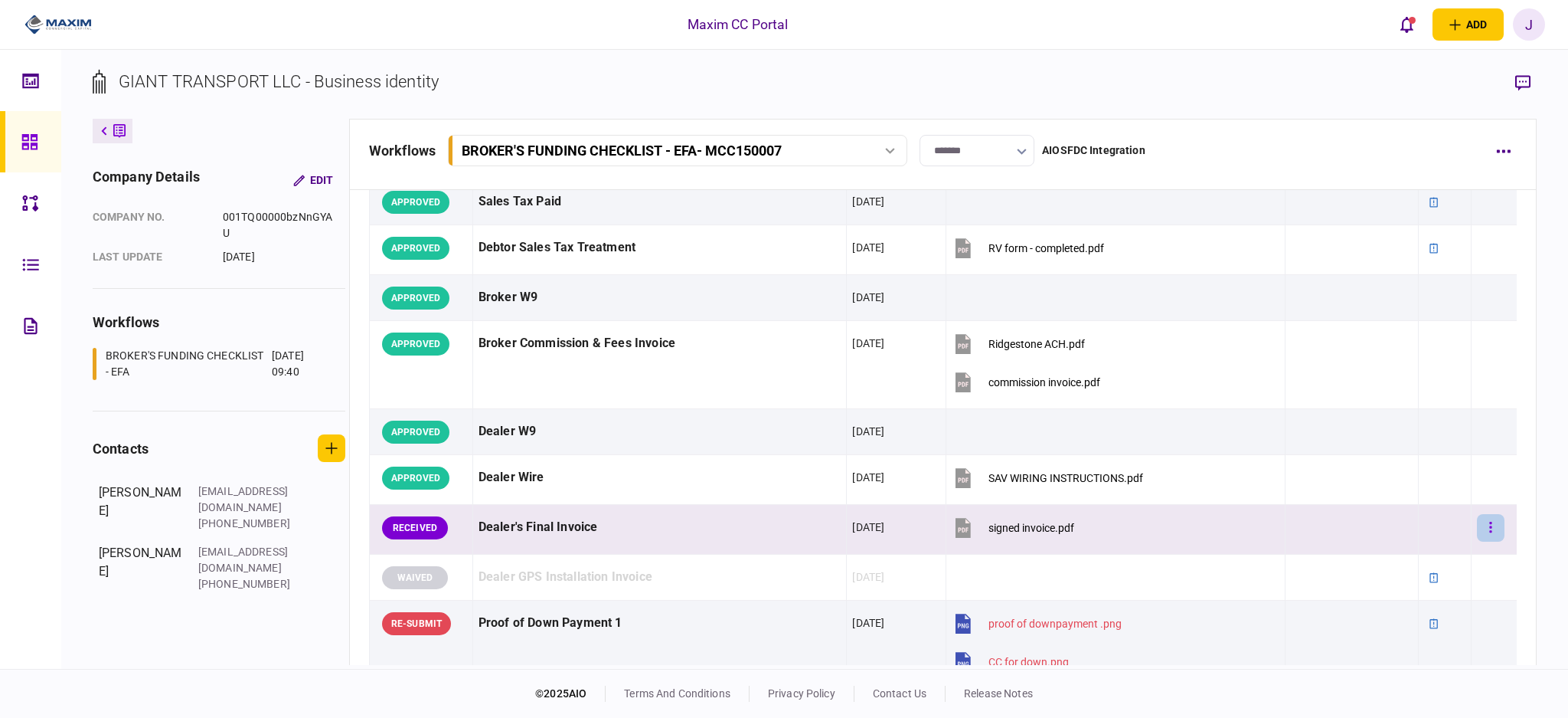
click at [1480, 535] on button "button" at bounding box center [1491, 528] width 27 height 27
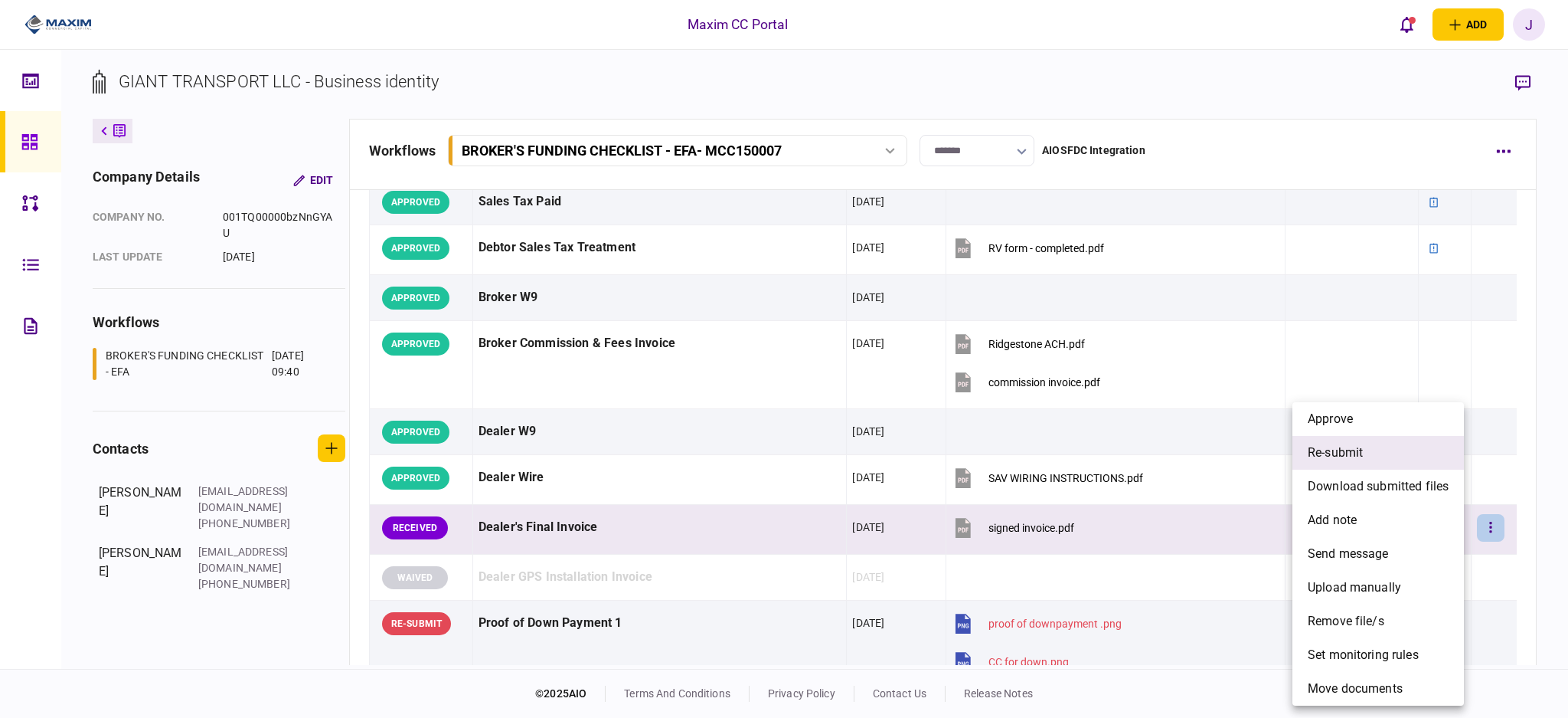
click at [1366, 455] on li "re-submit" at bounding box center [1379, 453] width 172 height 34
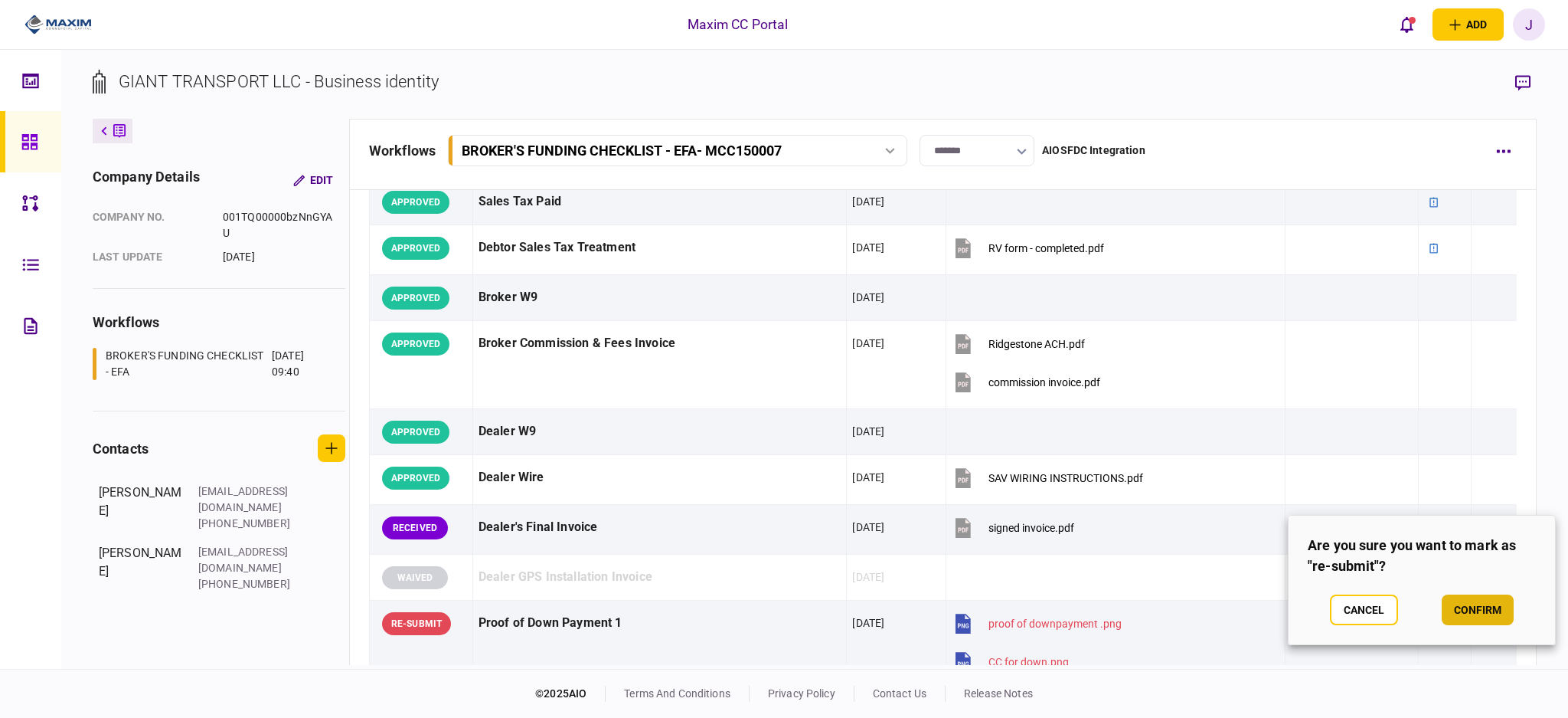
click at [1486, 621] on button "confirm" at bounding box center [1478, 610] width 72 height 31
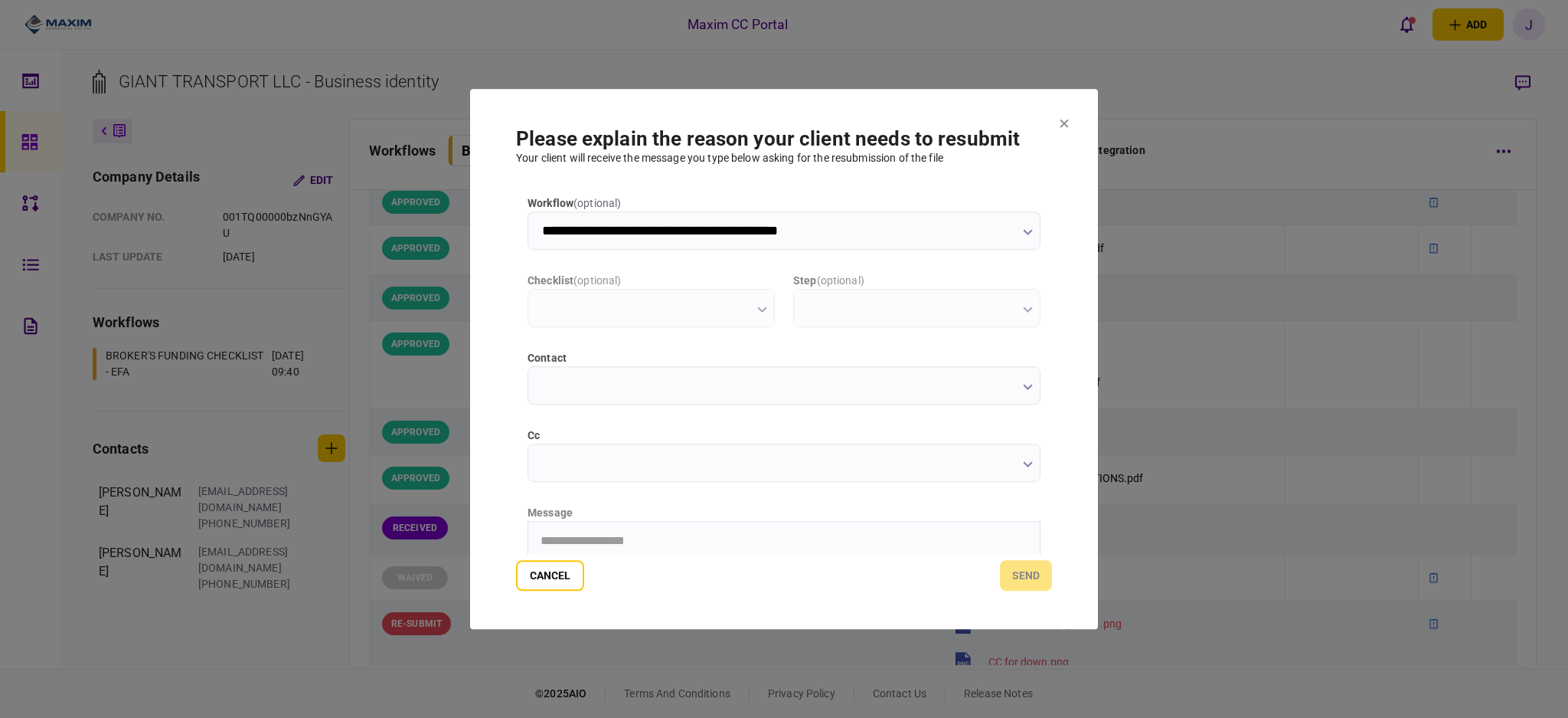
scroll to position [0, 0]
type input "**********"
click at [580, 466] on input "cc" at bounding box center [784, 462] width 513 height 38
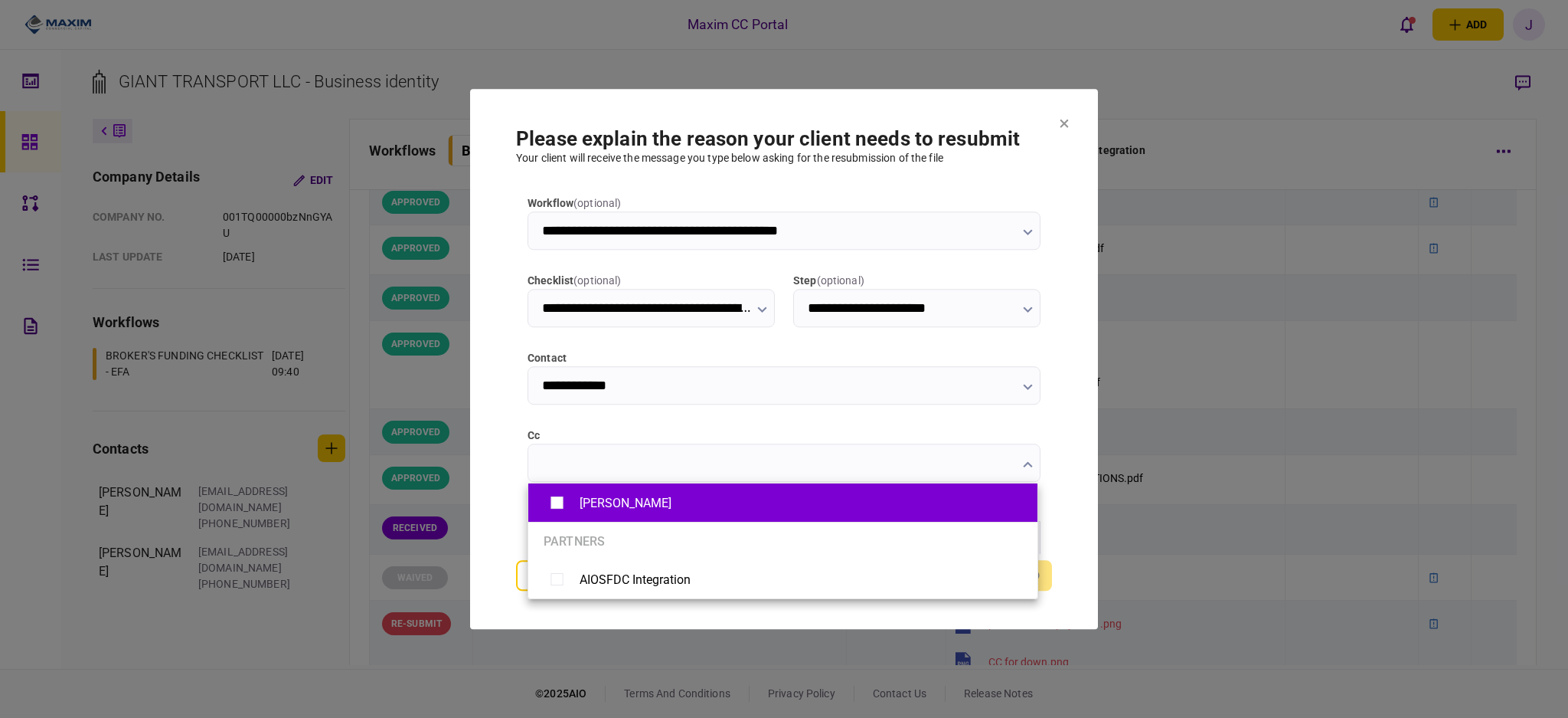
type input "**********"
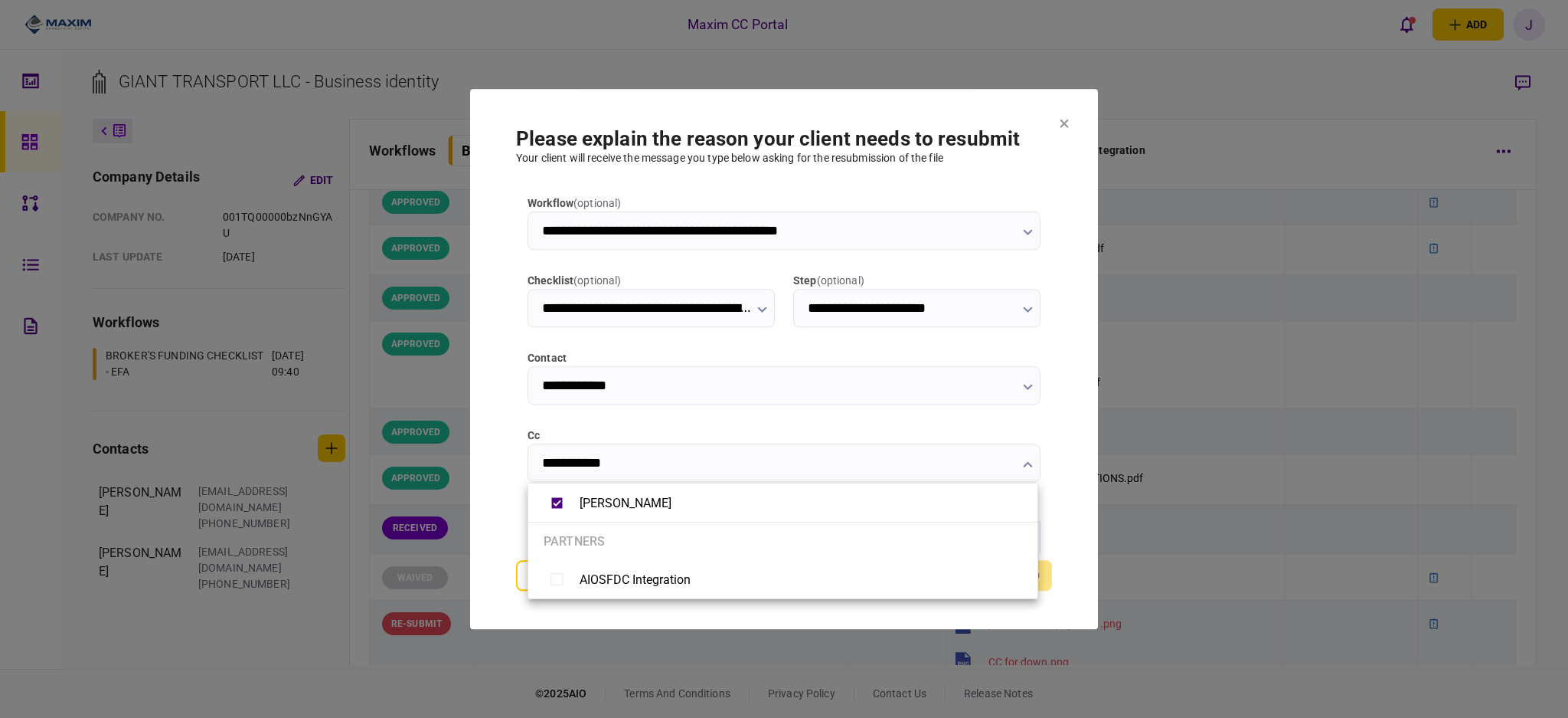
click at [503, 465] on div at bounding box center [784, 359] width 1568 height 718
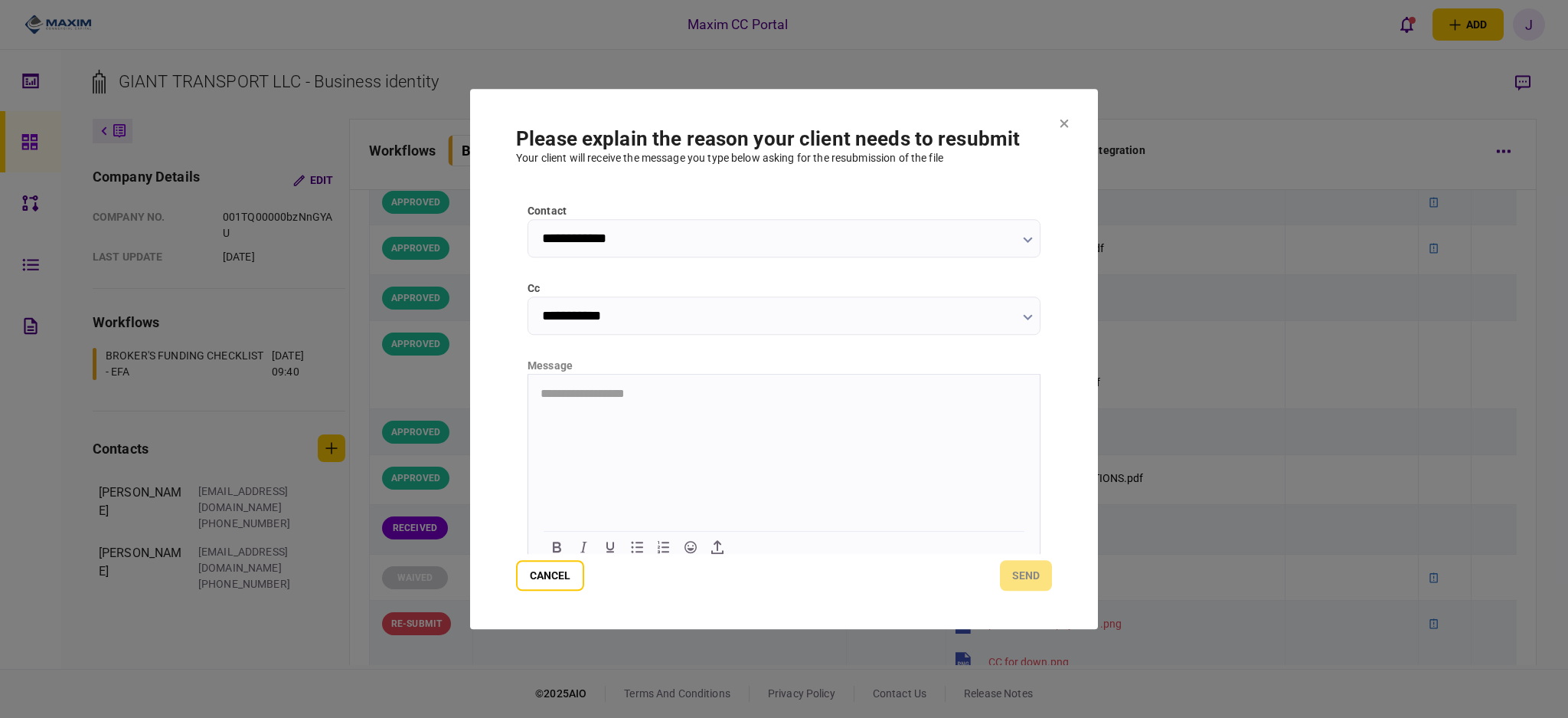
scroll to position [157, 0]
click at [618, 403] on html "**********" at bounding box center [784, 383] width 511 height 39
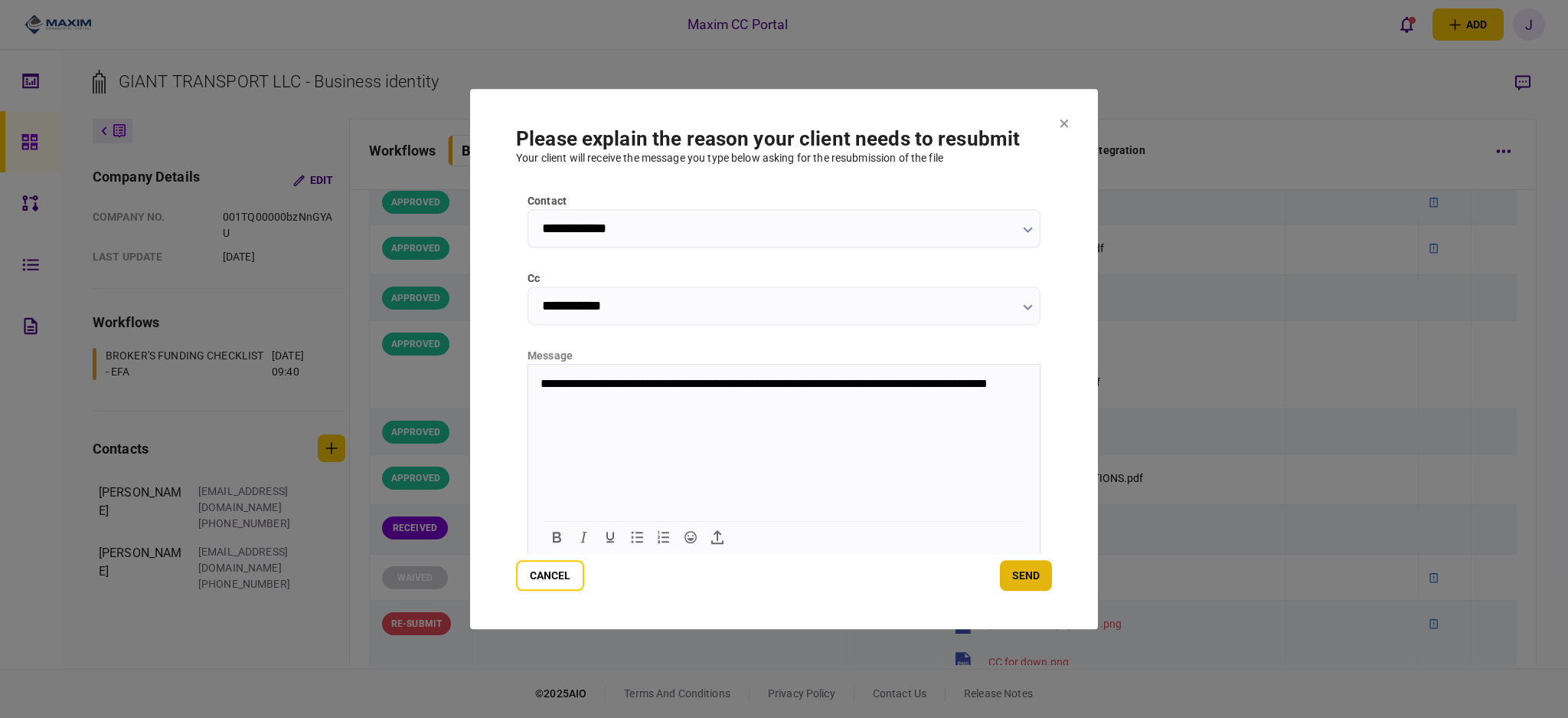
click at [1005, 575] on button "send" at bounding box center [1025, 575] width 52 height 31
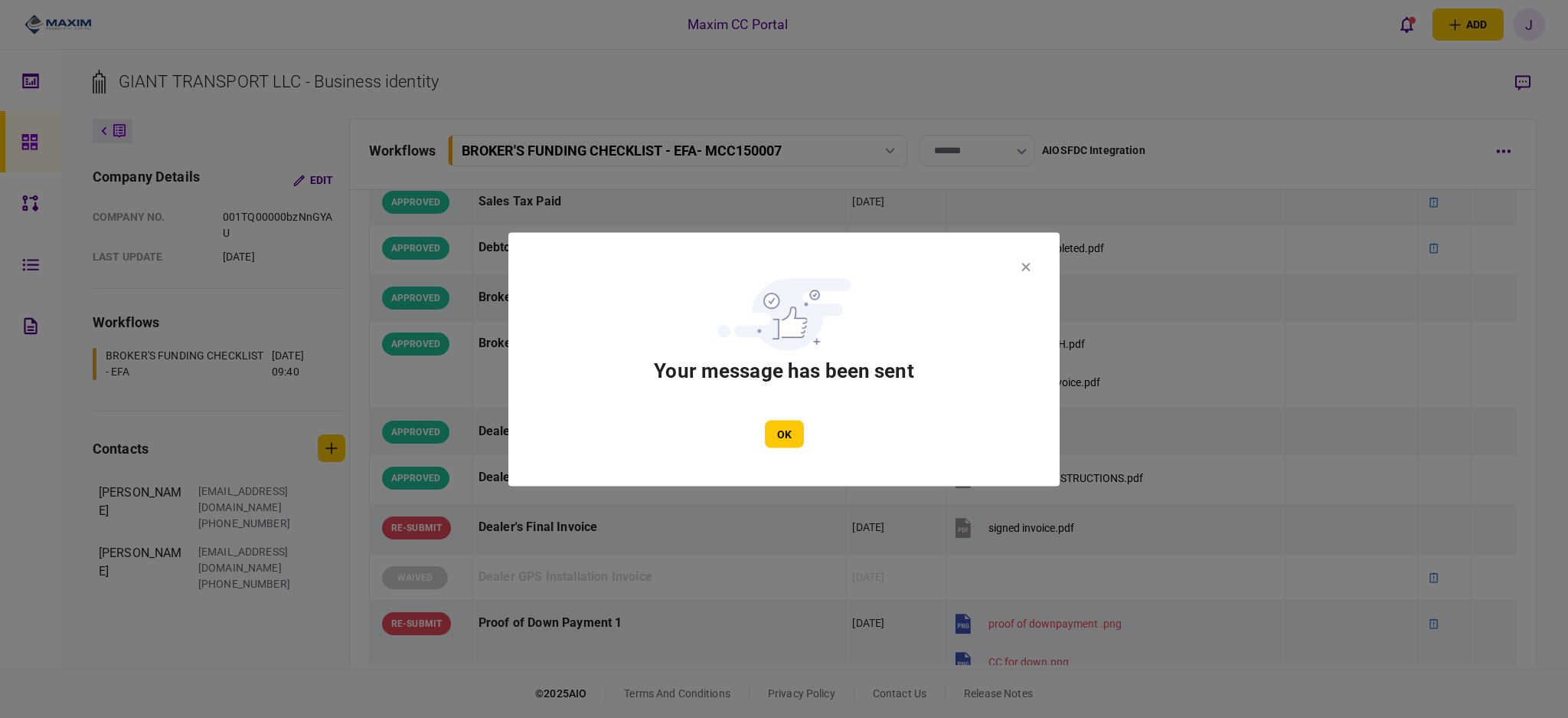
click at [752, 430] on div "OK" at bounding box center [784, 433] width 460 height 27
click at [773, 430] on button "OK" at bounding box center [785, 433] width 39 height 27
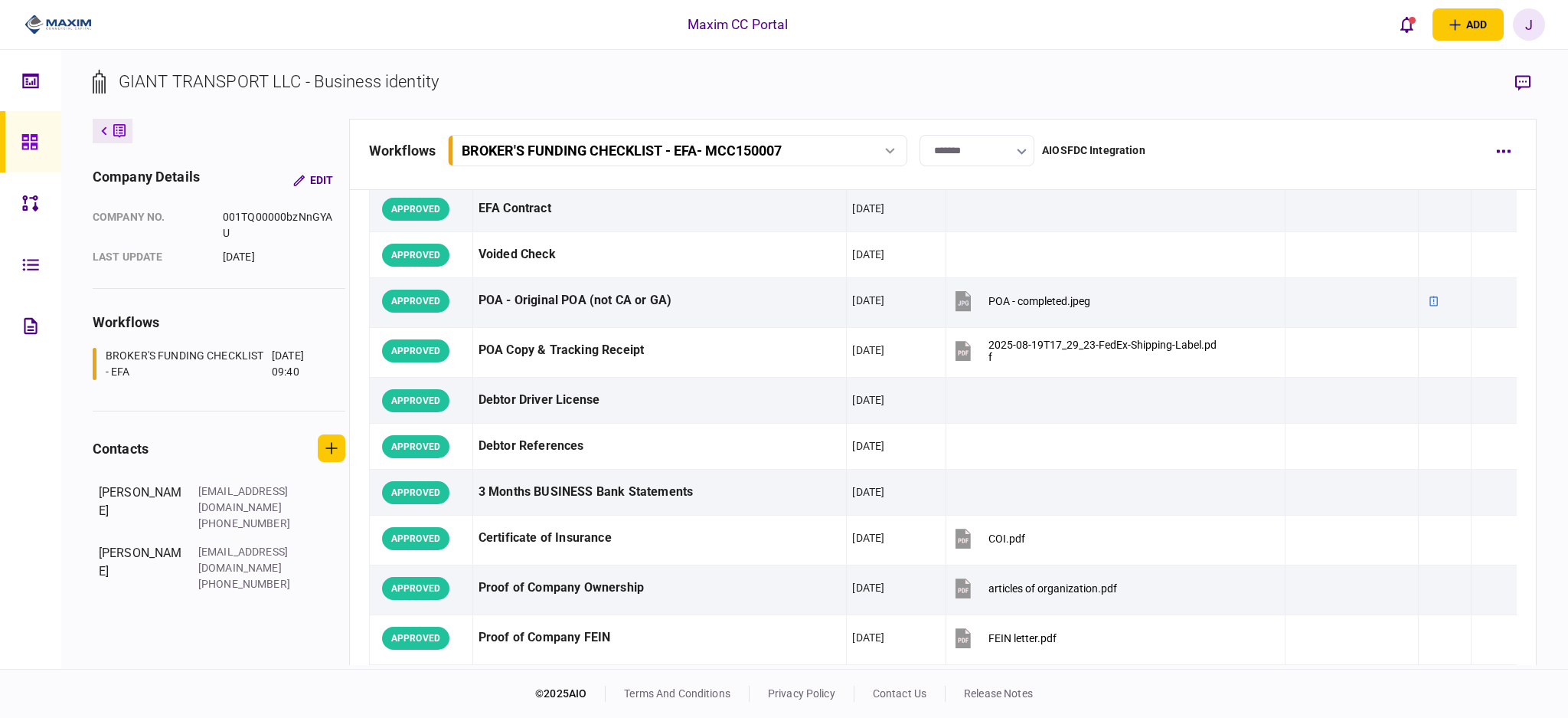
scroll to position [0, 0]
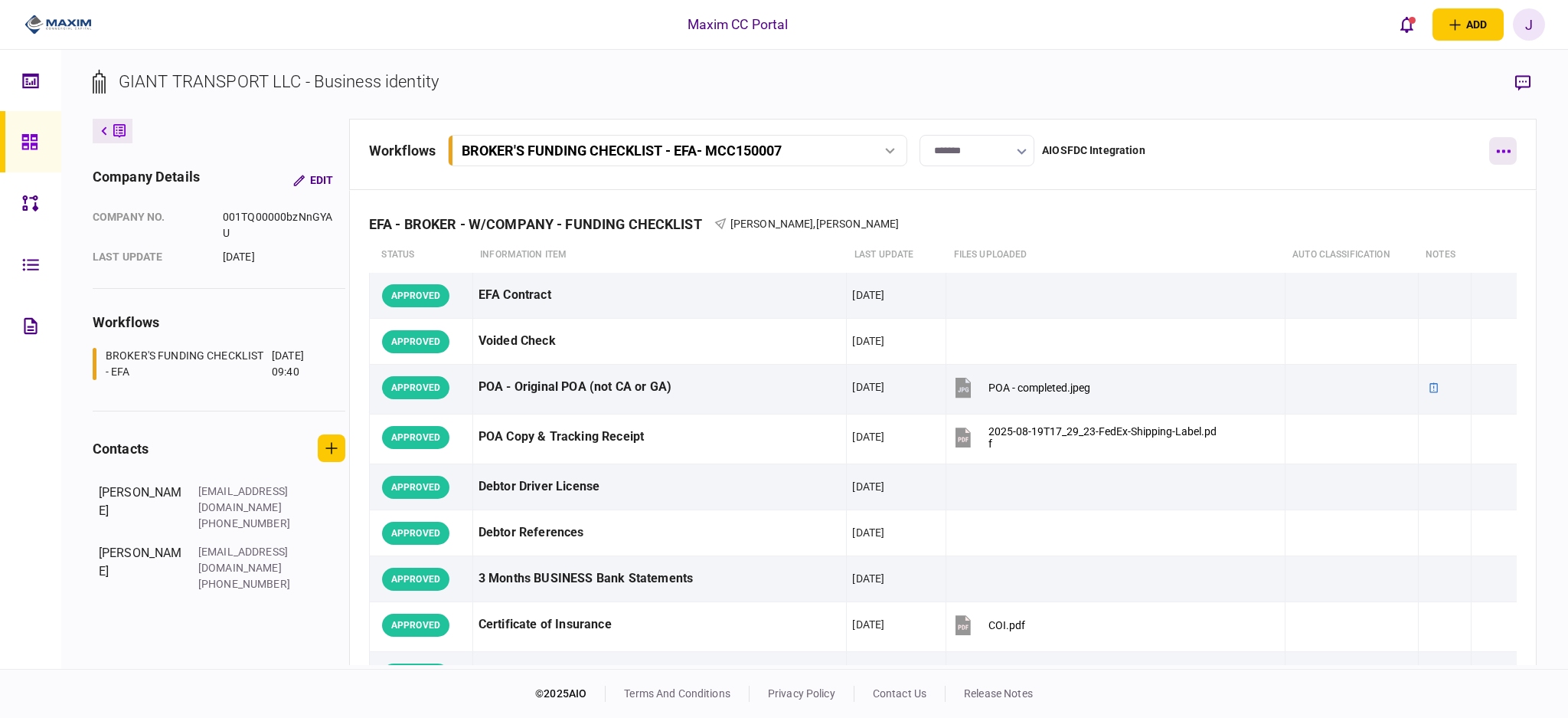
click at [1490, 148] on button "button" at bounding box center [1503, 150] width 27 height 27
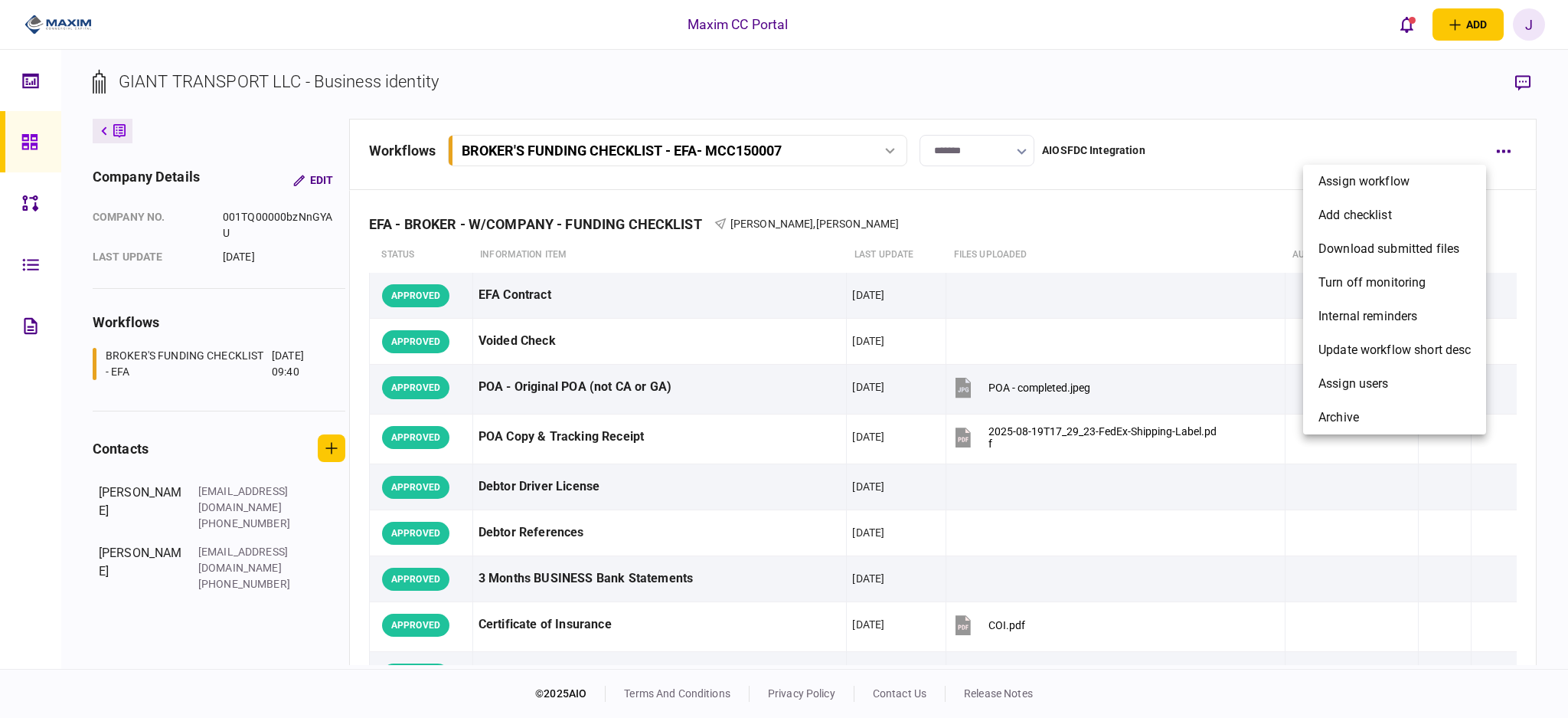
drag, startPoint x: 1125, startPoint y: 222, endPoint x: 1161, endPoint y: 218, distance: 36.2
click at [1137, 220] on div at bounding box center [784, 359] width 1568 height 718
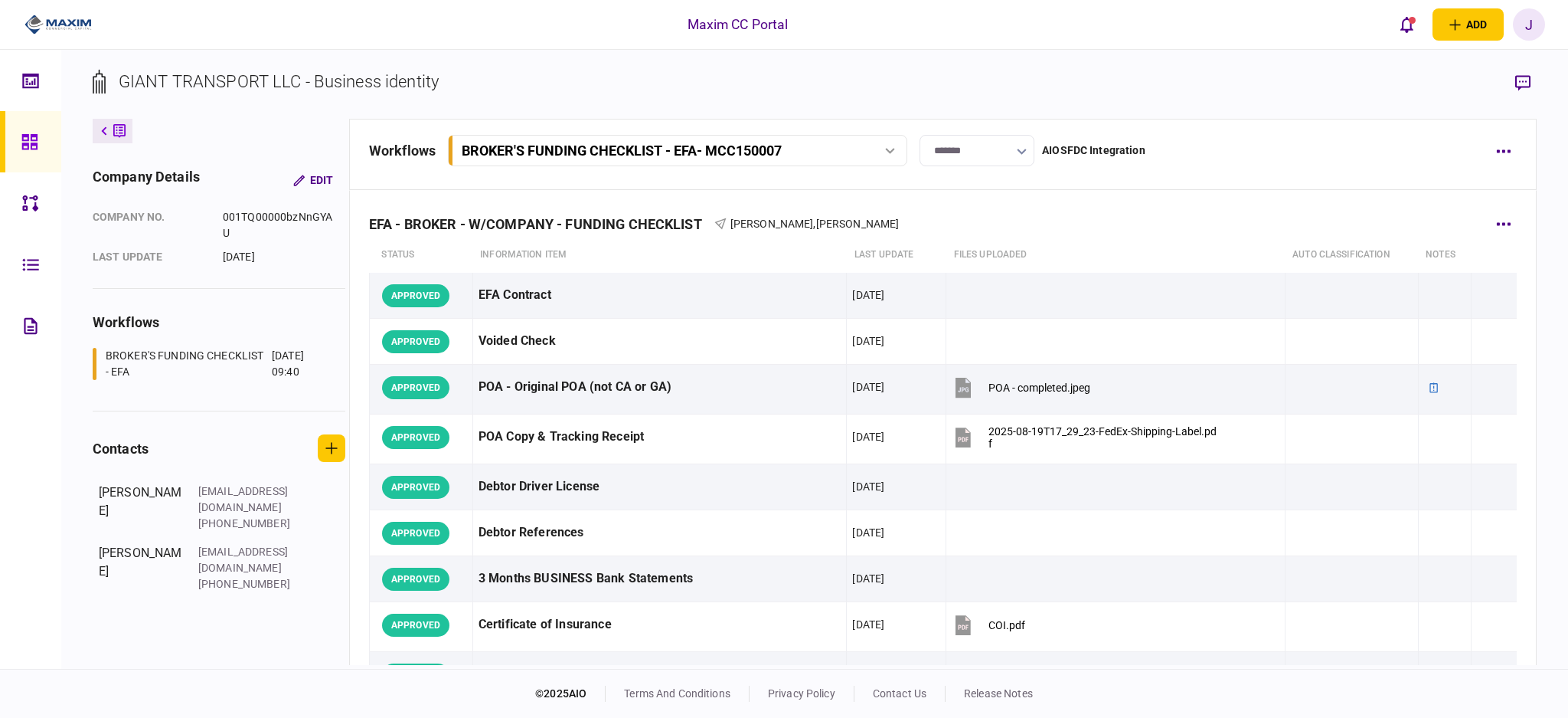
click at [1474, 218] on div "EFA - BROKER - W/COMPANY - FUNDING CHECKLIST [PERSON_NAME] , [PERSON_NAME]" at bounding box center [943, 213] width 1148 height 47
click at [1489, 228] on button "button" at bounding box center [1503, 223] width 27 height 27
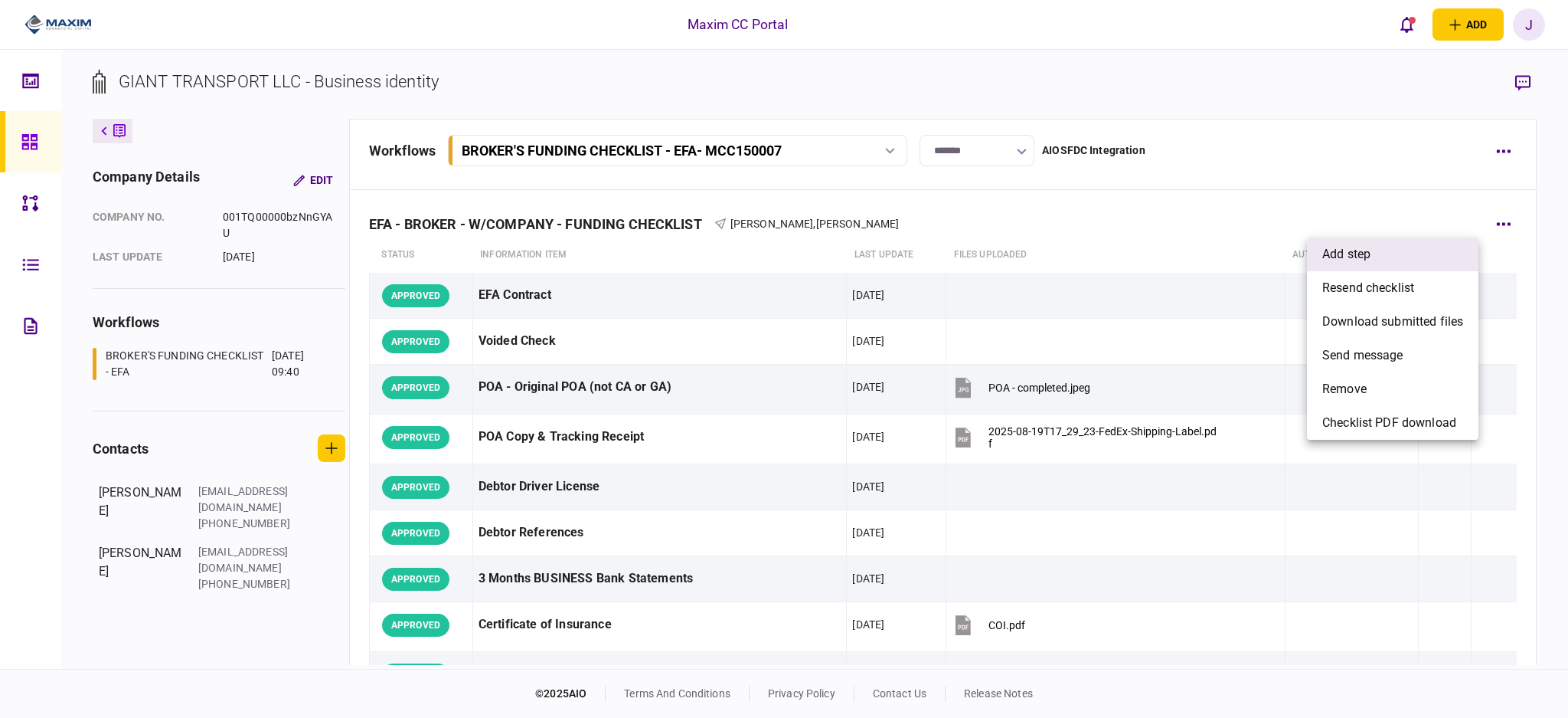
click at [1388, 263] on li "add step" at bounding box center [1393, 254] width 172 height 34
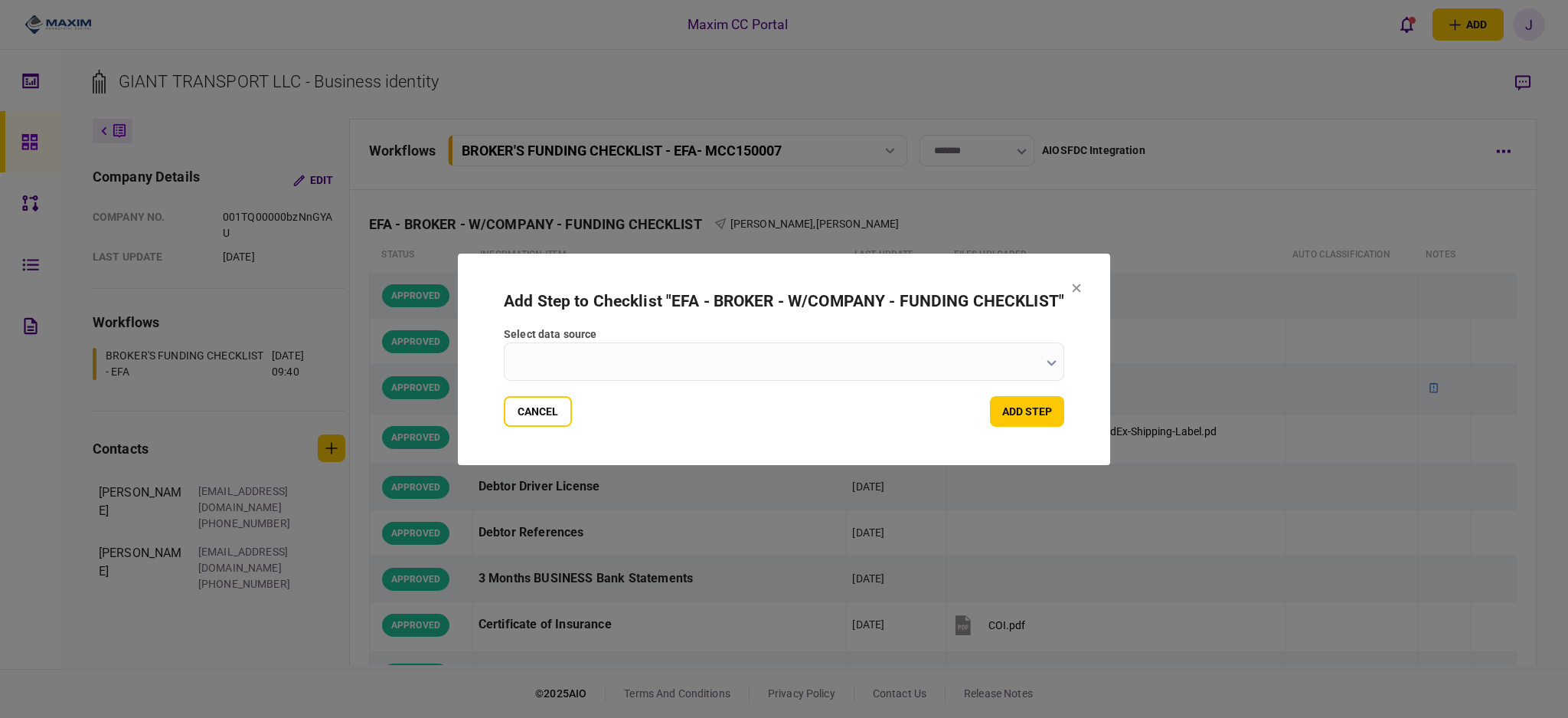
click at [604, 361] on input "select data source" at bounding box center [784, 361] width 561 height 38
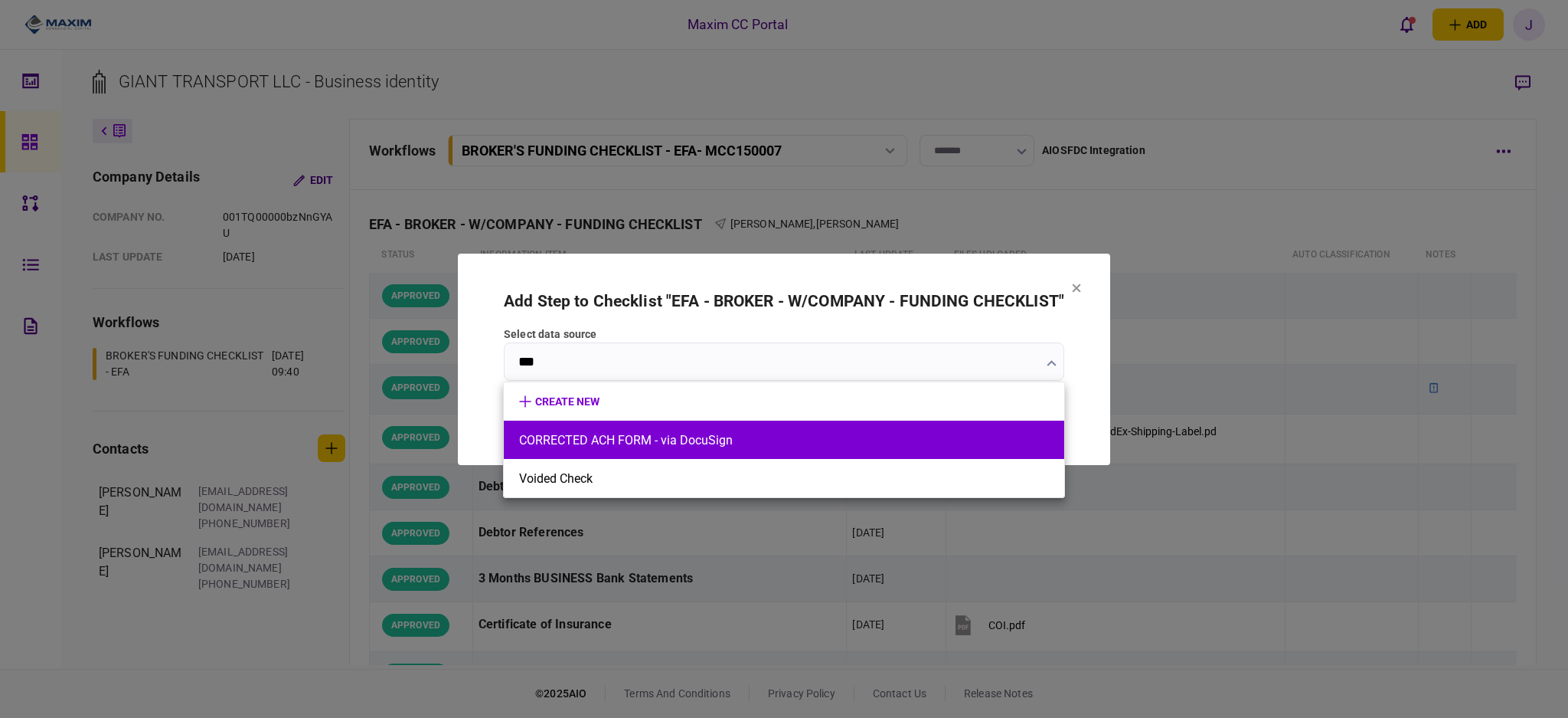
click at [605, 449] on li "CORRECTED ACH FORM - via DocuSign" at bounding box center [784, 439] width 561 height 38
type input "**********"
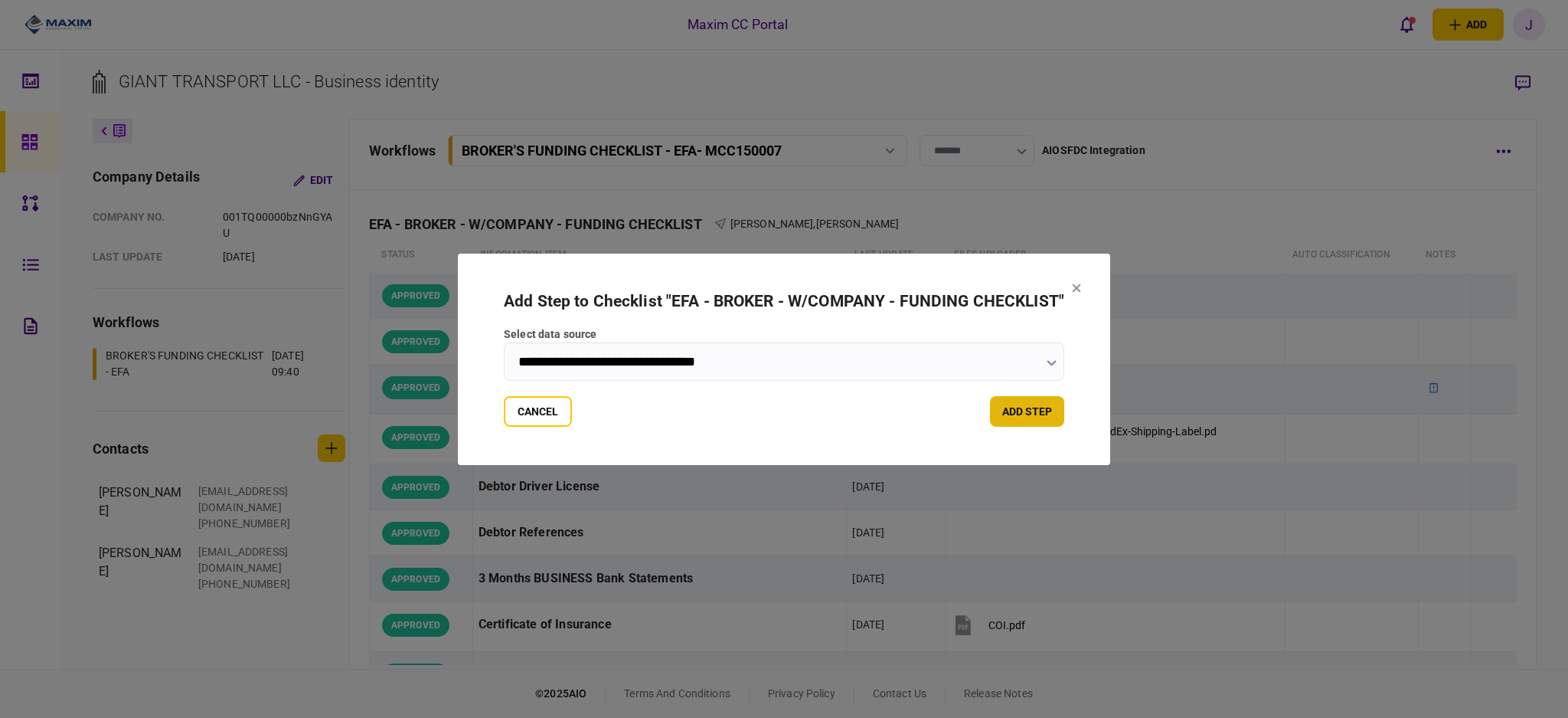
click at [1012, 417] on button "add step" at bounding box center [1027, 411] width 74 height 31
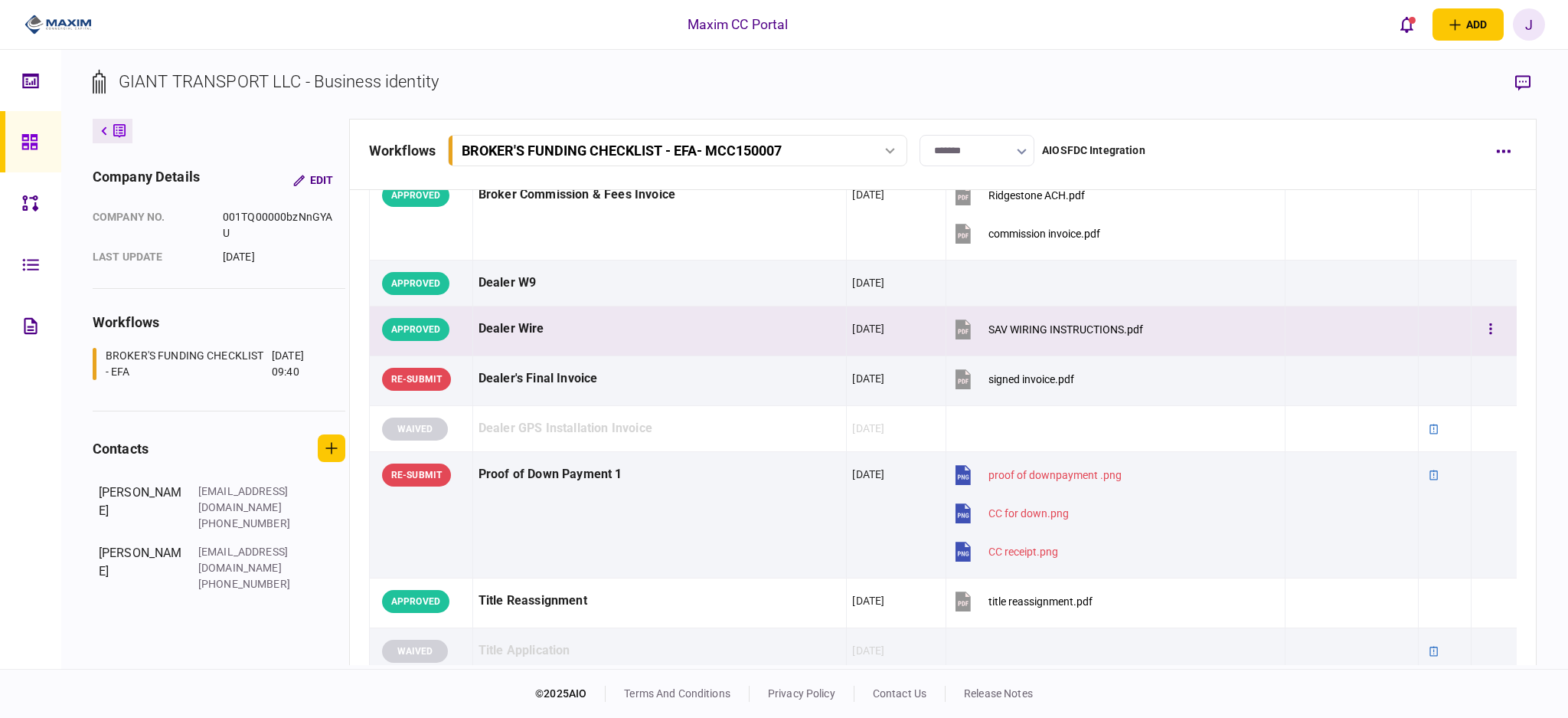
scroll to position [711, 0]
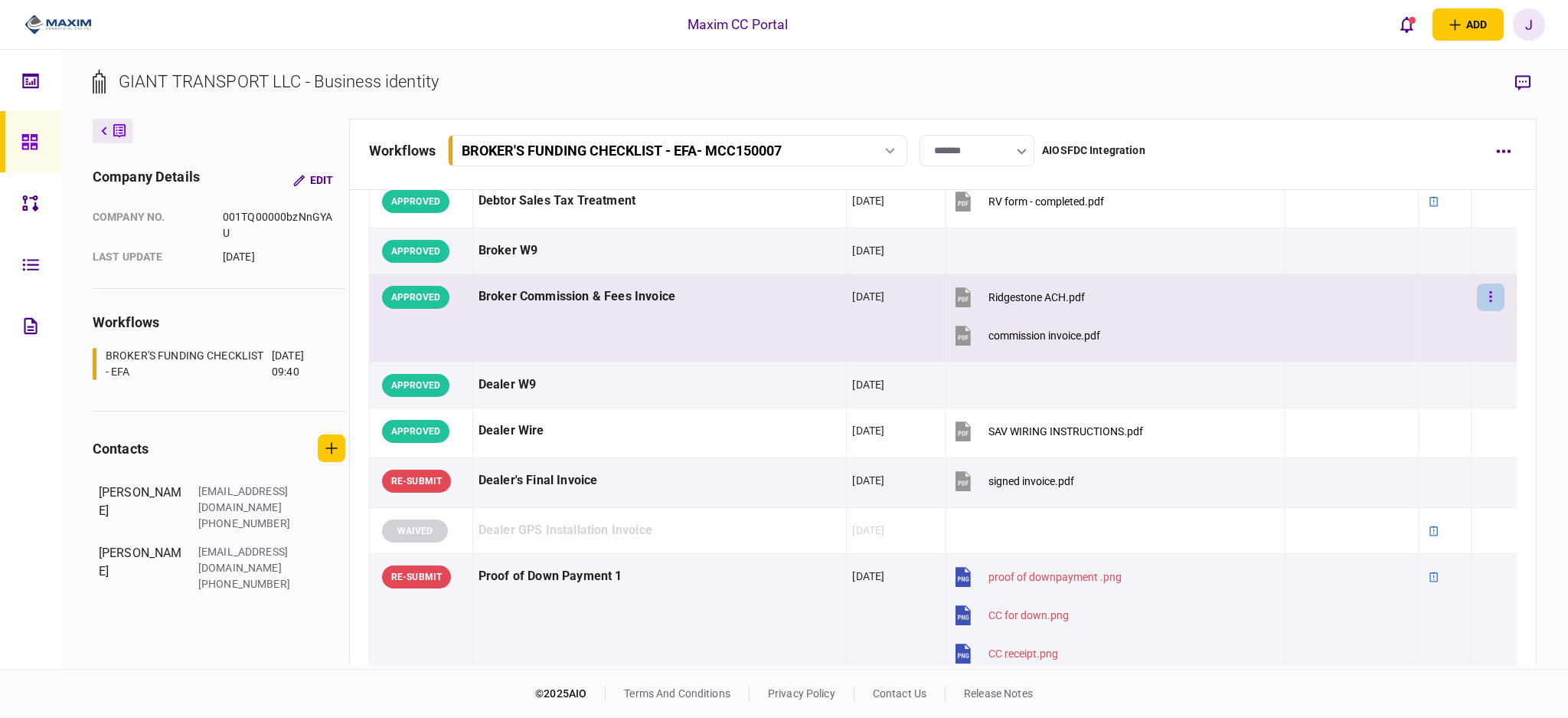
click at [1484, 289] on button "button" at bounding box center [1491, 297] width 27 height 27
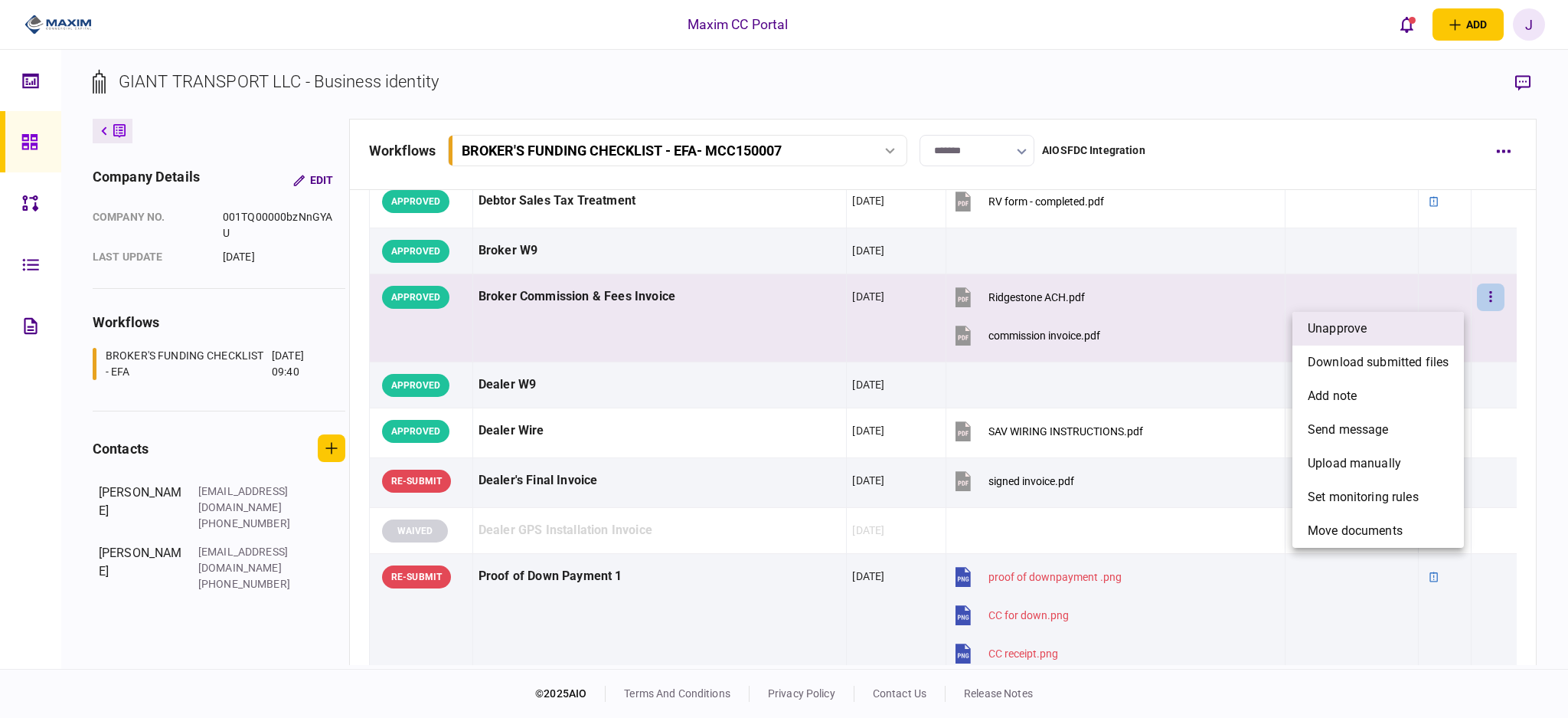
click at [1421, 319] on li "unapprove" at bounding box center [1379, 329] width 172 height 34
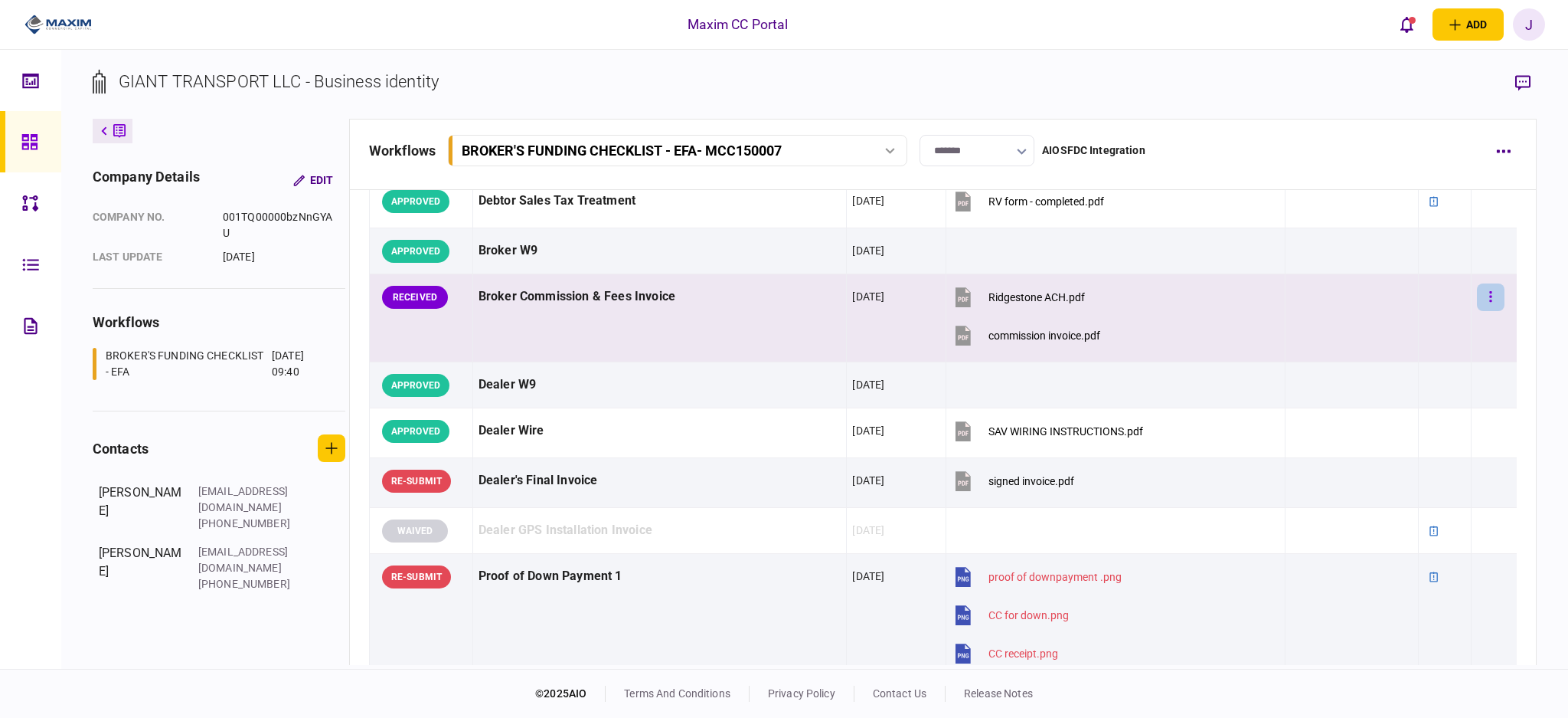
click at [1481, 291] on button "button" at bounding box center [1491, 297] width 27 height 27
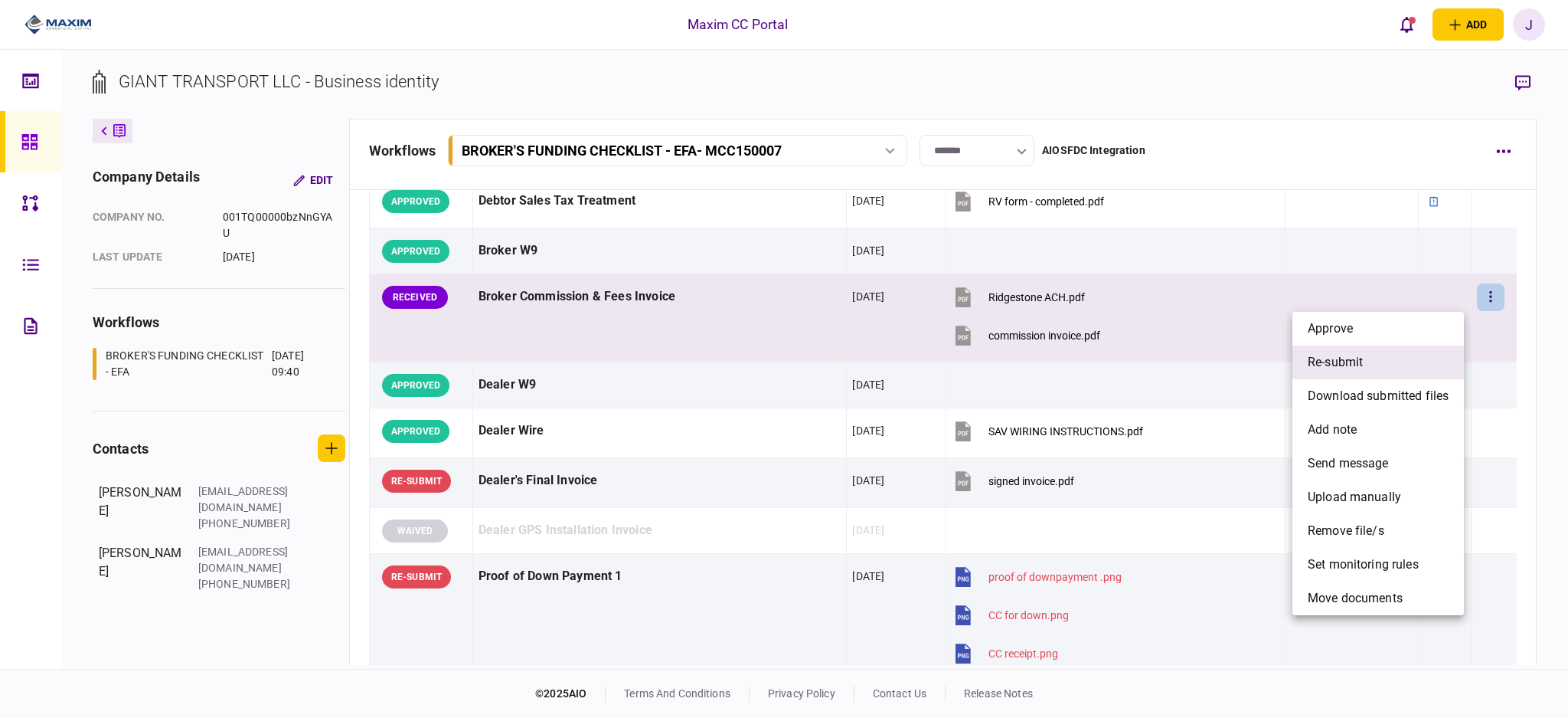
click at [1391, 355] on li "re-submit" at bounding box center [1379, 363] width 172 height 34
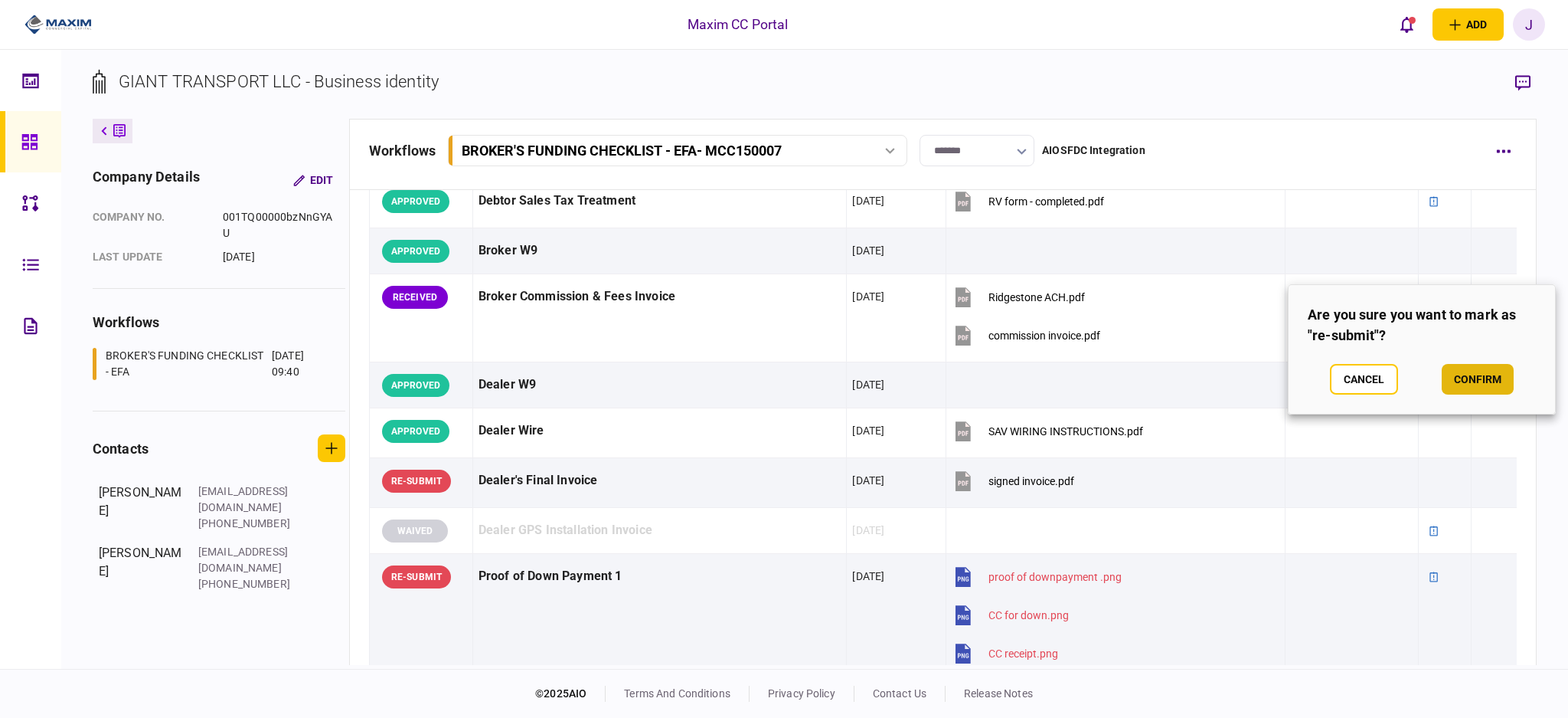
click at [1482, 375] on button "confirm" at bounding box center [1478, 379] width 72 height 31
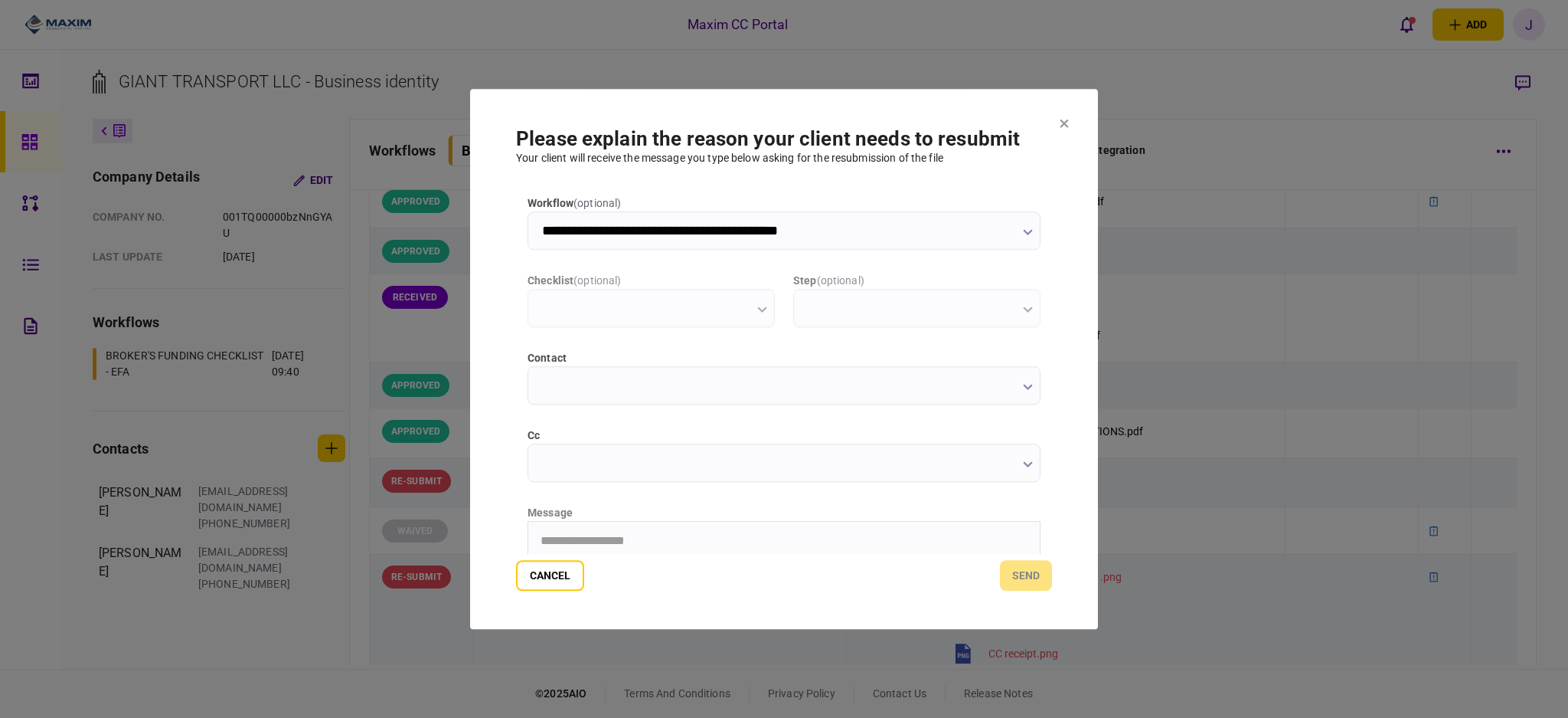
scroll to position [0, 0]
type input "**********"
click at [590, 458] on input "cc" at bounding box center [784, 462] width 513 height 38
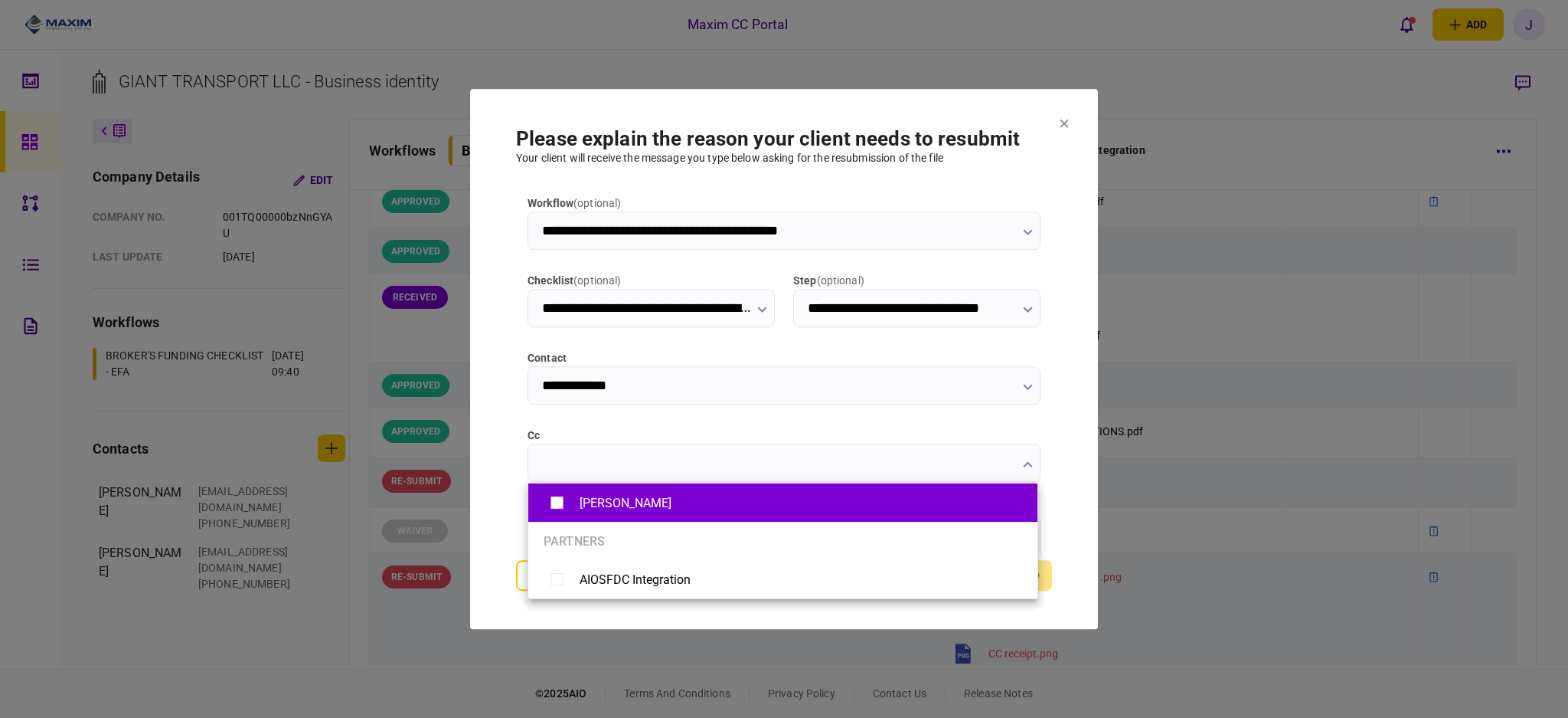
click at [589, 507] on div "[PERSON_NAME]" at bounding box center [625, 502] width 92 height 14
type input "**********"
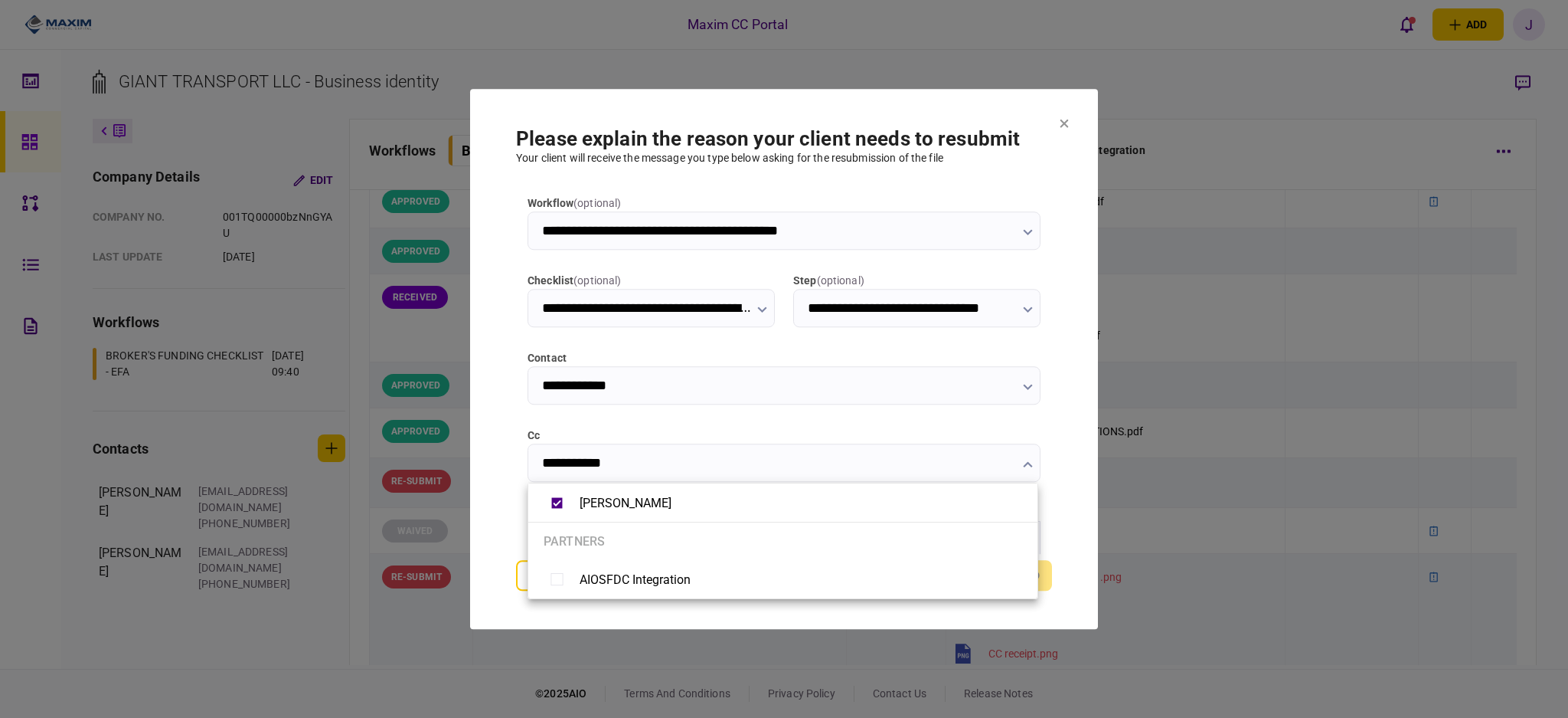
click at [494, 439] on div at bounding box center [784, 359] width 1568 height 718
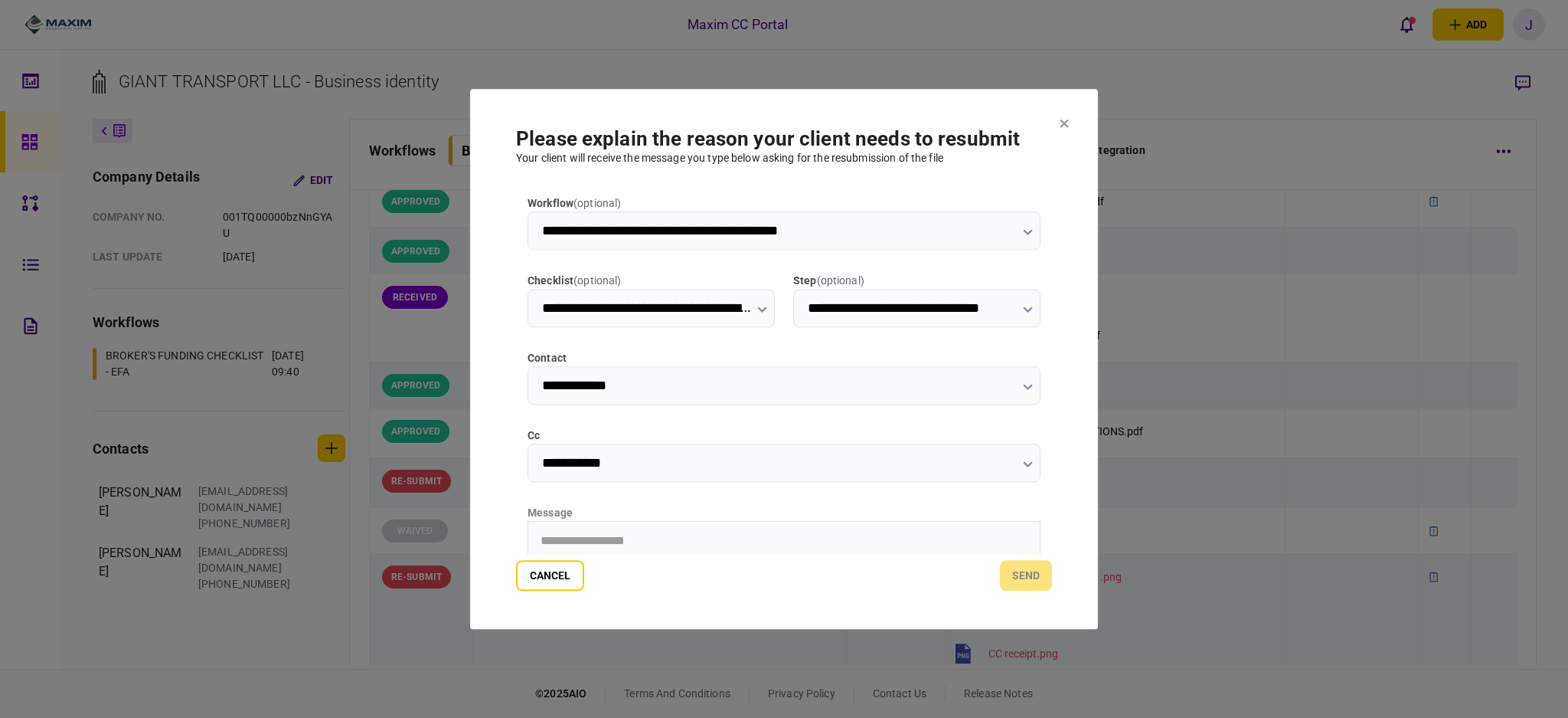
click at [500, 510] on section "**********" at bounding box center [784, 359] width 628 height 540
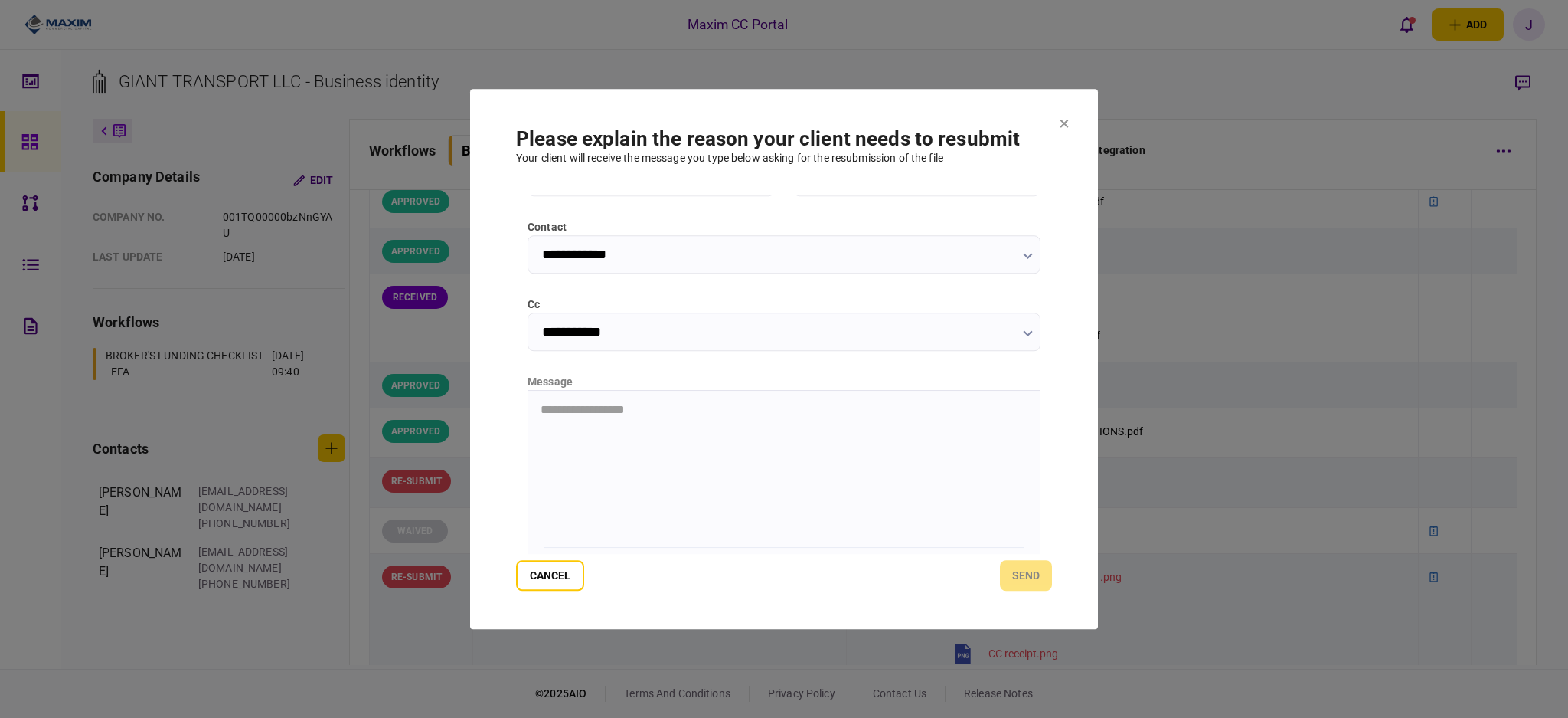
scroll to position [157, 0]
click at [581, 403] on html "**********" at bounding box center [784, 383] width 511 height 39
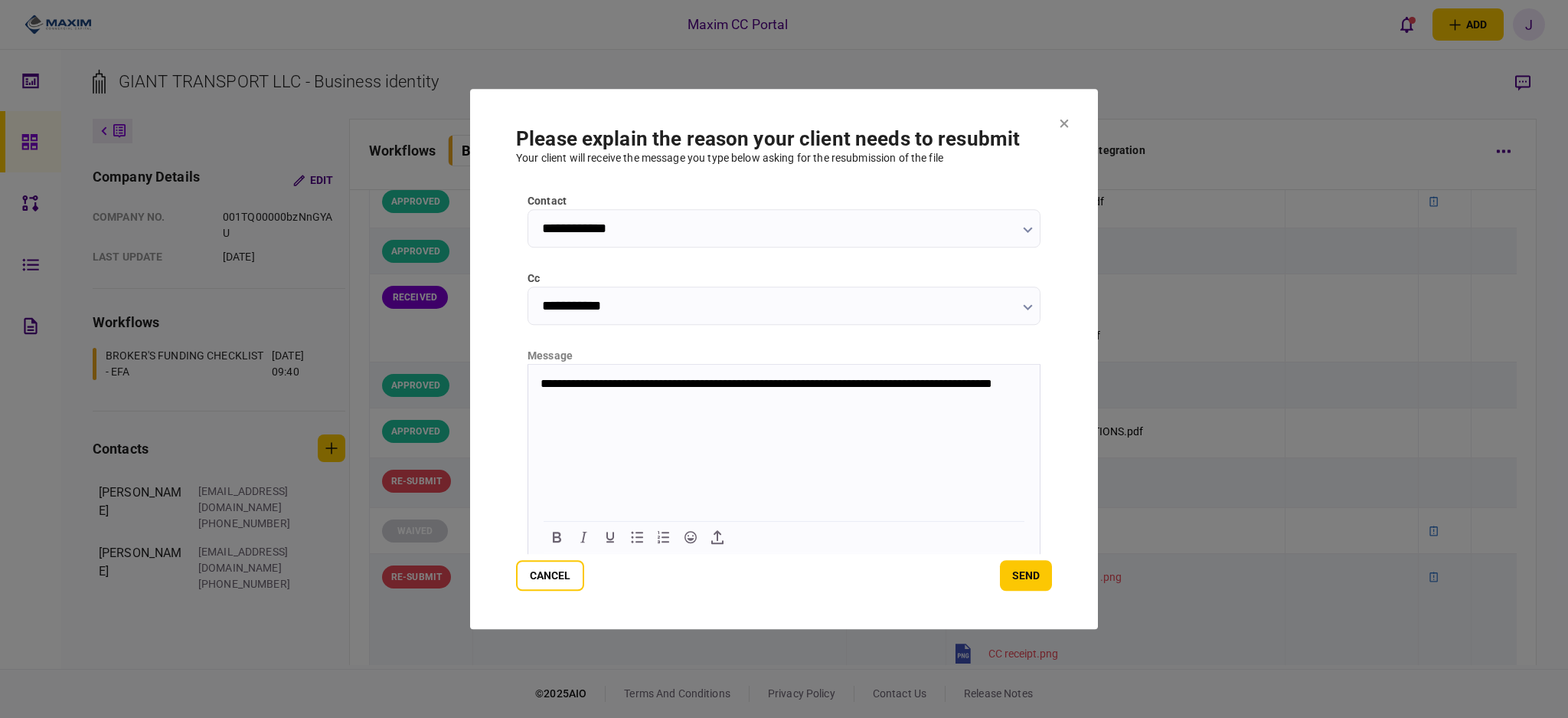
click at [1051, 587] on div "Cancel send" at bounding box center [784, 575] width 536 height 31
click at [1051, 576] on button "send" at bounding box center [1025, 575] width 52 height 31
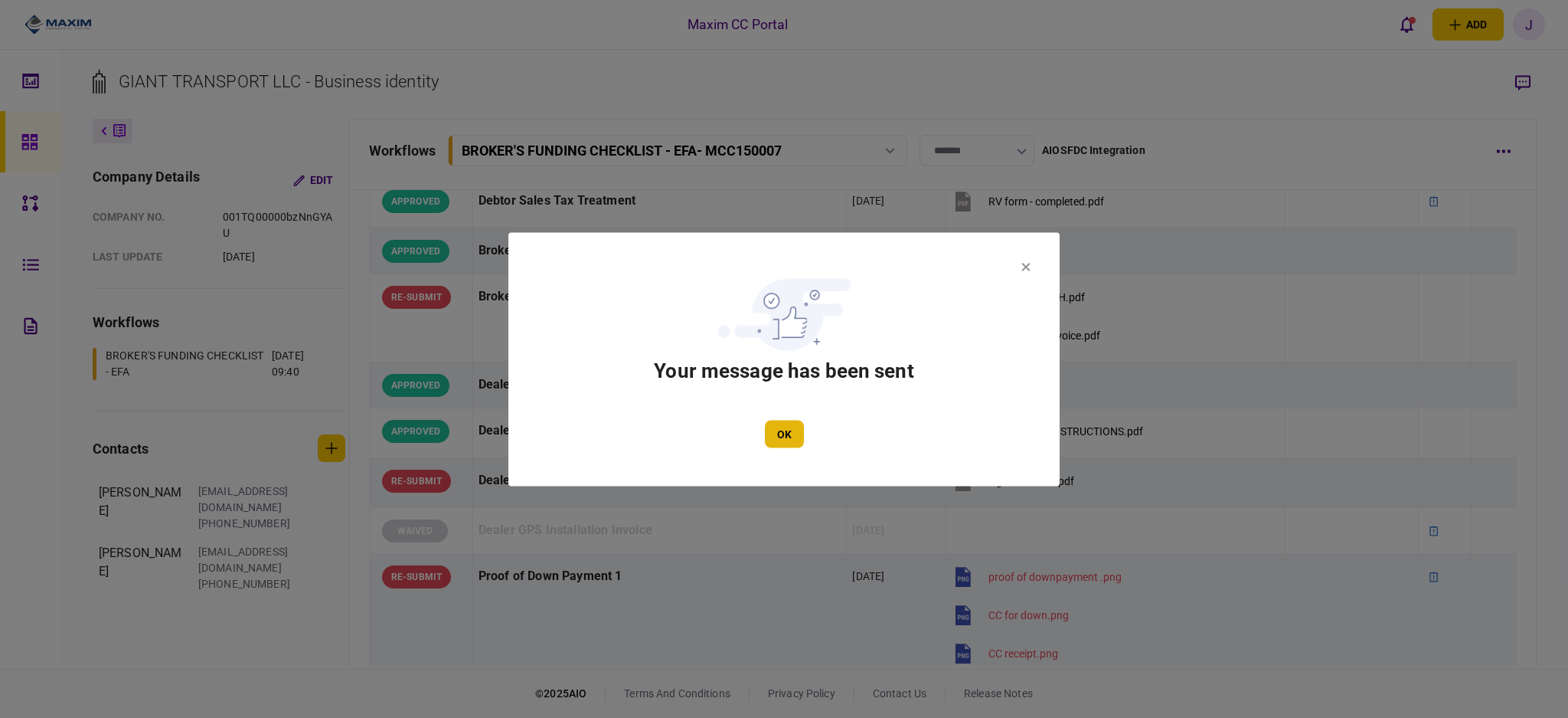
click at [792, 425] on button "OK" at bounding box center [785, 433] width 39 height 27
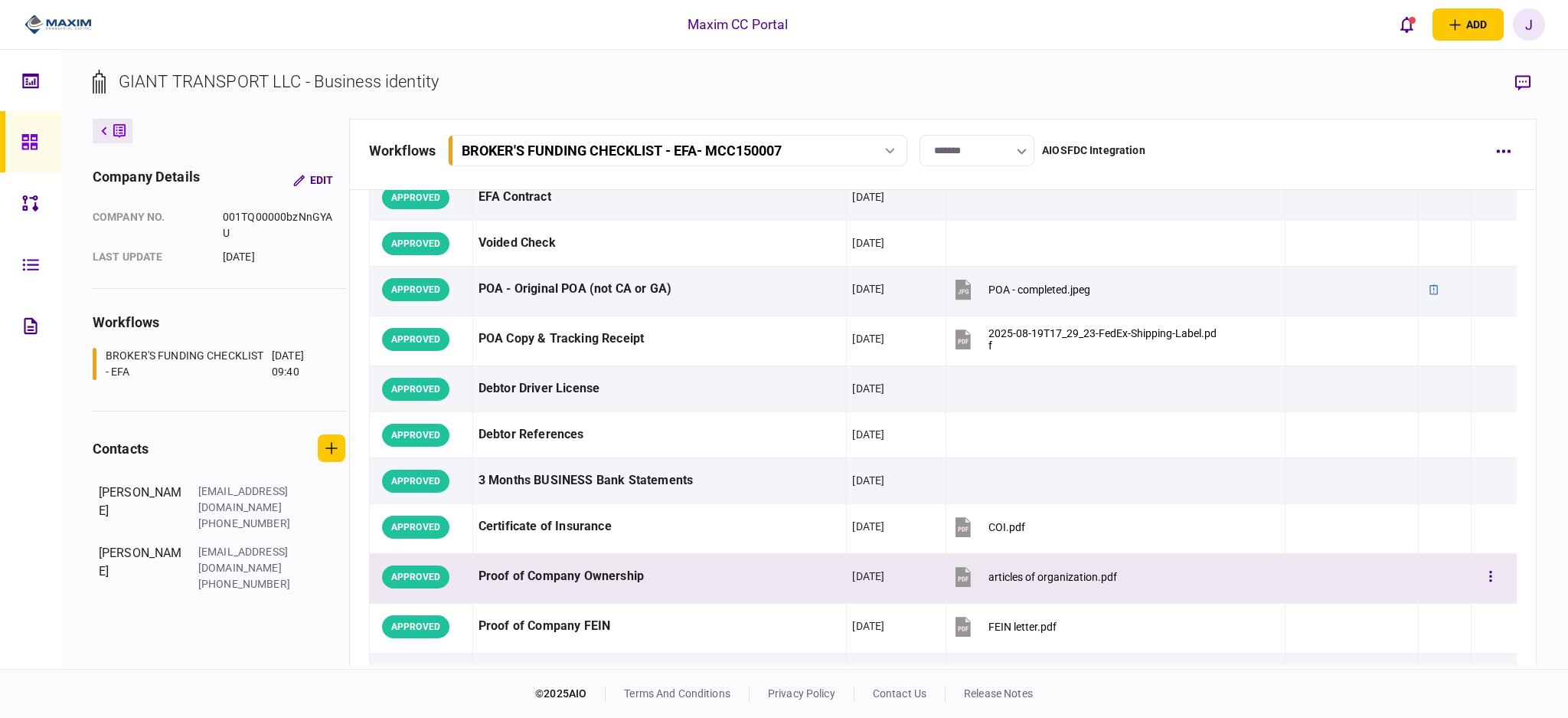
scroll to position [0, 0]
